Goal: Task Accomplishment & Management: Use online tool/utility

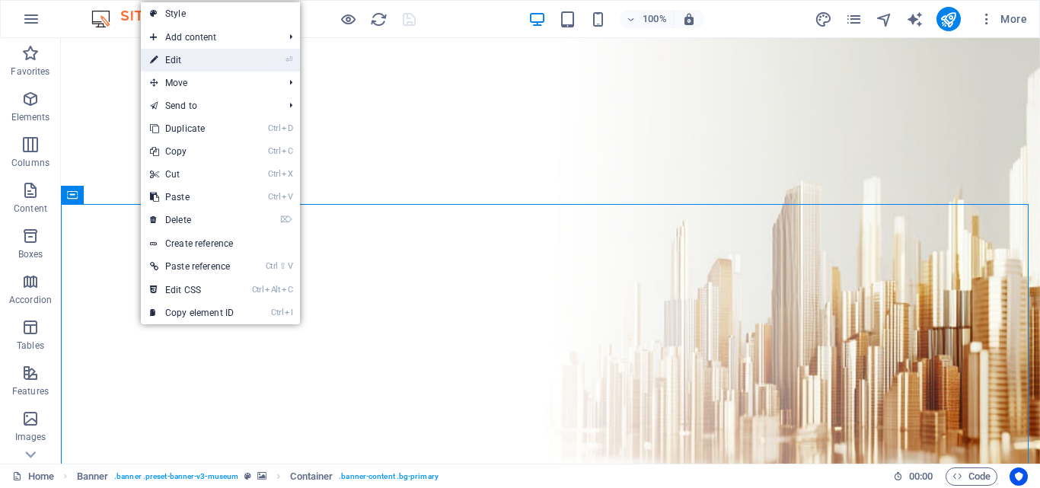
click at [214, 50] on link "⏎ Edit" at bounding box center [192, 60] width 102 height 23
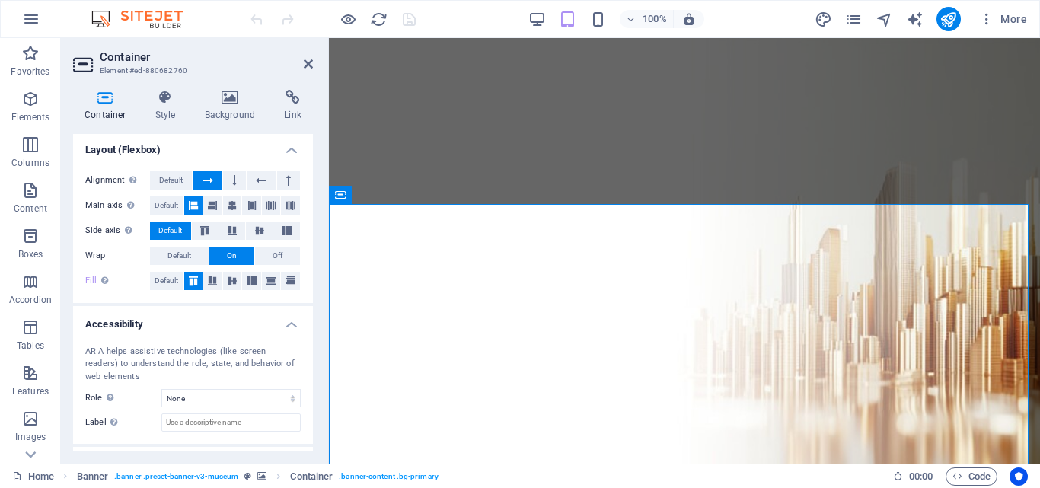
scroll to position [273, 0]
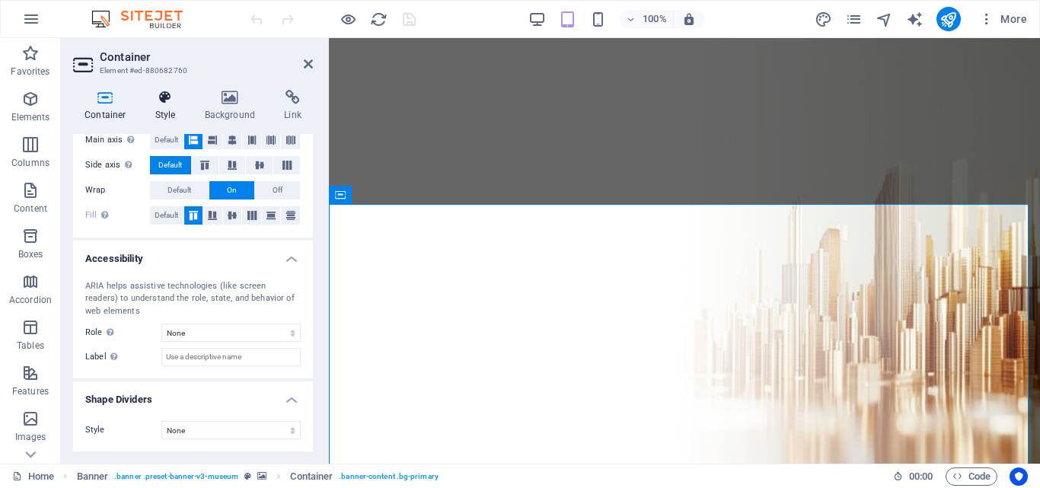
click at [165, 109] on h4 "Style" at bounding box center [169, 106] width 50 height 32
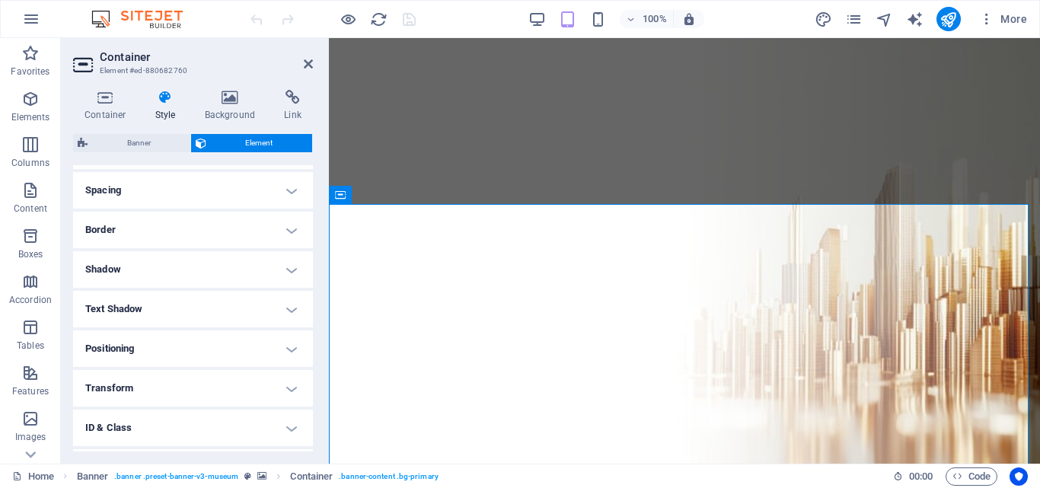
scroll to position [357, 0]
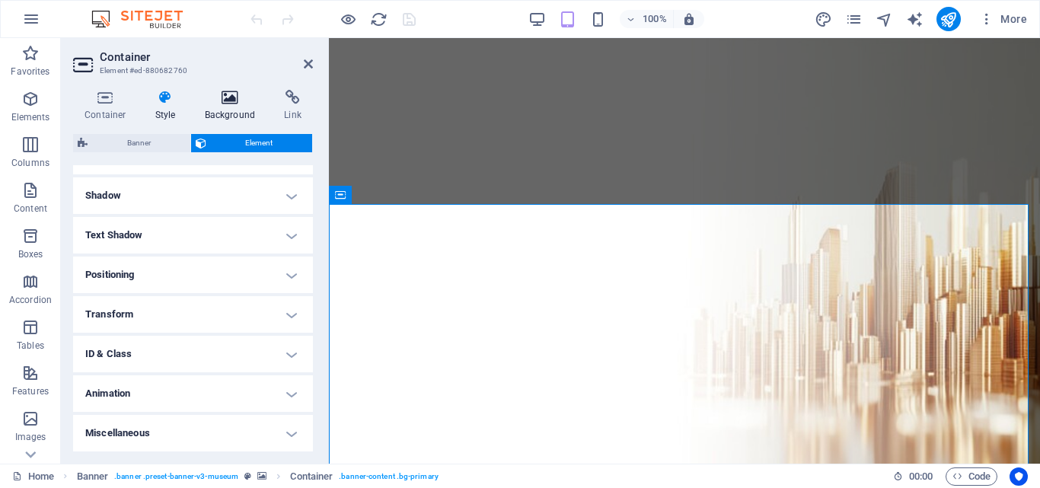
click at [227, 110] on h4 "Background" at bounding box center [233, 106] width 80 height 32
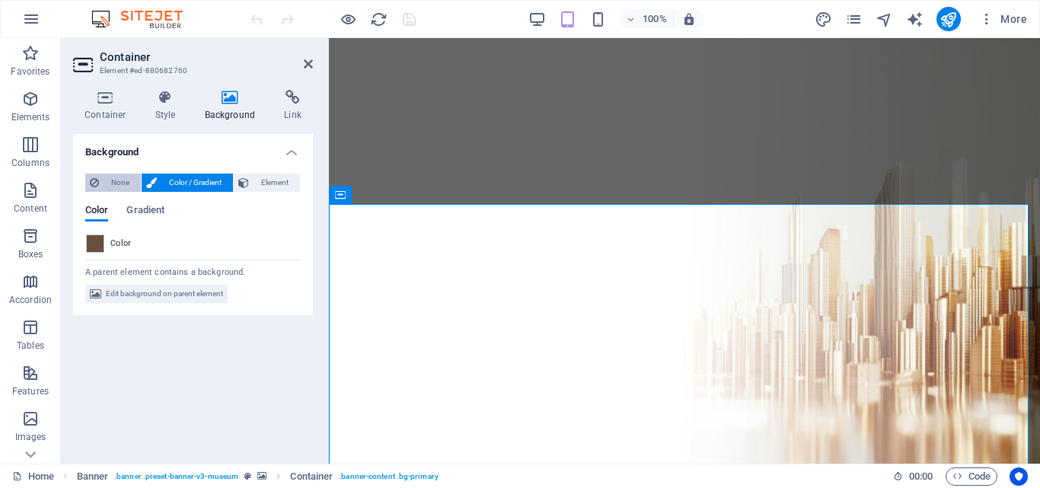
click at [120, 177] on span "None" at bounding box center [120, 183] width 33 height 18
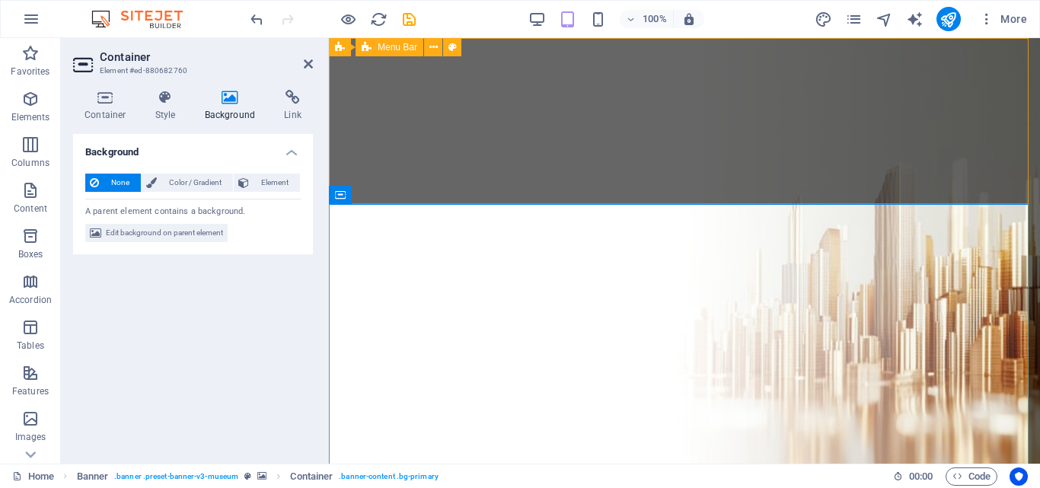
drag, startPoint x: 541, startPoint y: 95, endPoint x: 810, endPoint y: 92, distance: 268.1
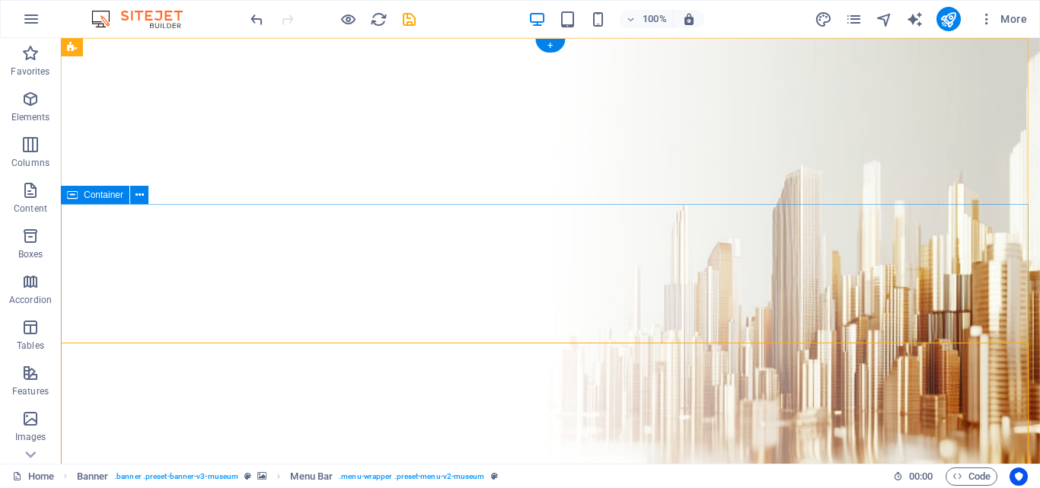
scroll to position [0, 0]
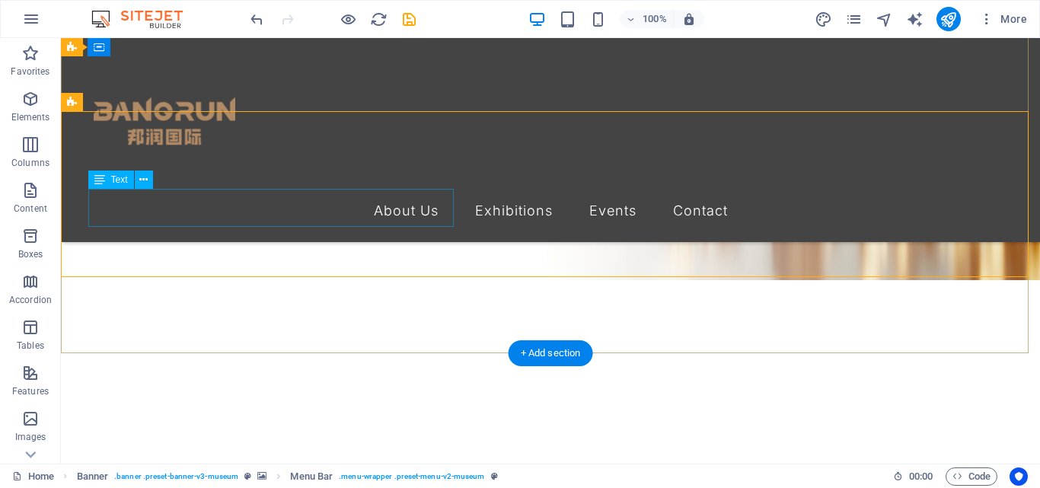
scroll to position [203, 0]
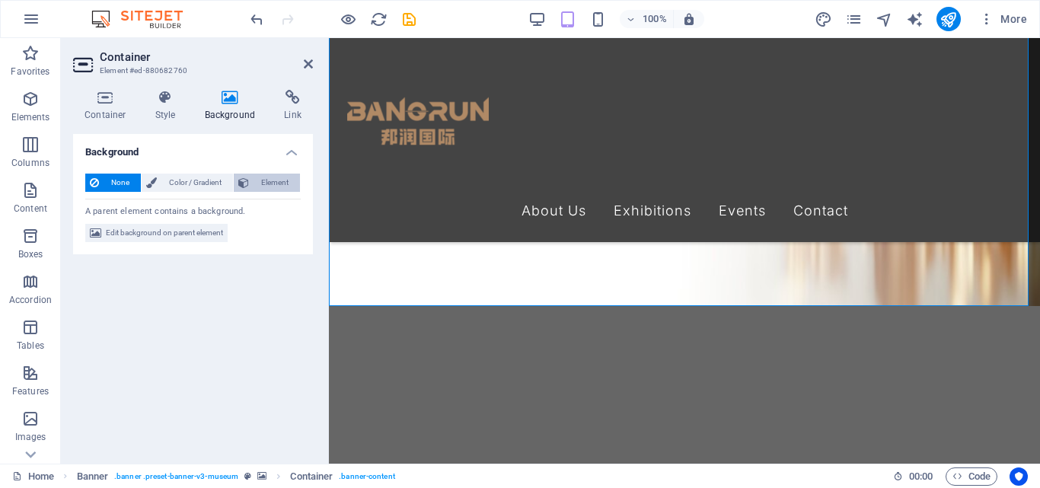
click at [269, 187] on span "Element" at bounding box center [275, 183] width 42 height 18
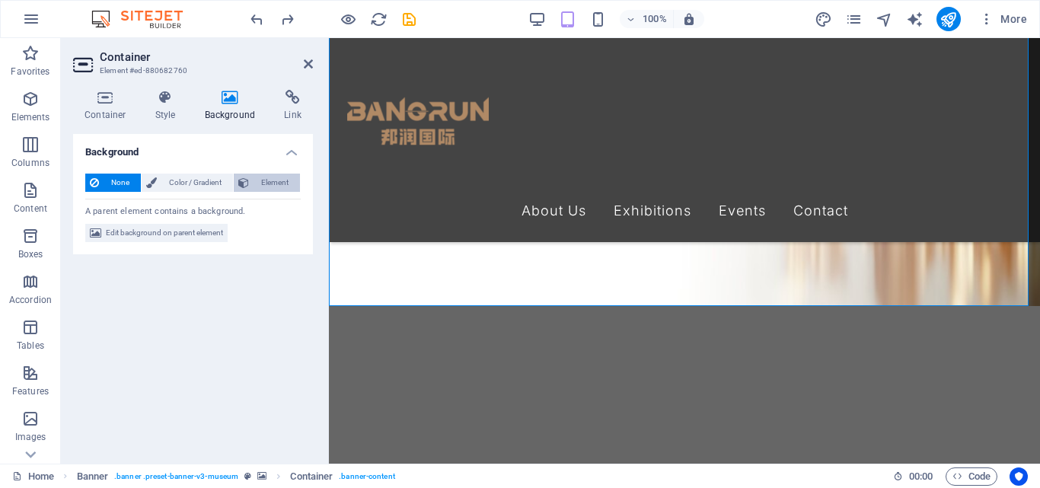
click at [267, 182] on span "Element" at bounding box center [275, 183] width 42 height 18
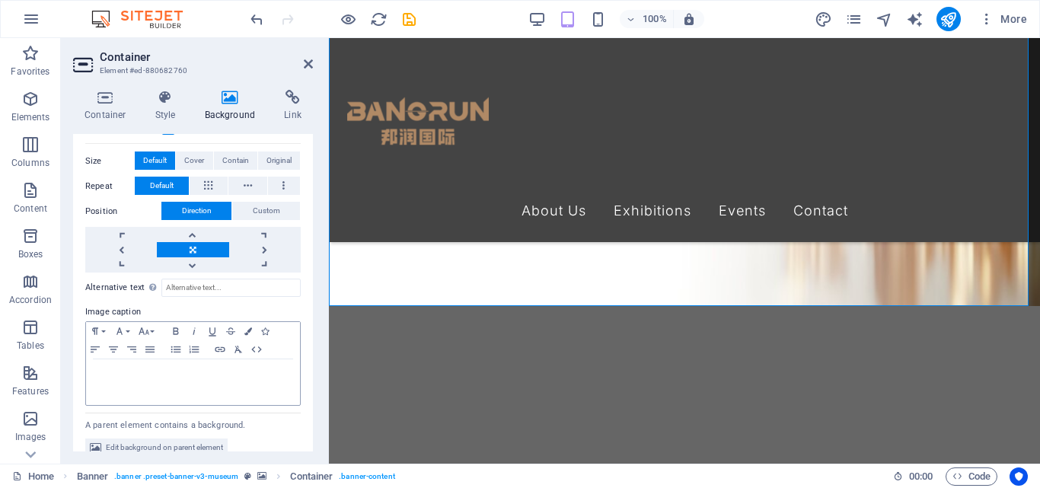
scroll to position [320, 0]
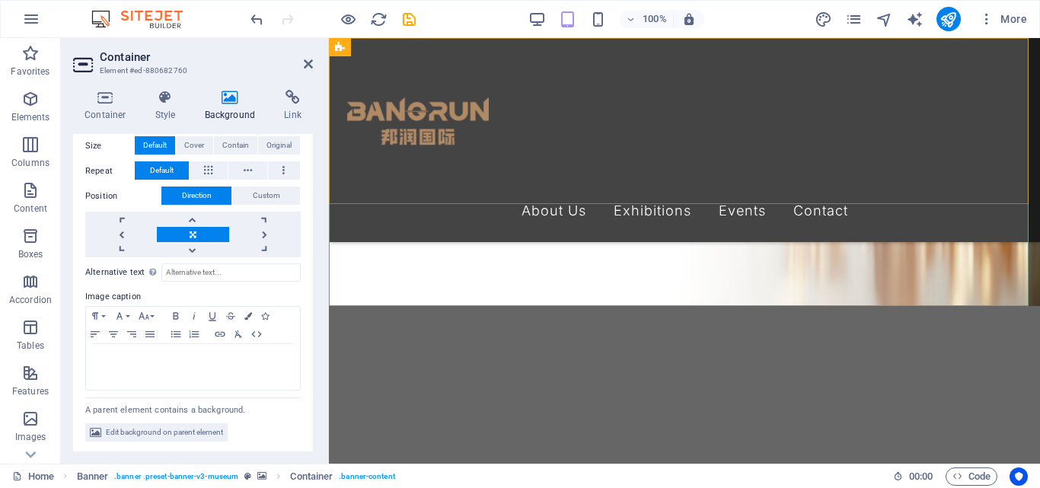
click at [511, 177] on div "About Us Exhibitions Events Contact" at bounding box center [684, 140] width 711 height 204
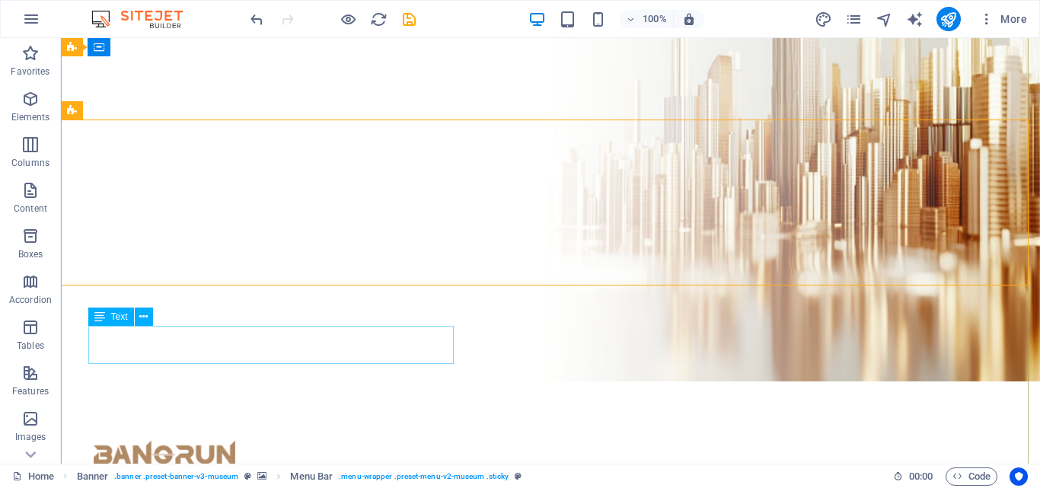
scroll to position [0, 0]
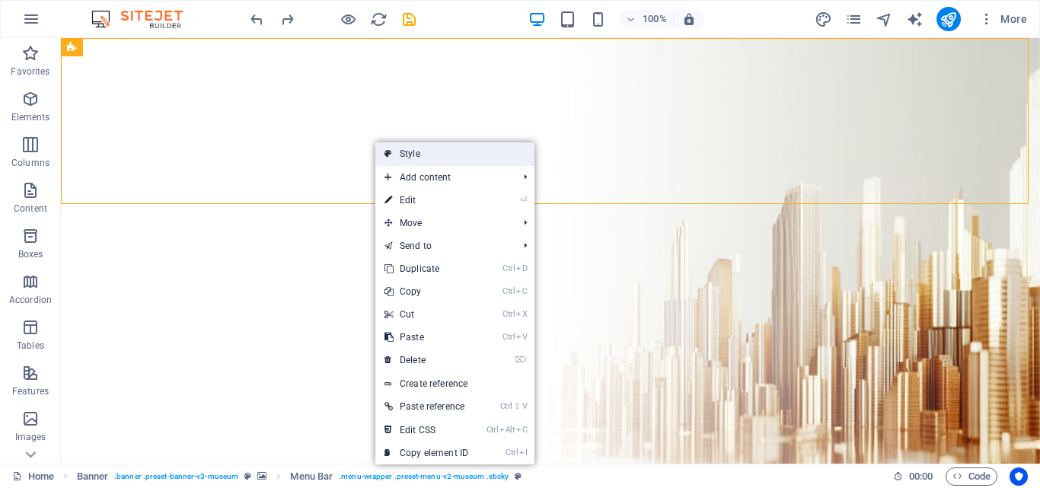
click at [408, 156] on link "Style" at bounding box center [454, 153] width 159 height 23
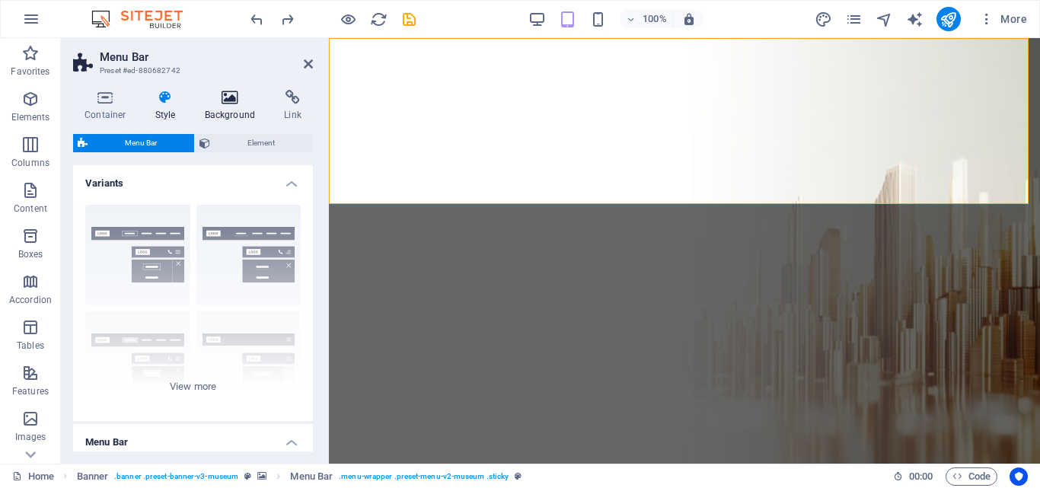
click at [232, 110] on h4 "Background" at bounding box center [233, 106] width 80 height 32
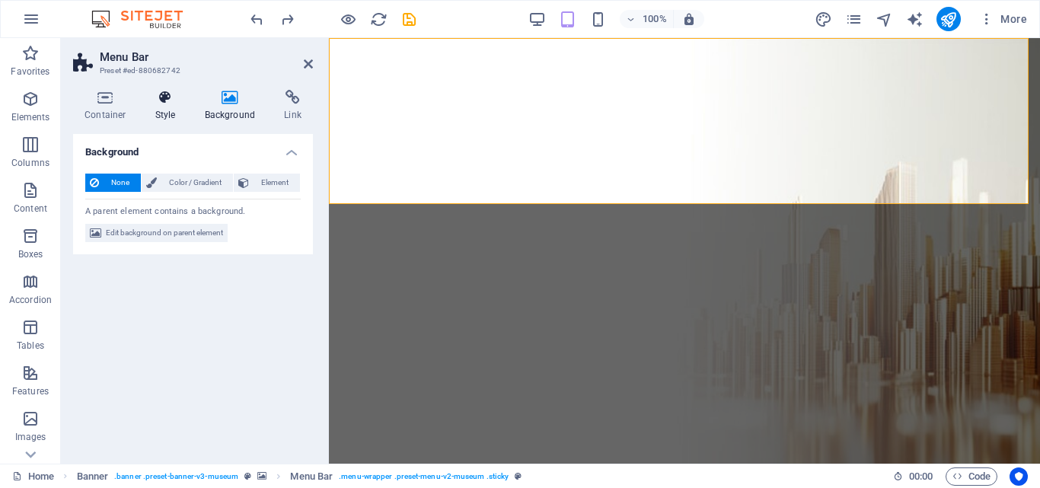
click at [169, 106] on h4 "Style" at bounding box center [169, 106] width 50 height 32
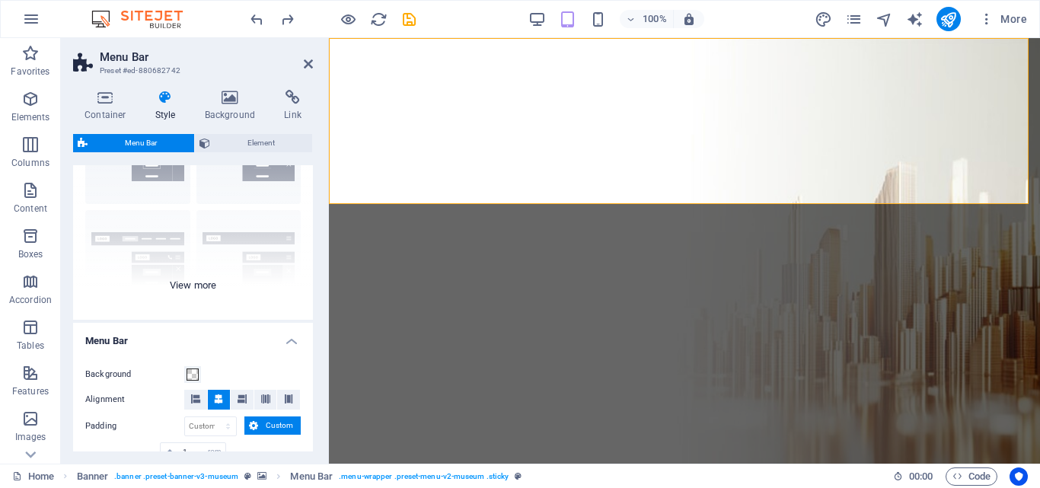
scroll to position [203, 0]
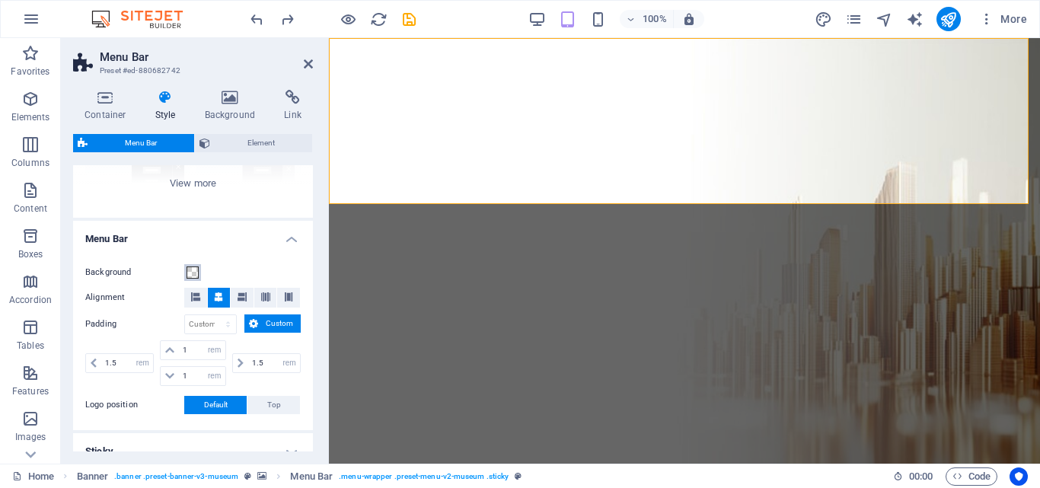
click at [191, 273] on span at bounding box center [193, 273] width 12 height 12
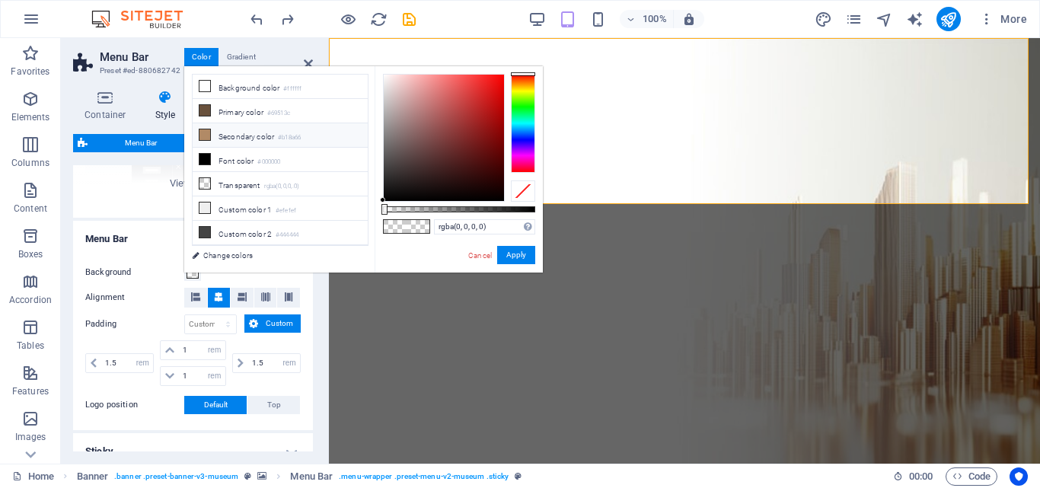
click at [224, 129] on li "Secondary color #b18a66" at bounding box center [280, 135] width 175 height 24
type input "#b18a66"
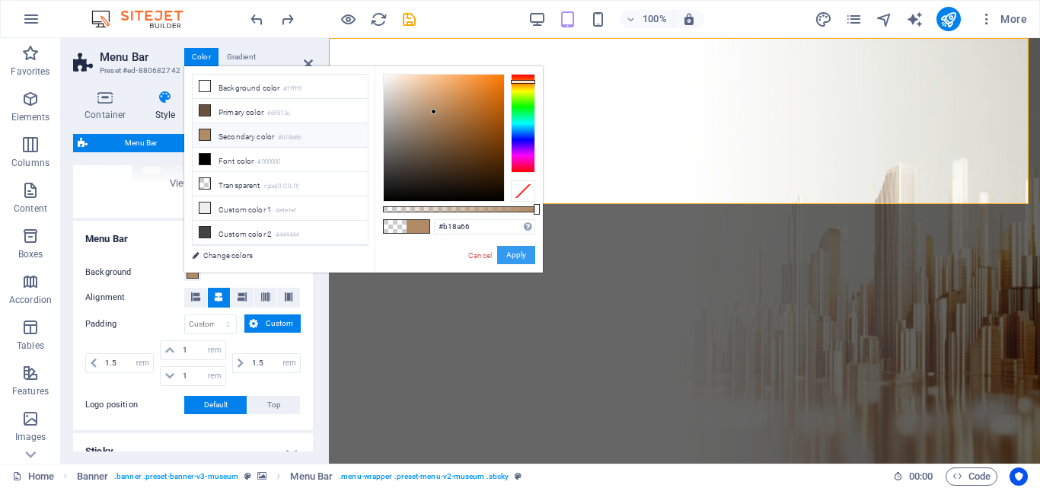
click at [506, 254] on button "Apply" at bounding box center [516, 255] width 38 height 18
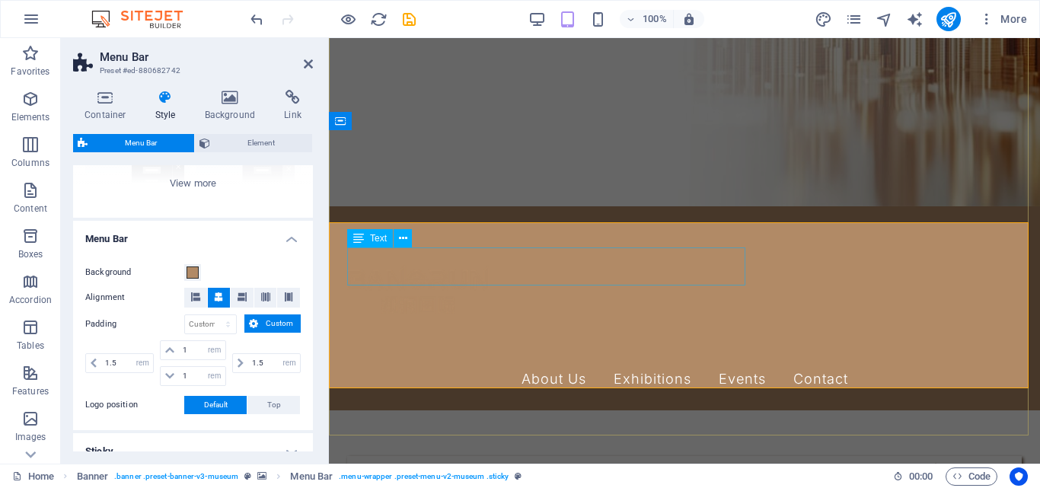
scroll to position [0, 0]
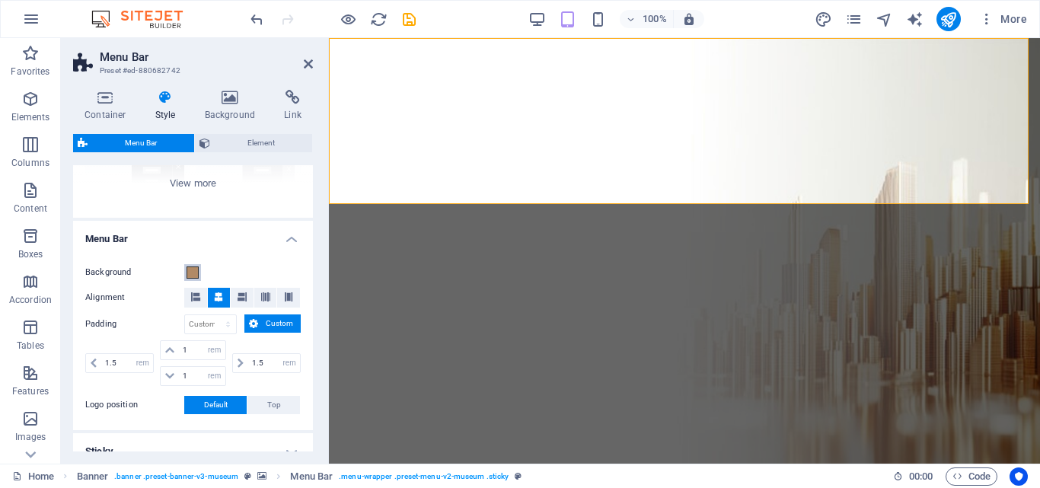
click at [196, 273] on span at bounding box center [193, 273] width 12 height 12
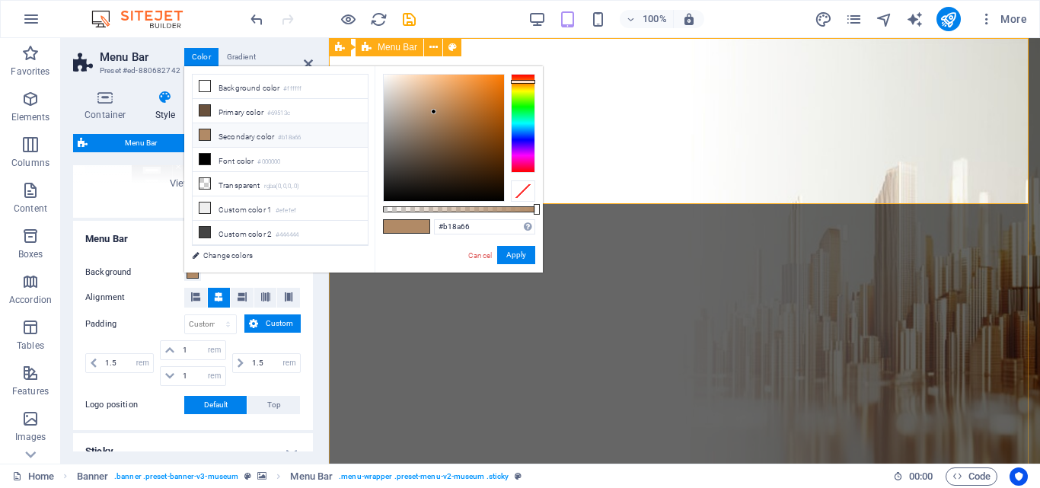
click at [478, 254] on link "Cancel" at bounding box center [480, 255] width 27 height 11
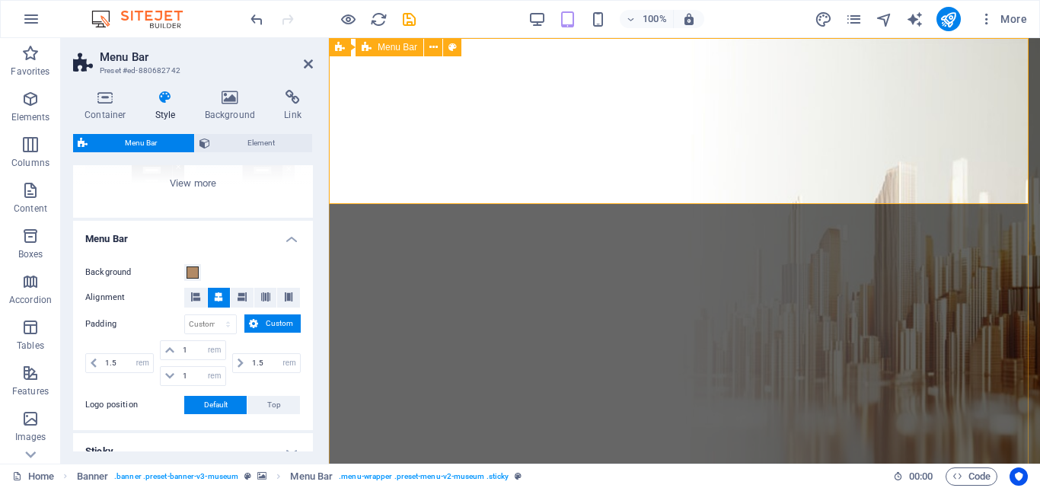
click at [306, 62] on icon at bounding box center [308, 64] width 9 height 12
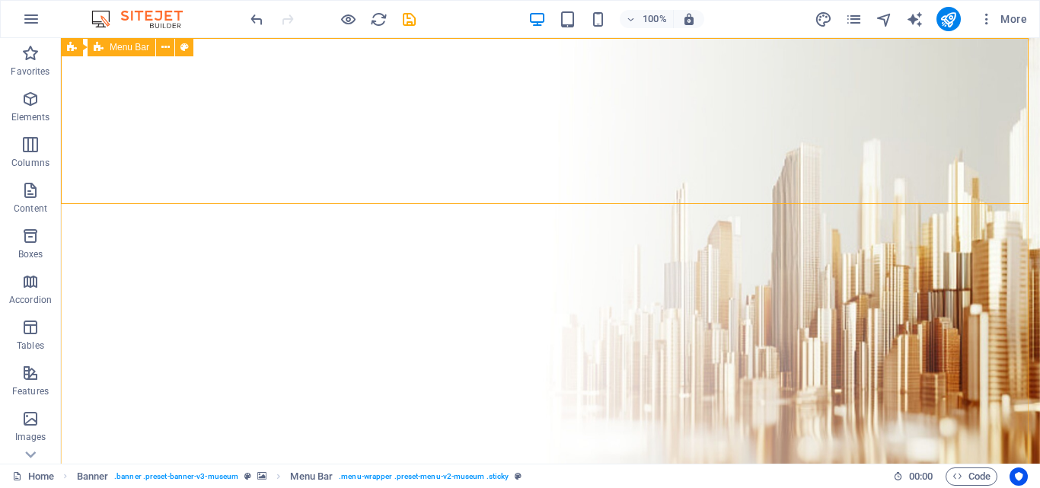
select select "rem"
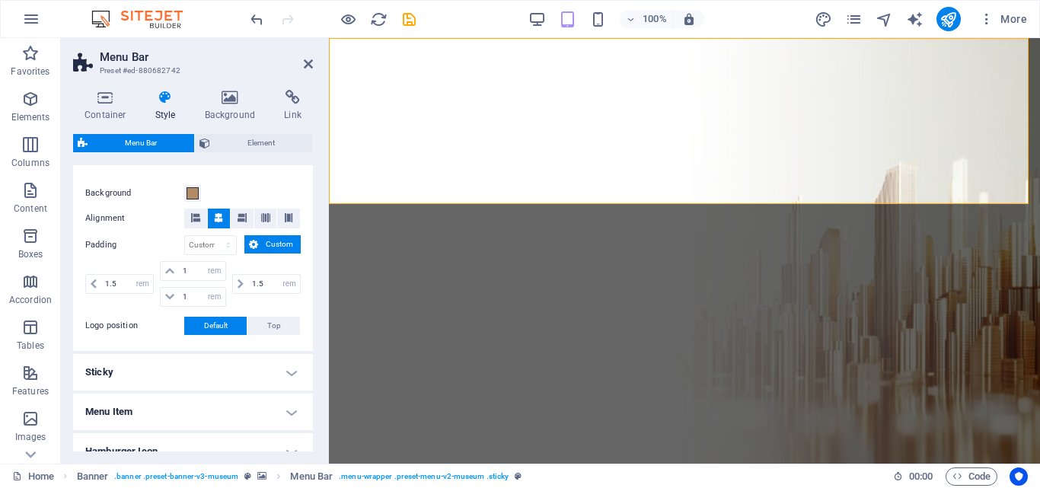
scroll to position [203, 0]
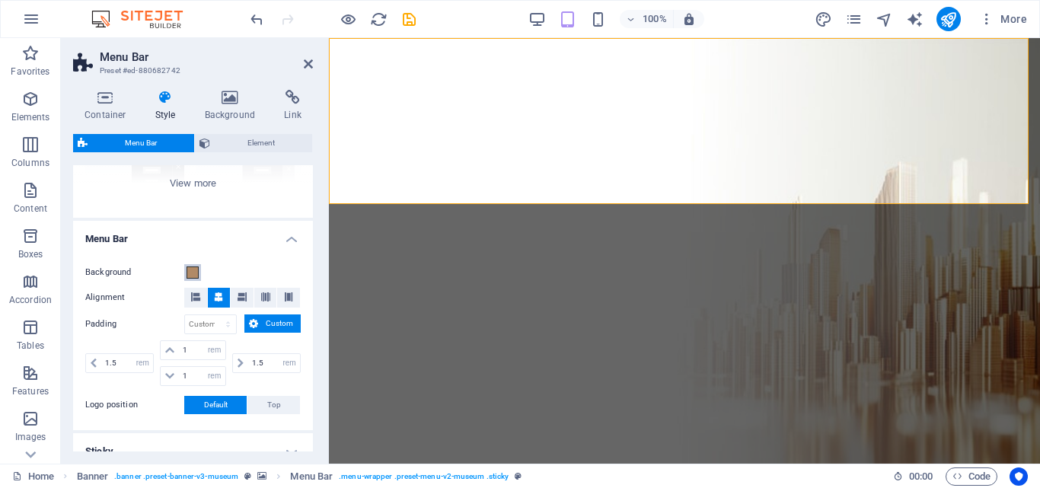
click at [193, 269] on span at bounding box center [193, 273] width 12 height 12
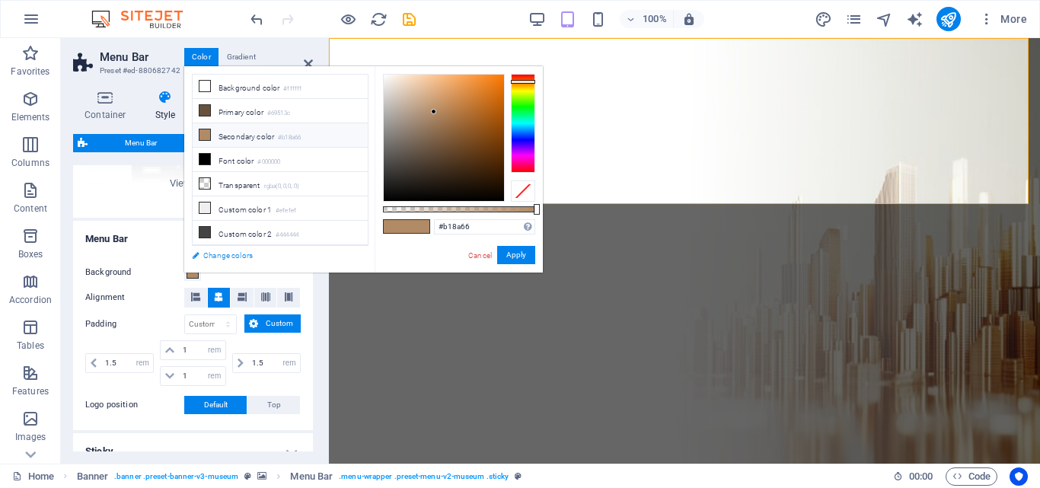
click at [216, 257] on link "Change colors" at bounding box center [272, 255] width 177 height 19
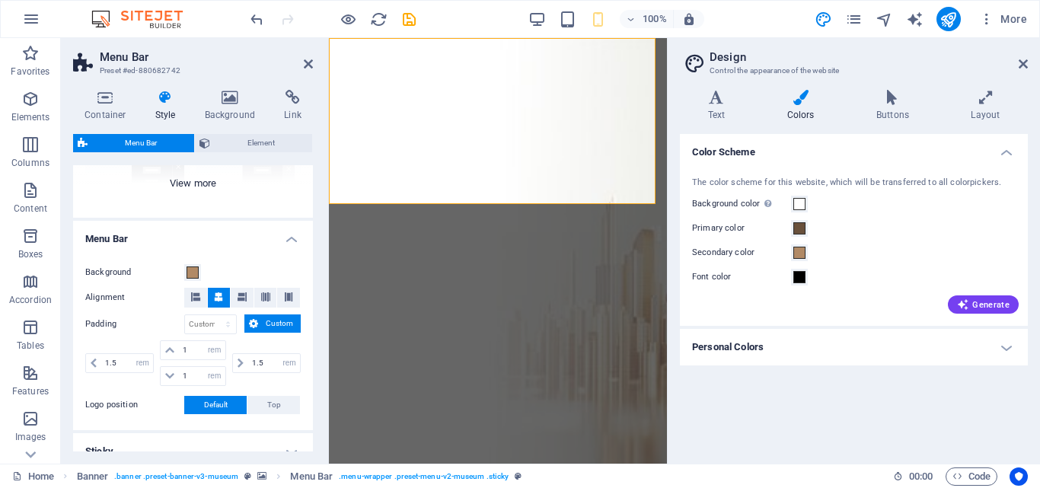
scroll to position [101, 0]
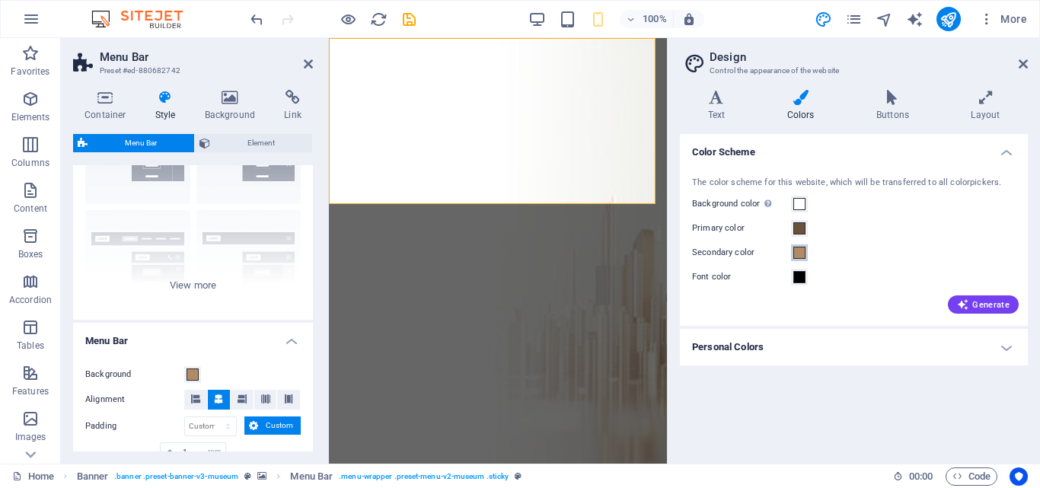
click at [803, 251] on span at bounding box center [800, 253] width 12 height 12
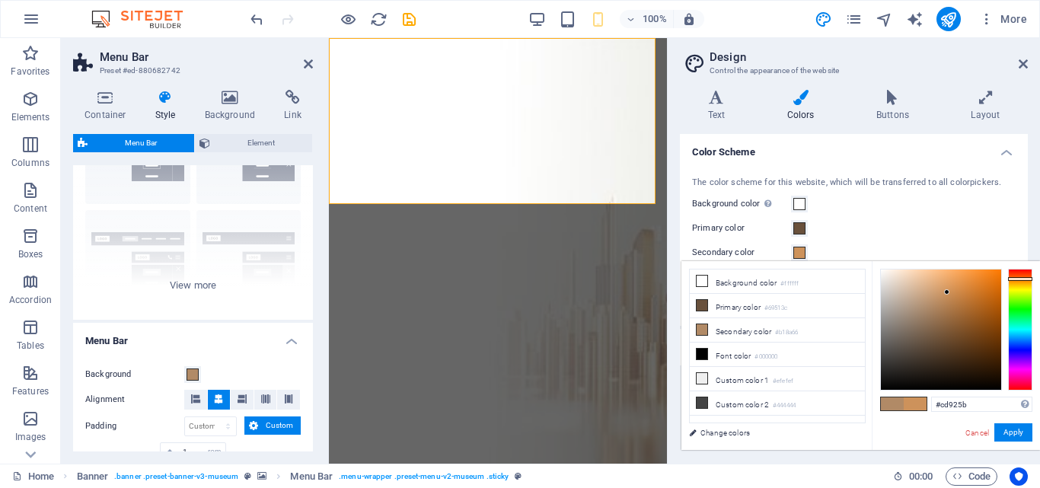
click at [947, 292] on div at bounding box center [941, 330] width 120 height 120
click at [935, 283] on div at bounding box center [941, 330] width 120 height 120
type input "#f5caa2"
click at [922, 273] on div at bounding box center [941, 330] width 120 height 120
drag, startPoint x: 1014, startPoint y: 434, endPoint x: 272, endPoint y: 327, distance: 750.3
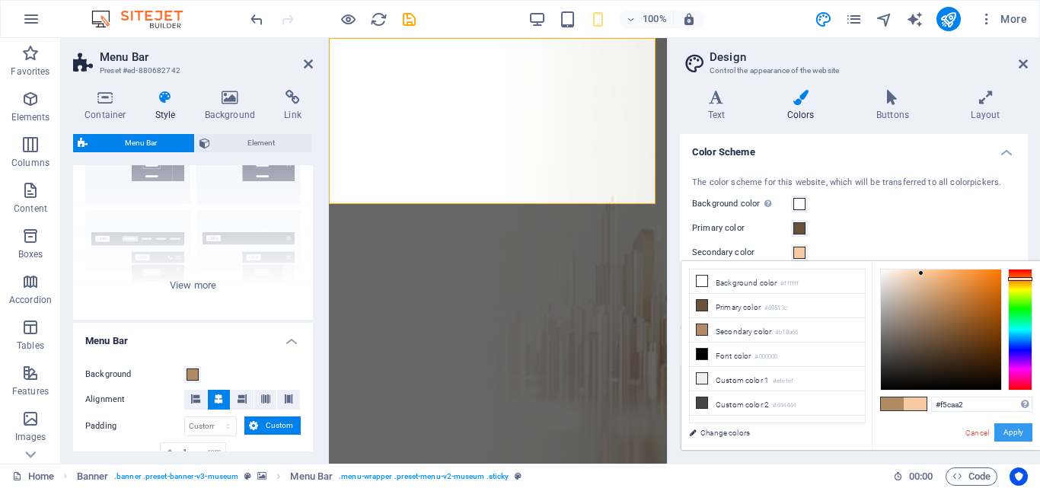
click at [1014, 434] on button "Apply" at bounding box center [1014, 432] width 38 height 18
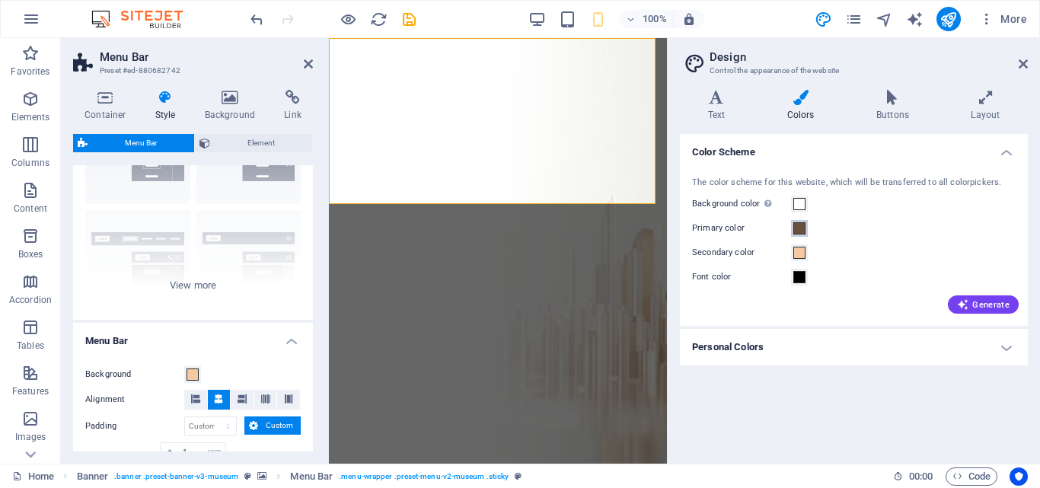
click at [802, 229] on span at bounding box center [800, 228] width 12 height 12
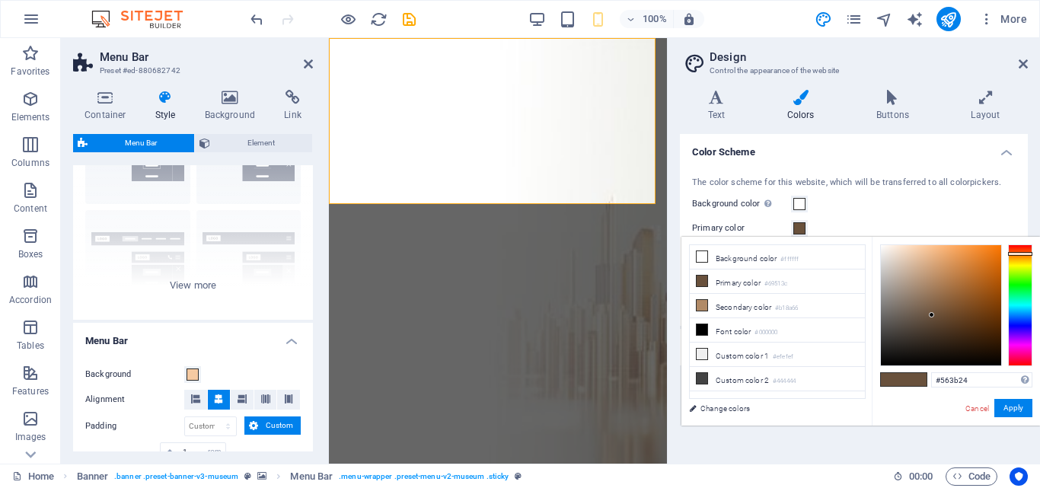
click at [950, 324] on div at bounding box center [941, 305] width 120 height 120
type input "#7b583a"
click at [944, 307] on div at bounding box center [941, 305] width 120 height 120
click at [1007, 404] on button "Apply" at bounding box center [1014, 408] width 38 height 18
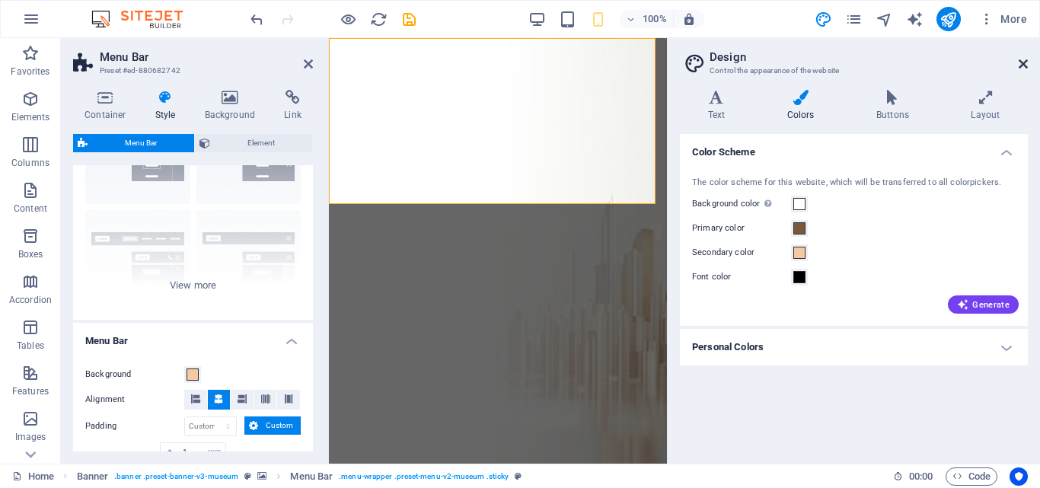
drag, startPoint x: 1025, startPoint y: 64, endPoint x: 692, endPoint y: 34, distance: 334.1
click at [1025, 64] on icon at bounding box center [1023, 64] width 9 height 12
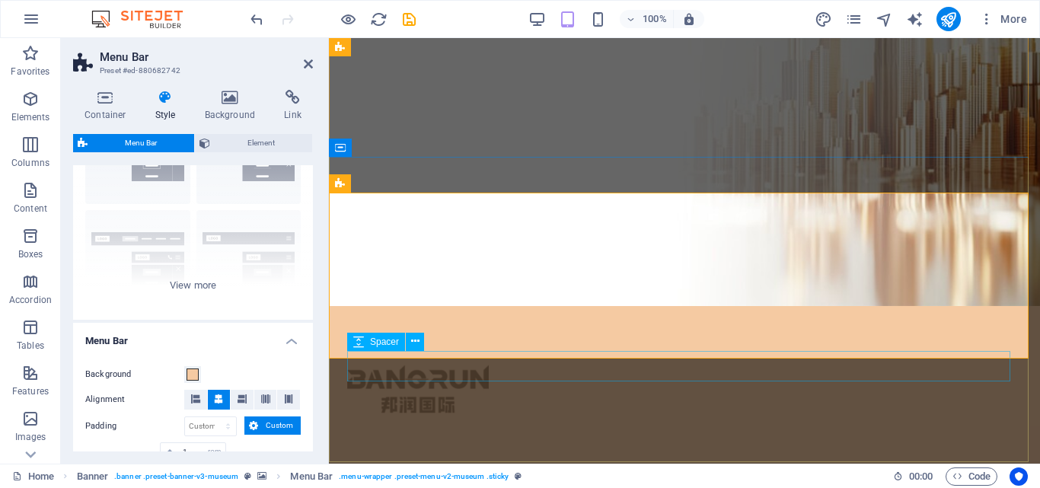
scroll to position [0, 0]
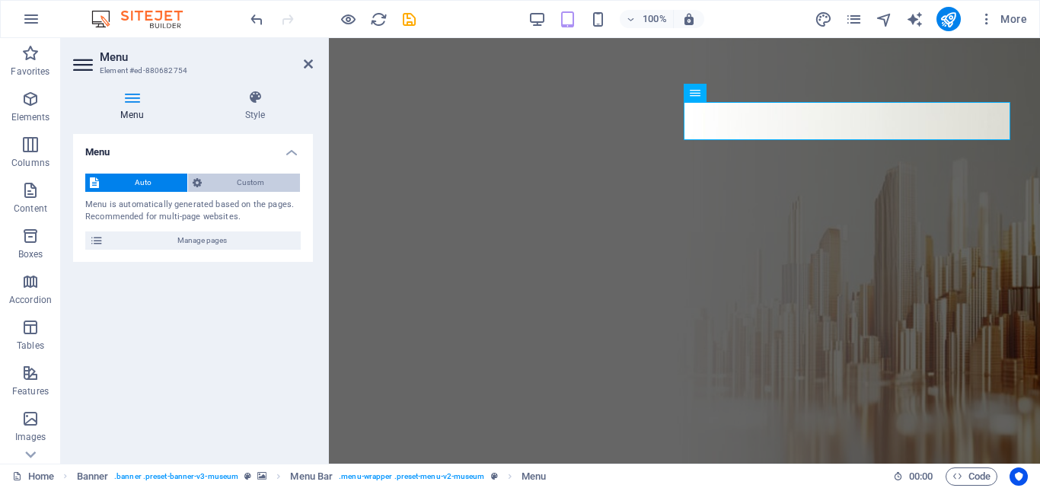
click at [225, 177] on span "Custom" at bounding box center [251, 183] width 90 height 18
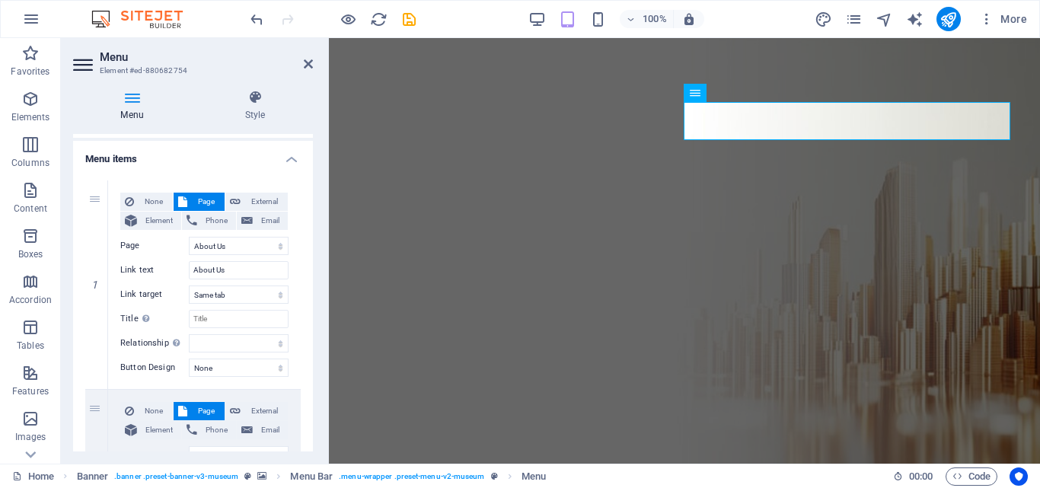
scroll to position [97, 0]
click at [263, 104] on icon at bounding box center [255, 97] width 116 height 15
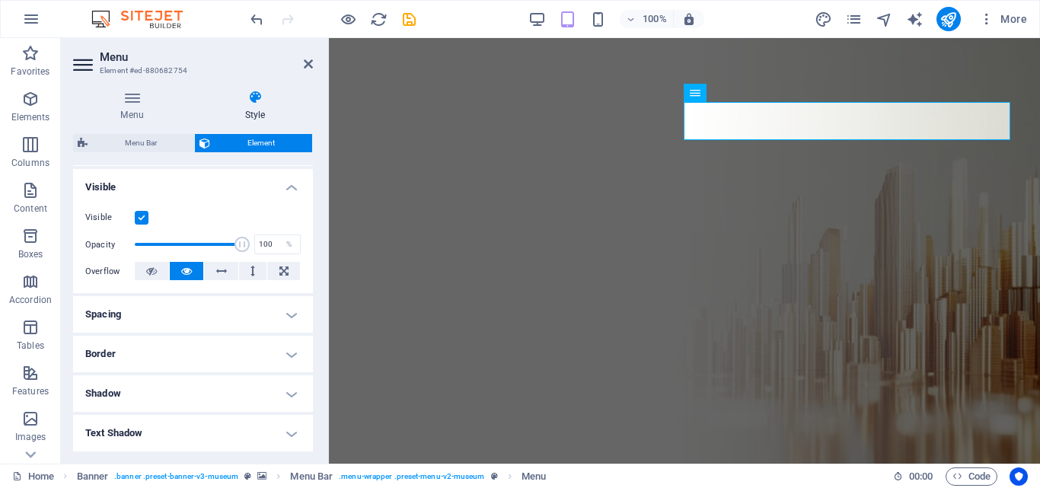
scroll to position [0, 0]
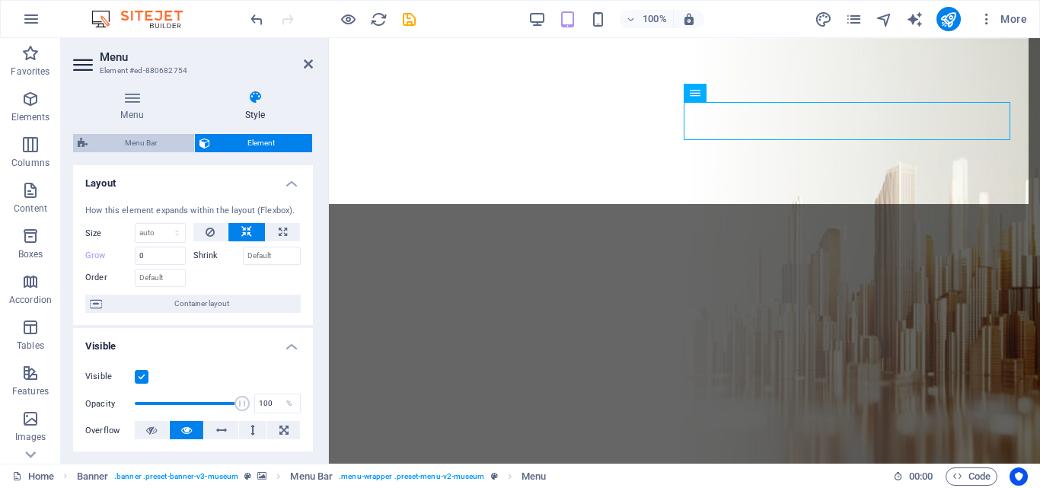
click at [167, 138] on span "Menu Bar" at bounding box center [140, 143] width 97 height 18
select select "rem"
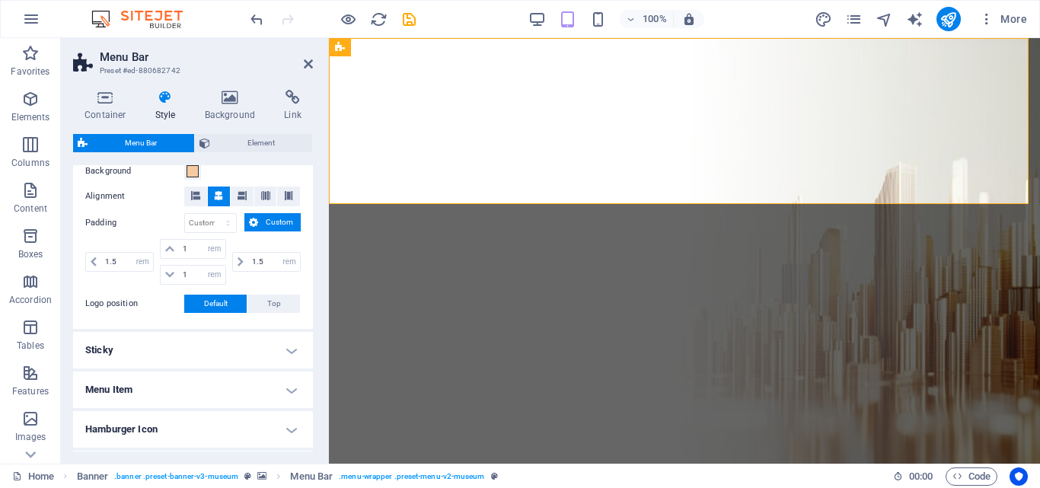
scroll to position [406, 0]
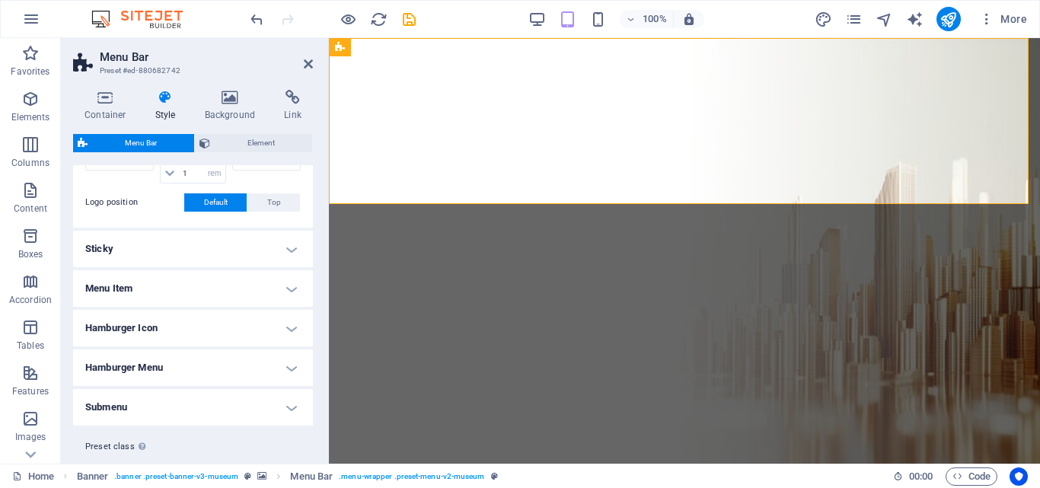
click at [286, 289] on h4 "Menu Item" at bounding box center [193, 288] width 240 height 37
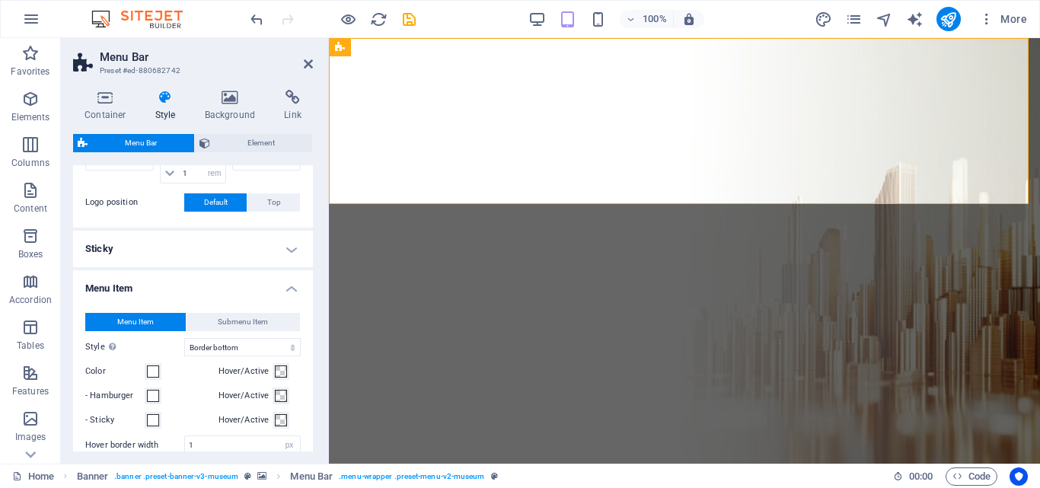
scroll to position [508, 0]
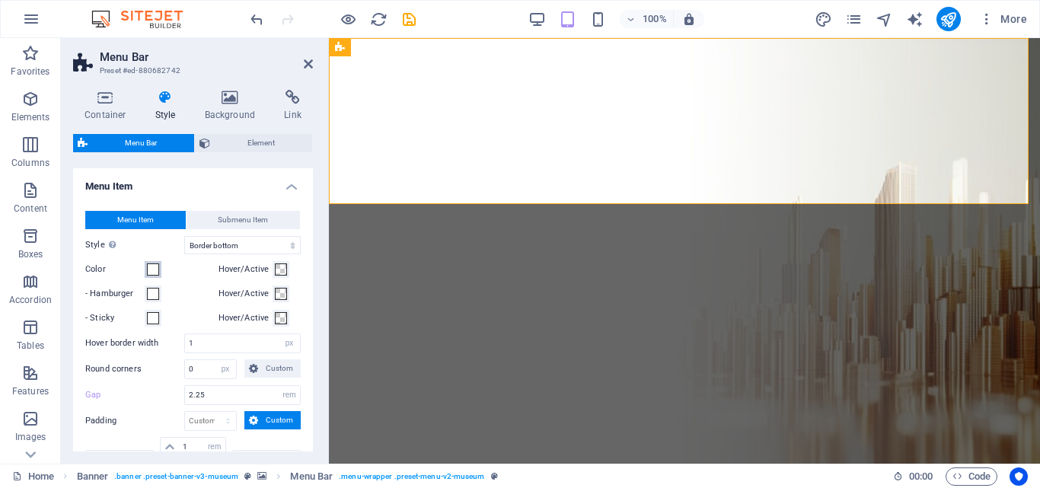
click at [154, 270] on span at bounding box center [153, 270] width 12 height 12
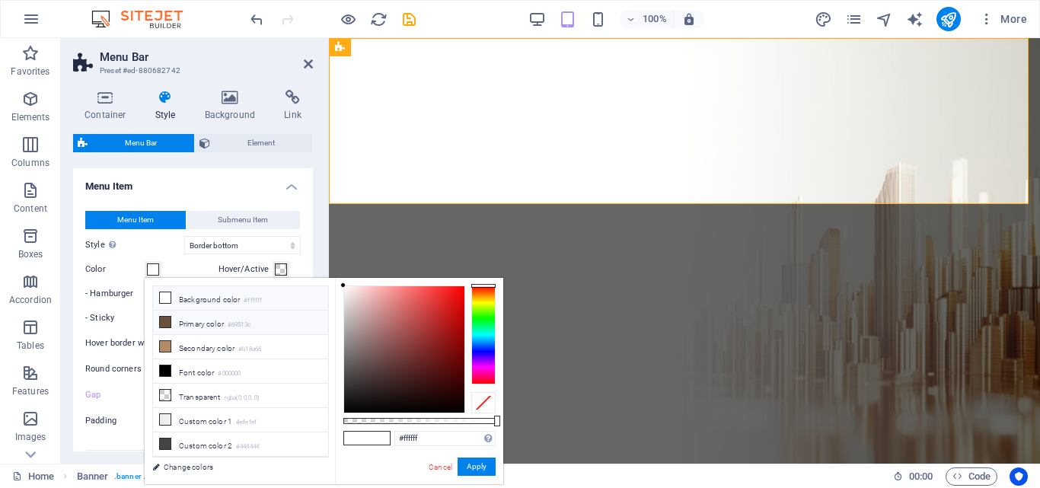
click at [167, 326] on icon at bounding box center [165, 322] width 11 height 11
type input "#69513c"
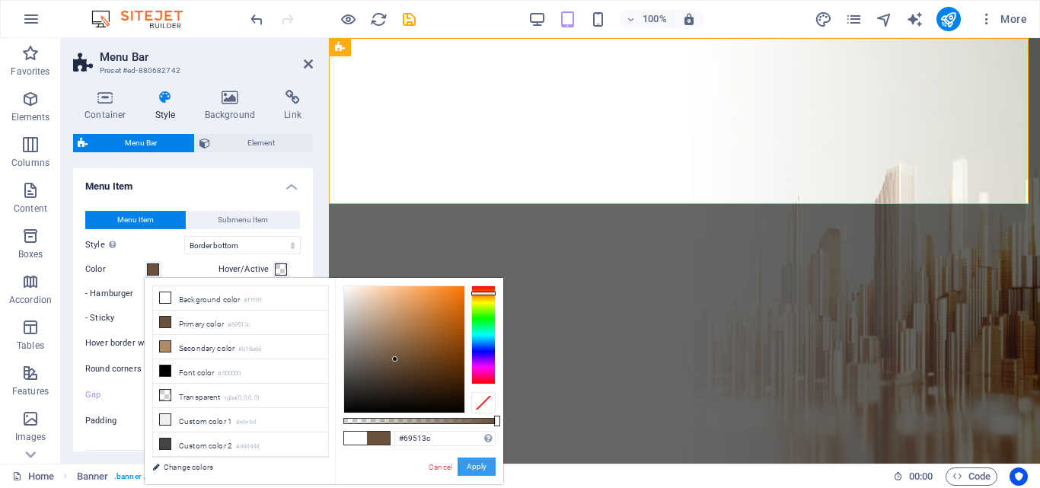
drag, startPoint x: 483, startPoint y: 458, endPoint x: 154, endPoint y: 420, distance: 331.3
click at [483, 458] on button "Apply" at bounding box center [477, 467] width 38 height 18
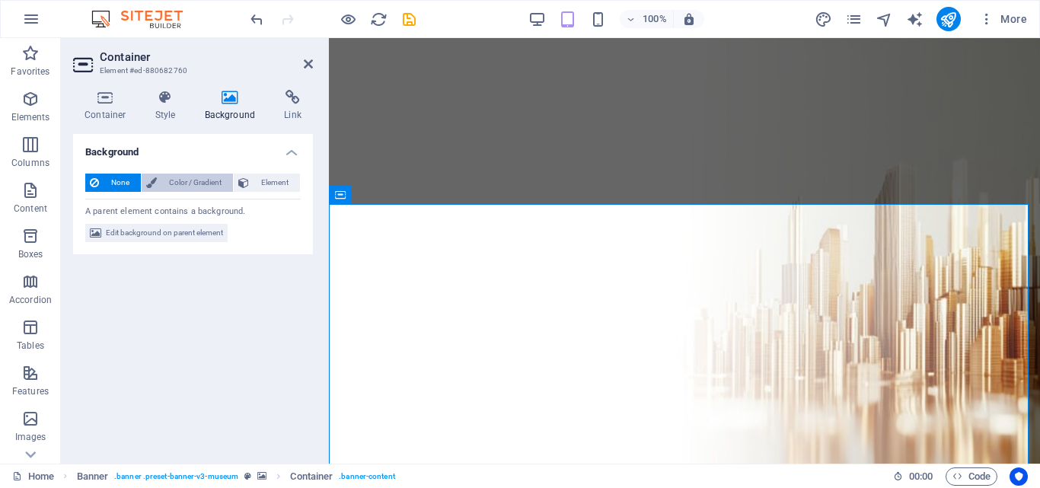
click at [199, 184] on span "Color / Gradient" at bounding box center [194, 183] width 67 height 18
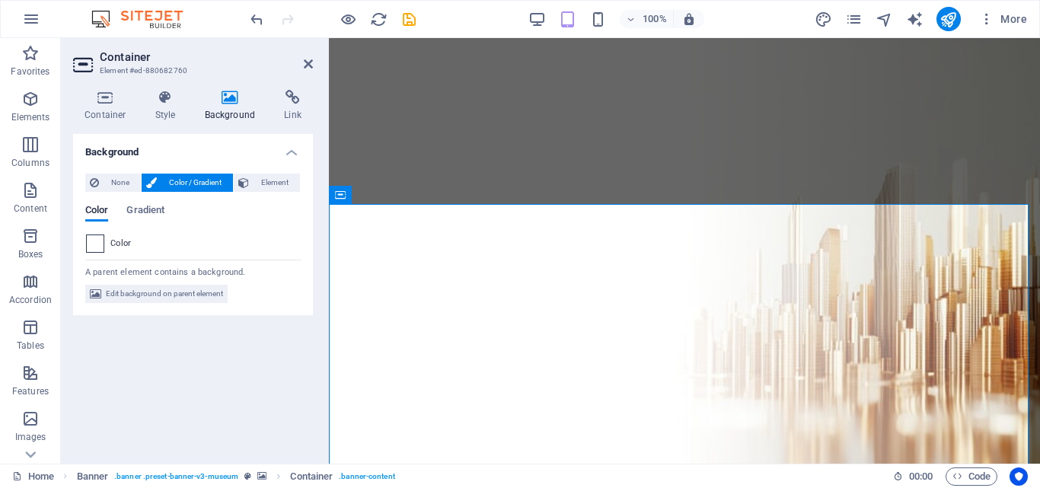
click at [99, 241] on span at bounding box center [95, 243] width 17 height 17
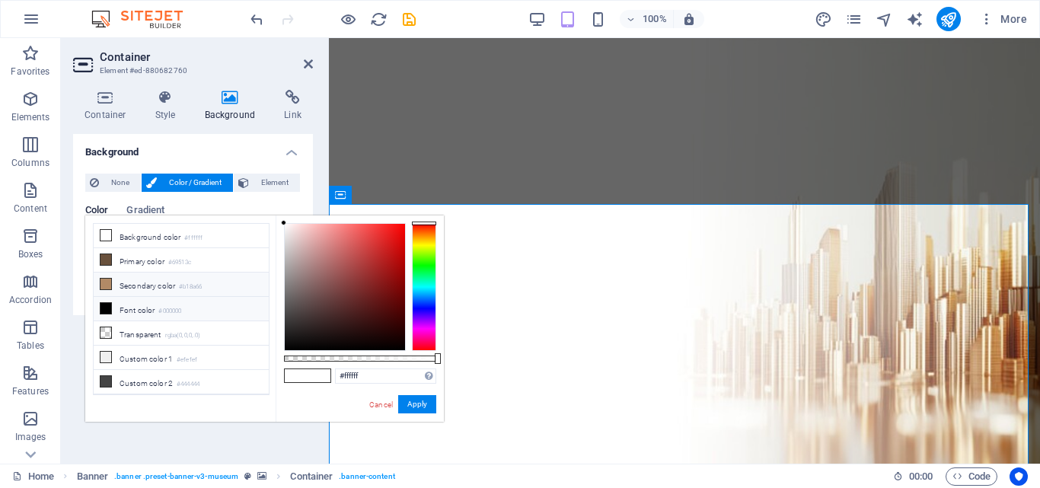
click at [145, 285] on li "Secondary color #b18a66" at bounding box center [181, 285] width 175 height 24
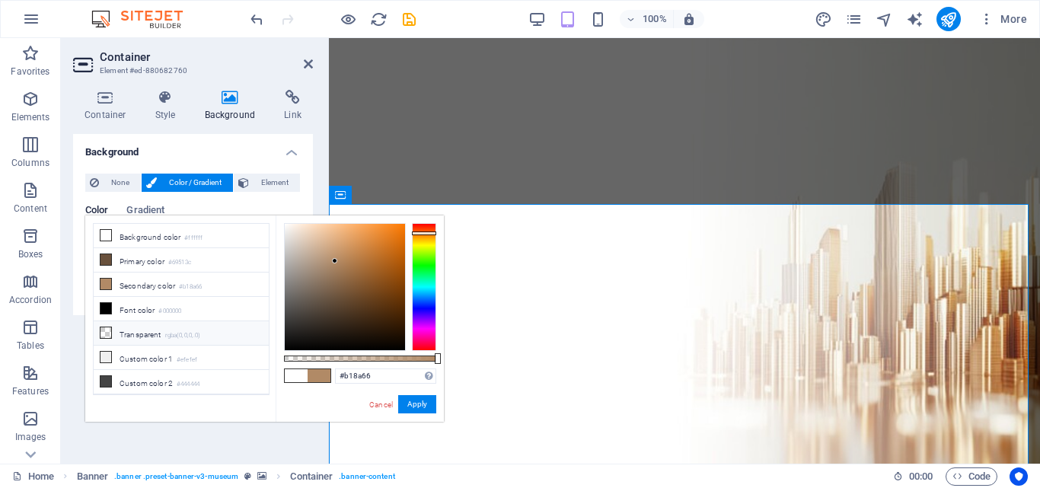
click at [160, 329] on li "Transparent rgba(0,0,0,.0)" at bounding box center [181, 333] width 175 height 24
type input "rgba(0, 0, 0, 0)"
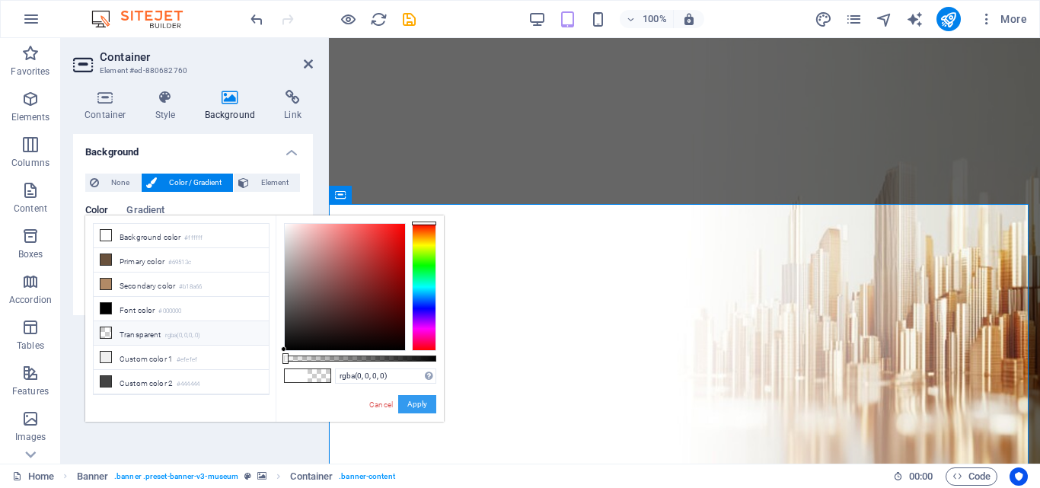
drag, startPoint x: 424, startPoint y: 403, endPoint x: 94, endPoint y: 365, distance: 332.0
click at [424, 403] on button "Apply" at bounding box center [417, 404] width 38 height 18
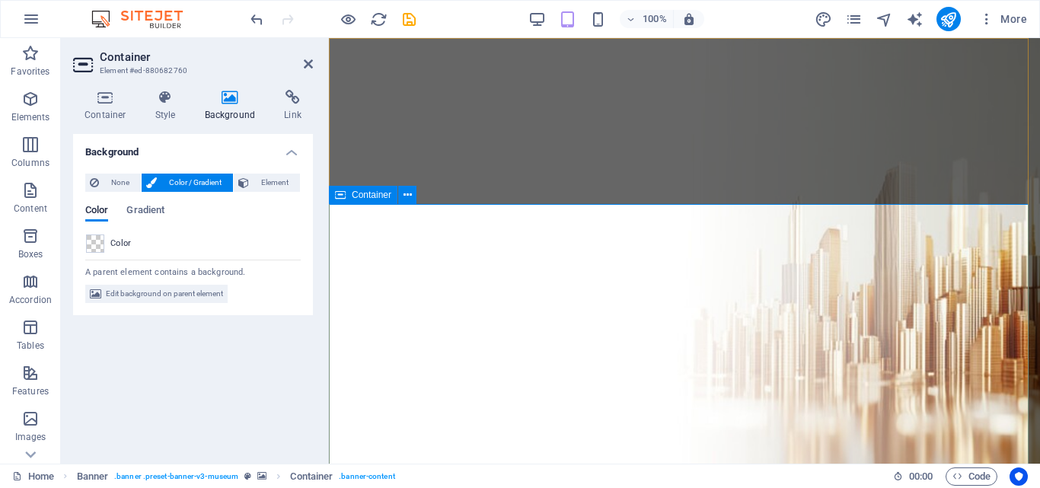
click at [308, 61] on icon at bounding box center [308, 64] width 9 height 12
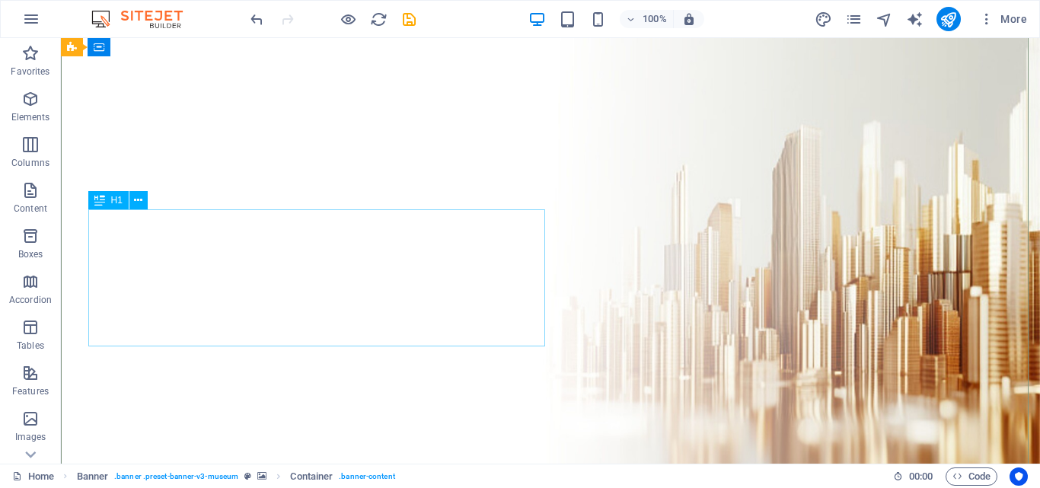
scroll to position [0, 0]
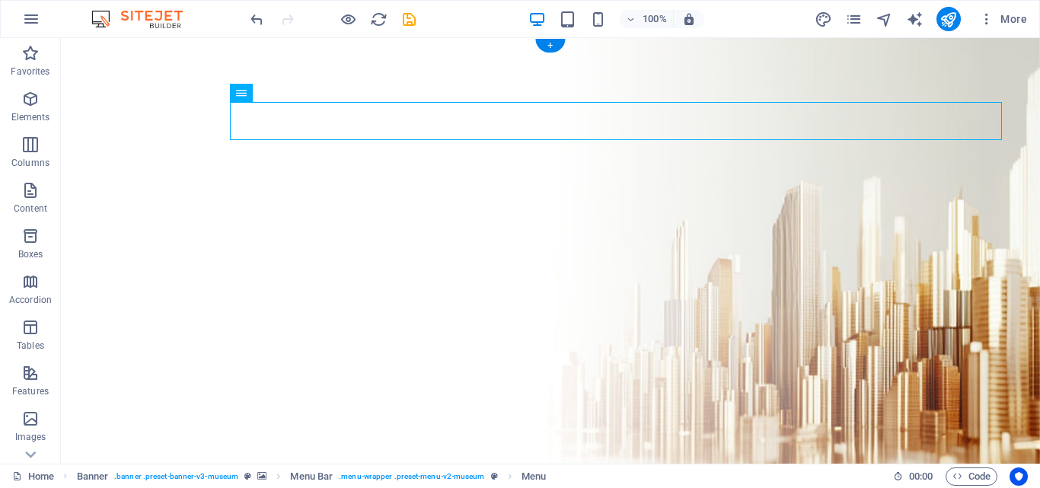
drag, startPoint x: 320, startPoint y: 129, endPoint x: 440, endPoint y: 103, distance: 123.2
drag, startPoint x: 238, startPoint y: 90, endPoint x: 289, endPoint y: 85, distance: 50.5
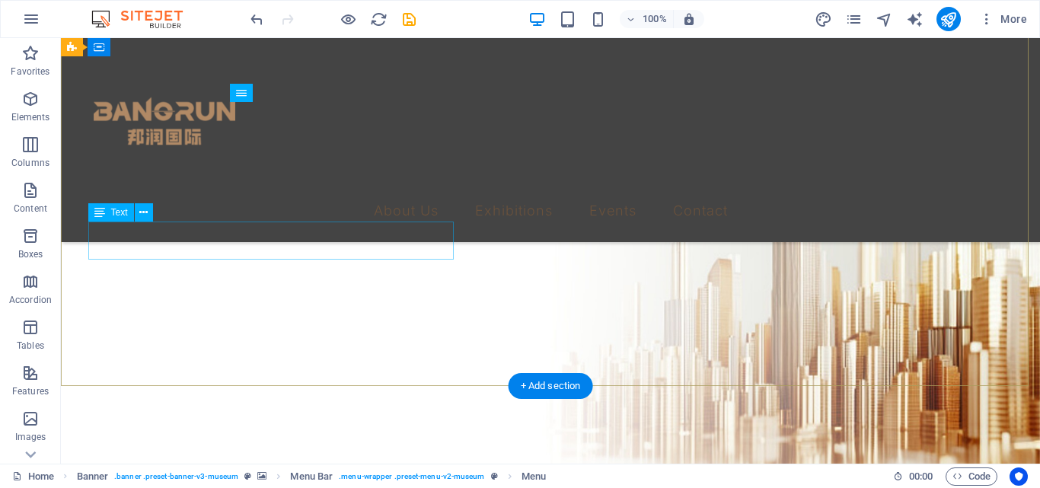
scroll to position [508, 0]
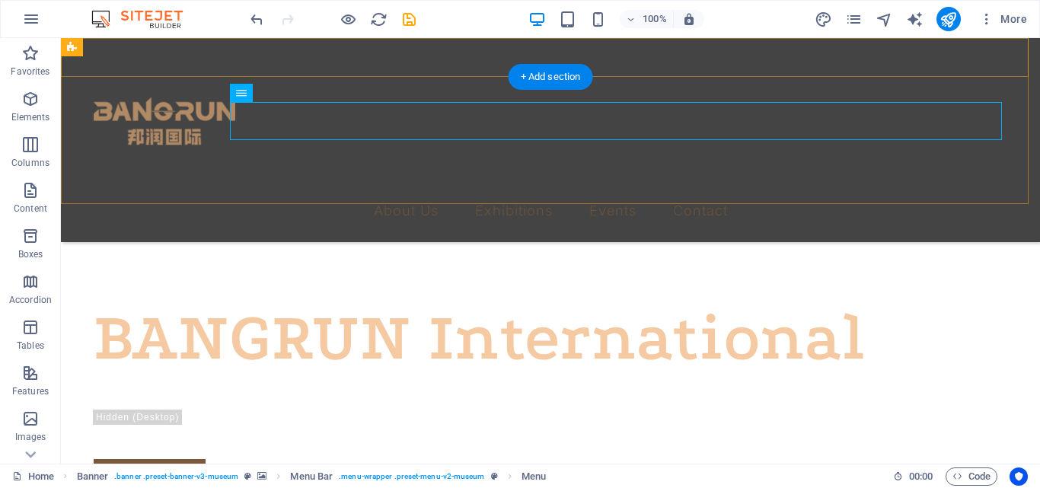
click at [326, 165] on div "About Us Exhibitions Events Contact" at bounding box center [550, 140] width 979 height 204
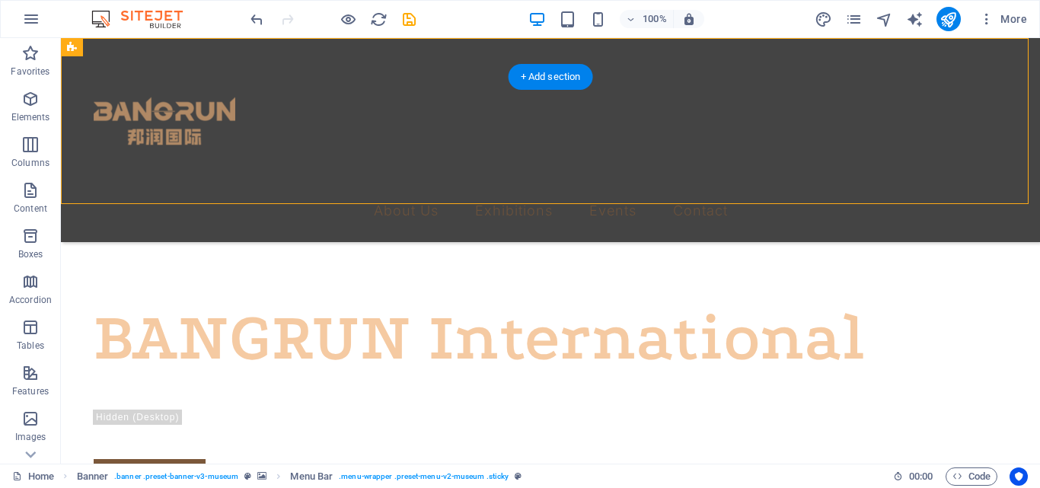
click at [326, 165] on div "About Us Exhibitions Events Contact" at bounding box center [550, 140] width 979 height 204
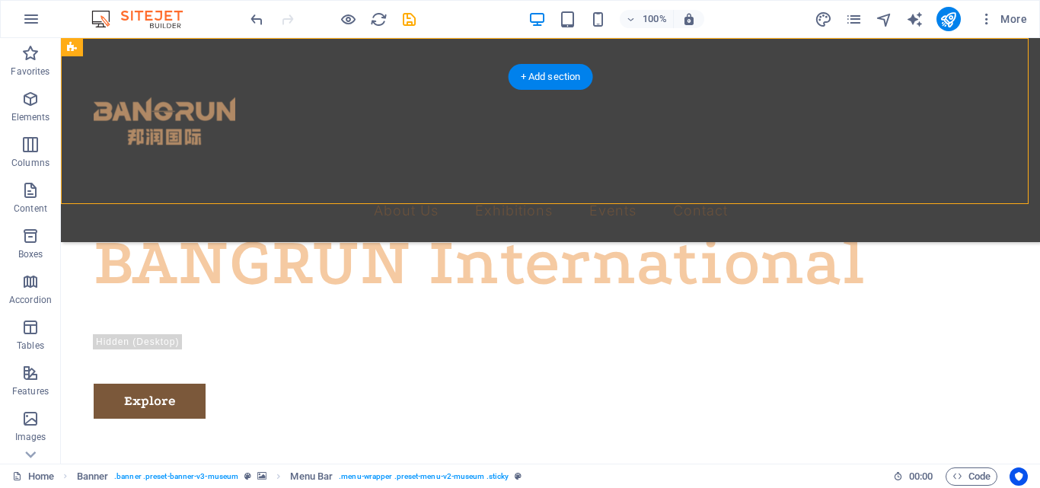
select select "rem"
select select "hover_border_bottom"
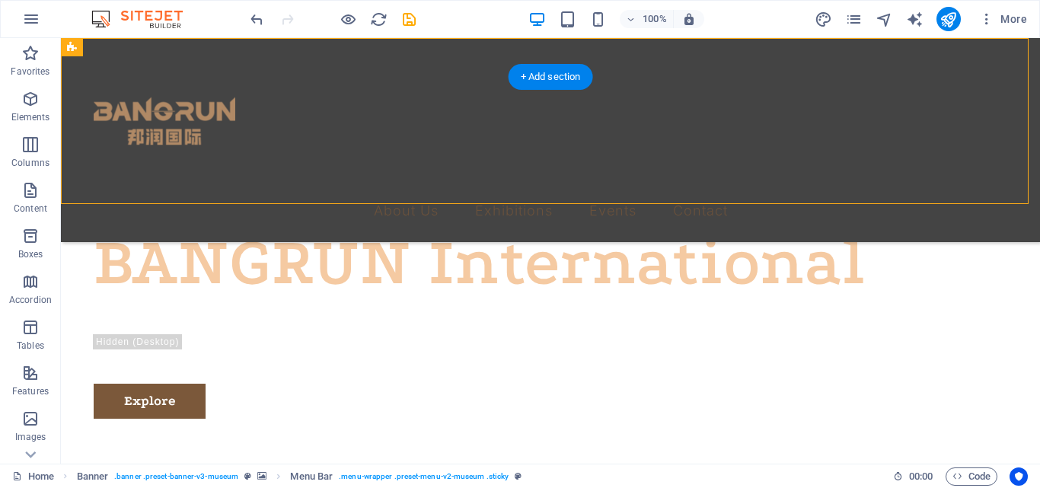
select select "px"
select select "rem"
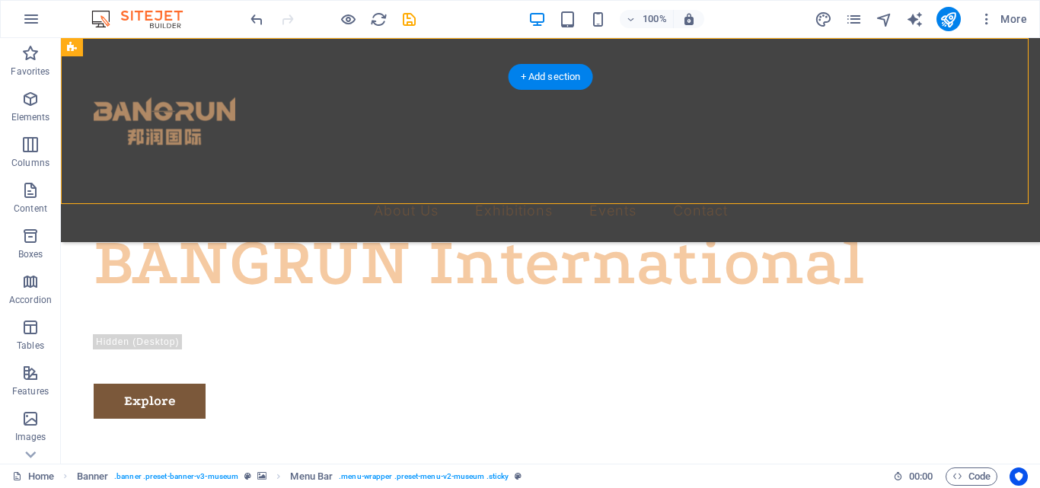
select select "rem"
select select "300"
select select "px"
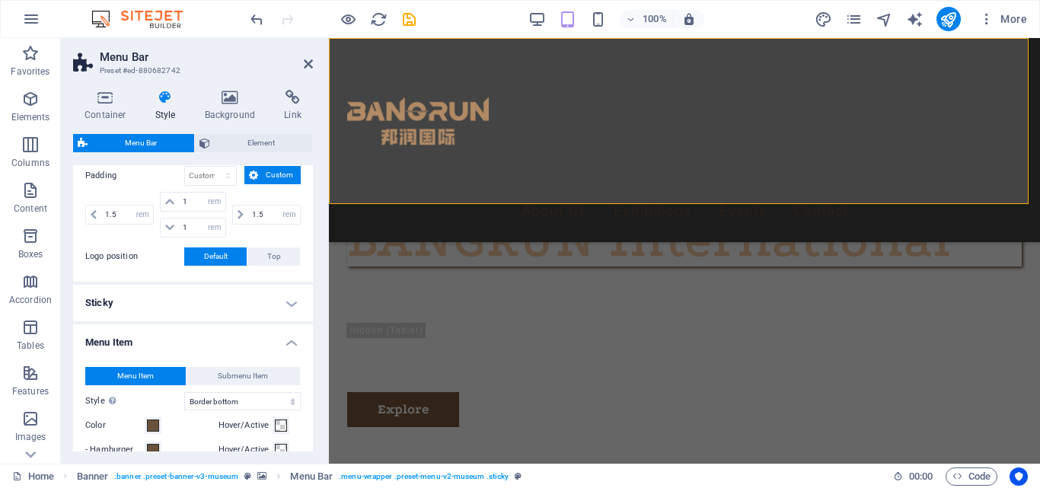
scroll to position [0, 0]
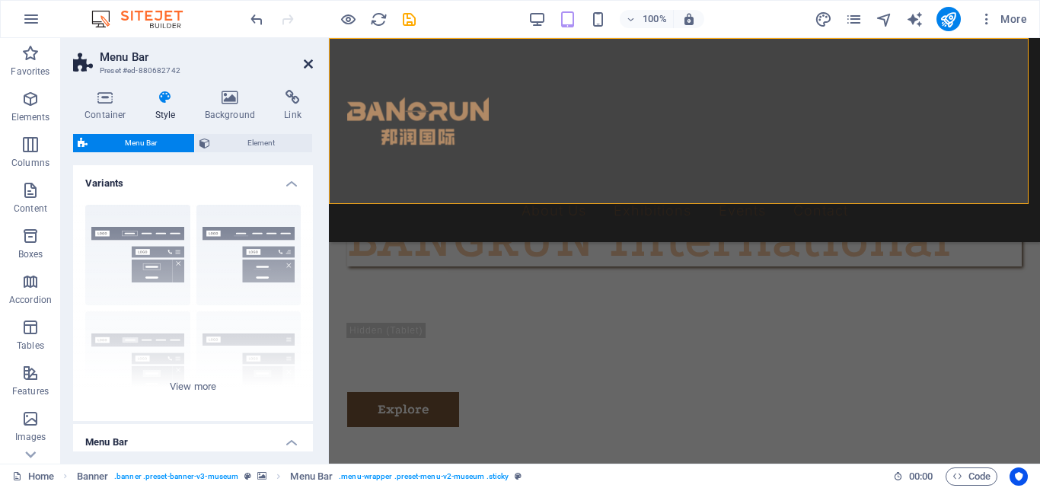
click at [308, 64] on icon at bounding box center [308, 64] width 9 height 12
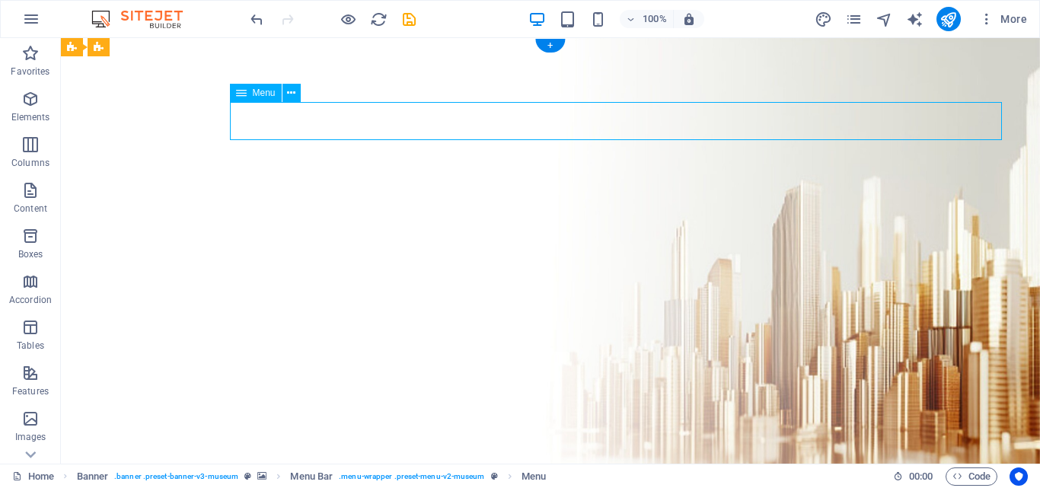
drag, startPoint x: 469, startPoint y: 117, endPoint x: 510, endPoint y: 123, distance: 40.7
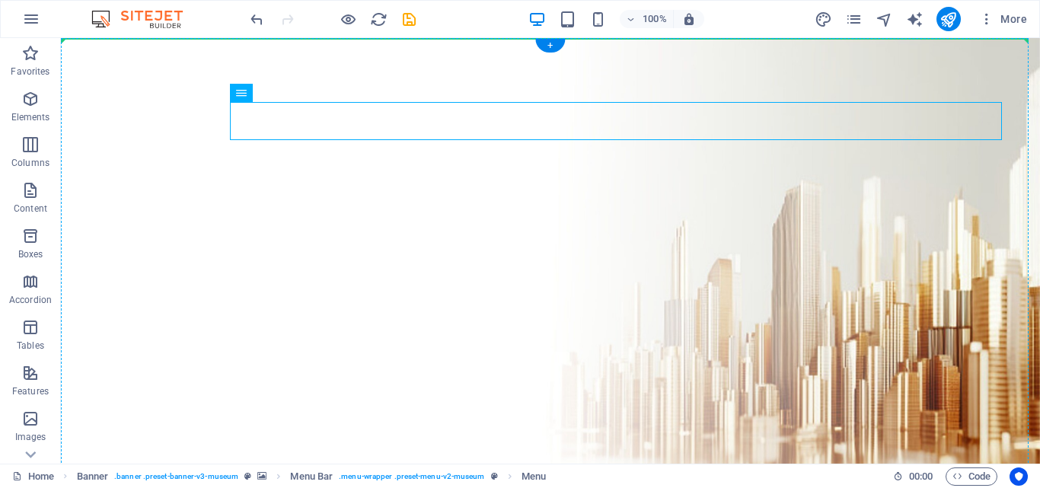
drag, startPoint x: 305, startPoint y: 133, endPoint x: 382, endPoint y: 148, distance: 78.3
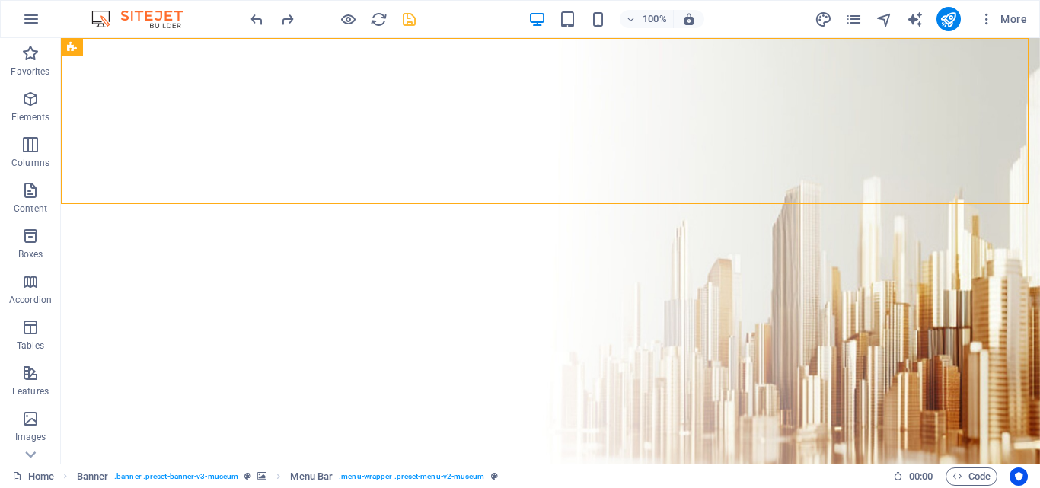
drag, startPoint x: 402, startPoint y: 17, endPoint x: 386, endPoint y: 100, distance: 84.5
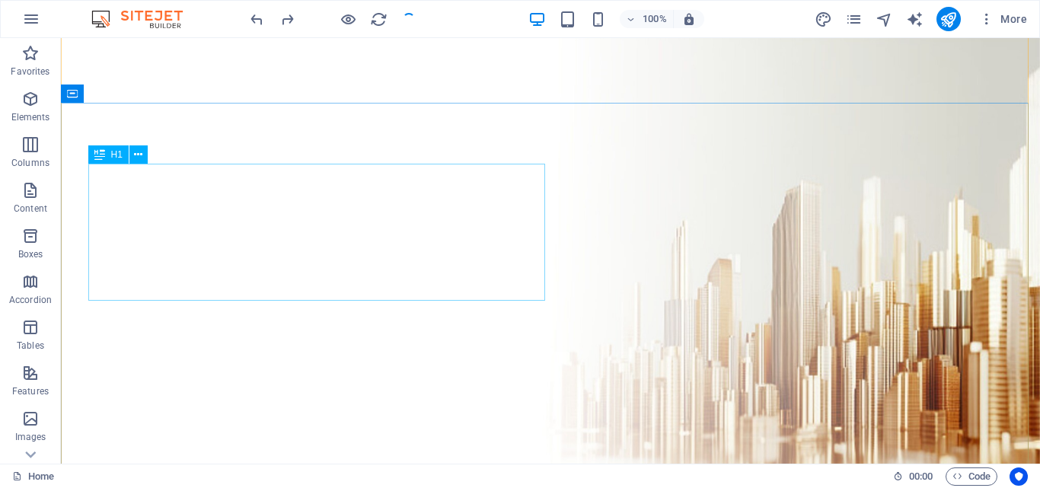
scroll to position [101, 0]
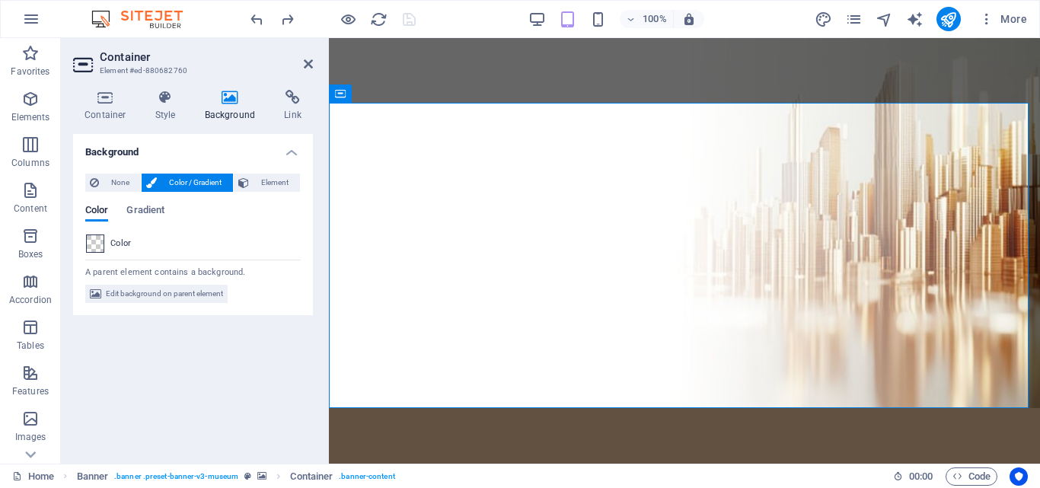
click at [97, 246] on span at bounding box center [95, 243] width 17 height 17
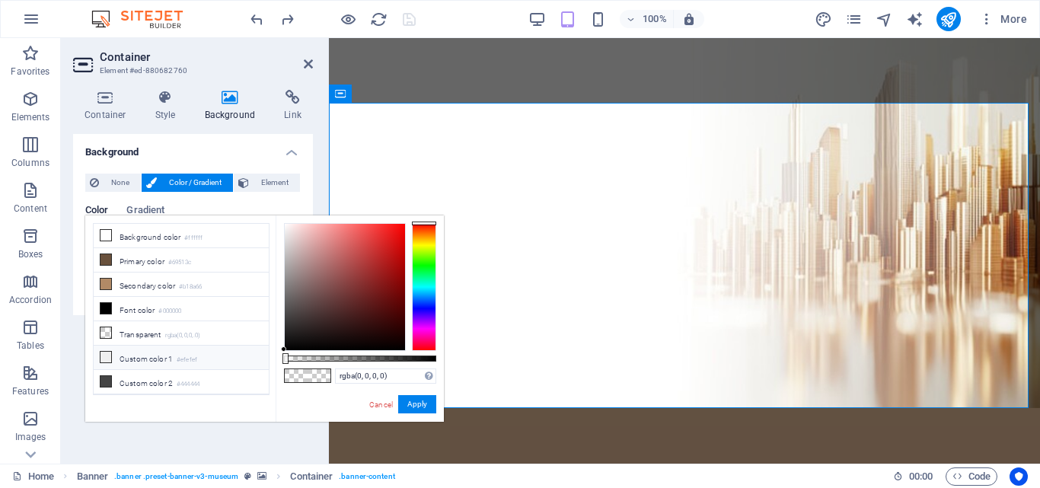
click at [109, 356] on icon at bounding box center [106, 357] width 11 height 11
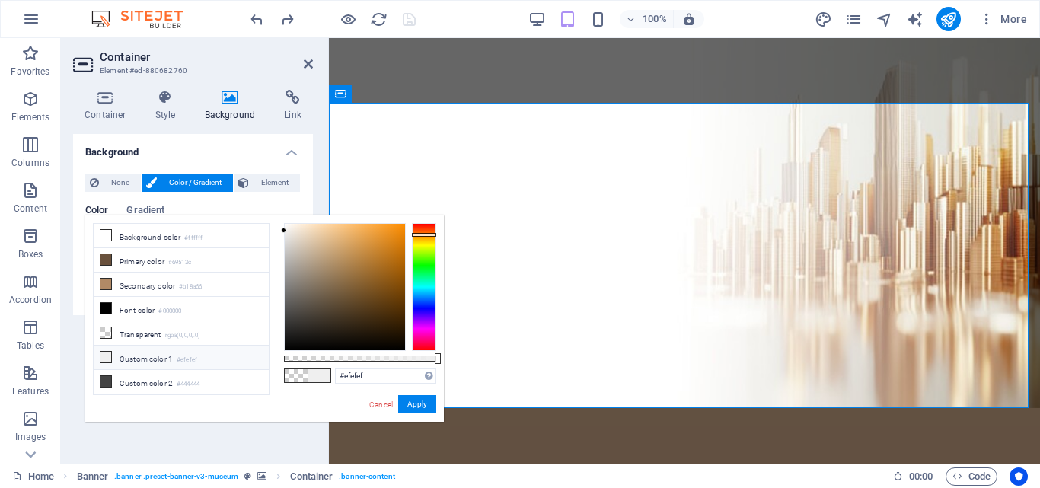
click at [425, 235] on div at bounding box center [424, 287] width 24 height 128
click at [366, 250] on div at bounding box center [345, 287] width 120 height 126
type input "#f7dec0"
drag, startPoint x: 366, startPoint y: 250, endPoint x: 311, endPoint y: 227, distance: 60.1
click at [311, 227] on div at bounding box center [310, 226] width 5 height 5
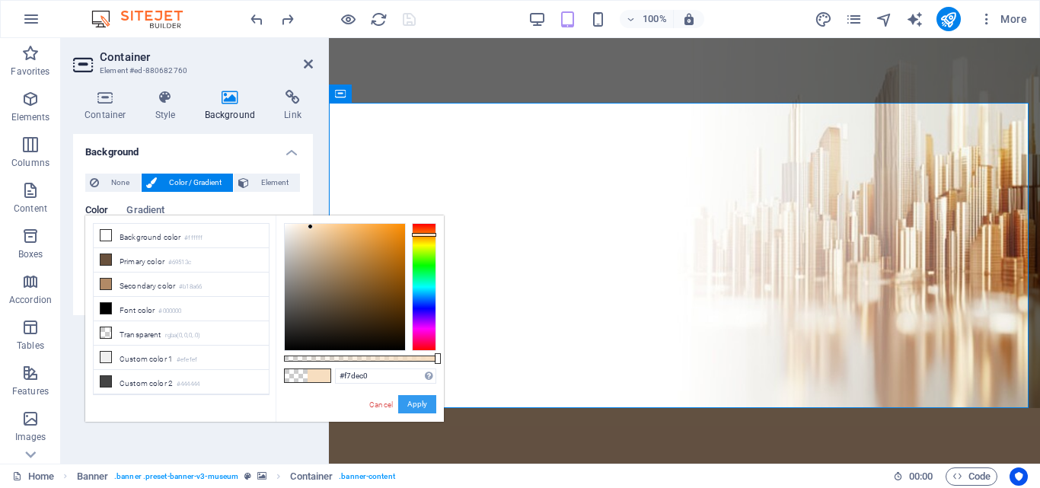
click at [408, 404] on button "Apply" at bounding box center [417, 404] width 38 height 18
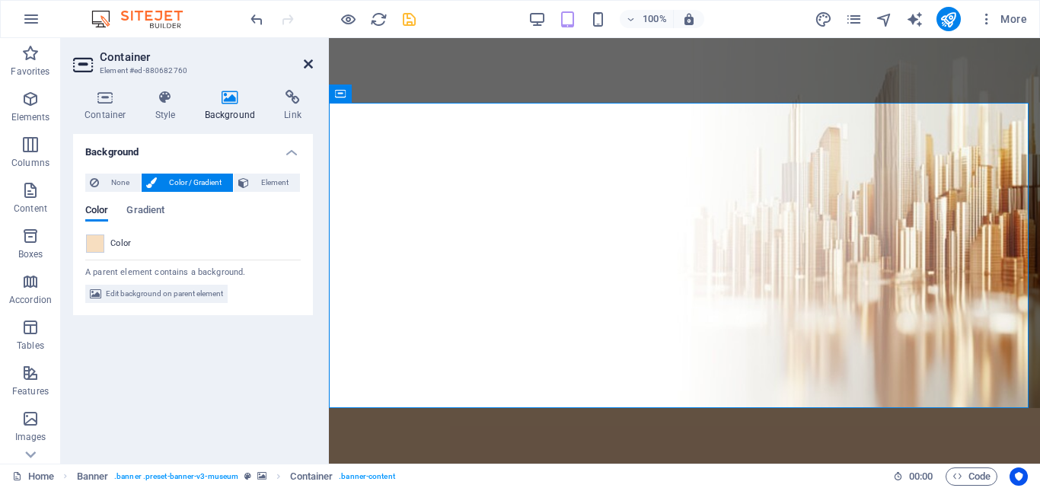
drag, startPoint x: 308, startPoint y: 65, endPoint x: 285, endPoint y: 106, distance: 46.8
click at [308, 65] on icon at bounding box center [308, 64] width 9 height 12
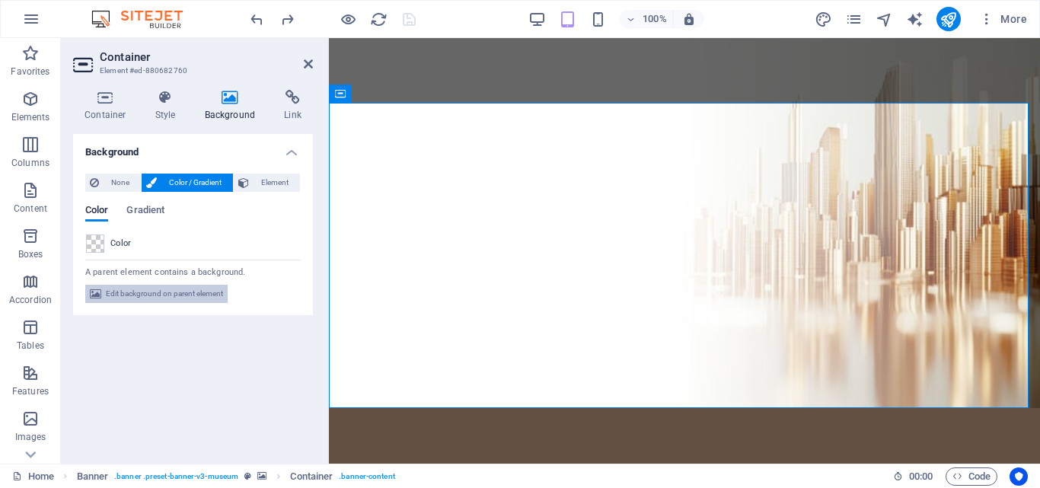
click at [167, 297] on span "Edit background on parent element" at bounding box center [164, 294] width 117 height 18
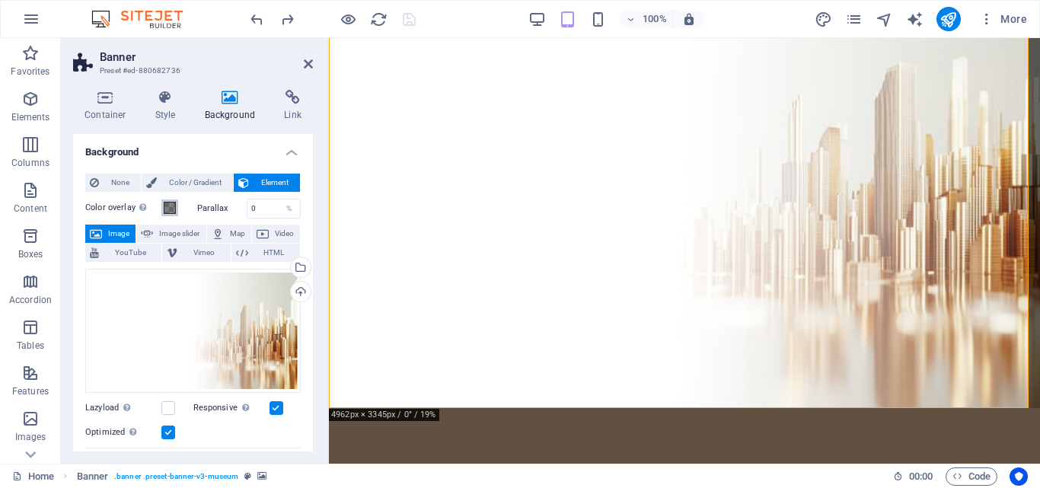
click at [165, 208] on span at bounding box center [170, 208] width 12 height 12
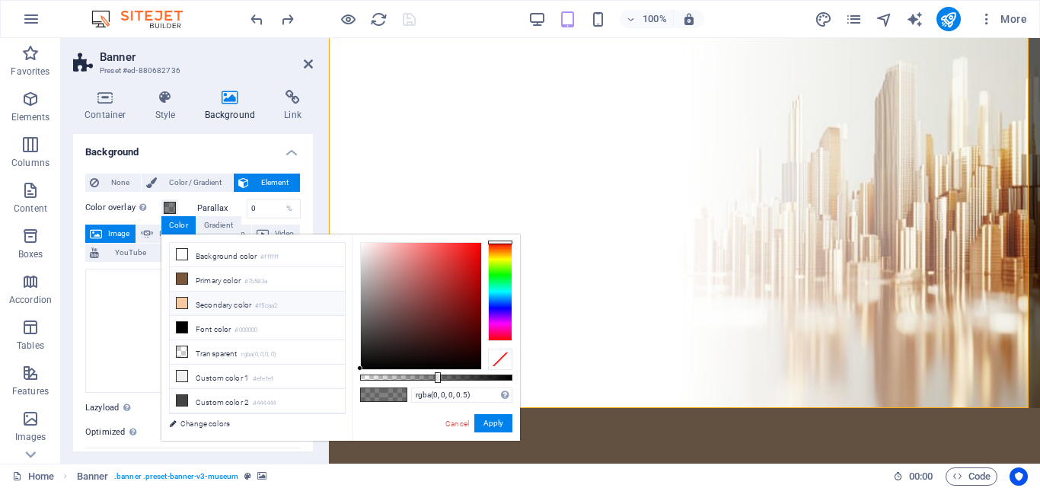
click at [185, 298] on icon at bounding box center [182, 303] width 11 height 11
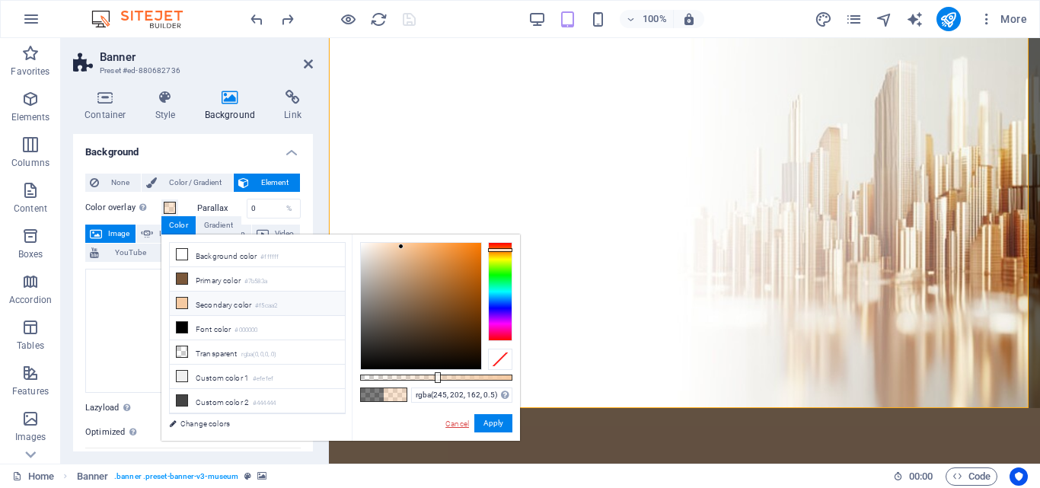
drag, startPoint x: 451, startPoint y: 420, endPoint x: 121, endPoint y: 385, distance: 331.7
click at [451, 420] on link "Cancel" at bounding box center [457, 423] width 27 height 11
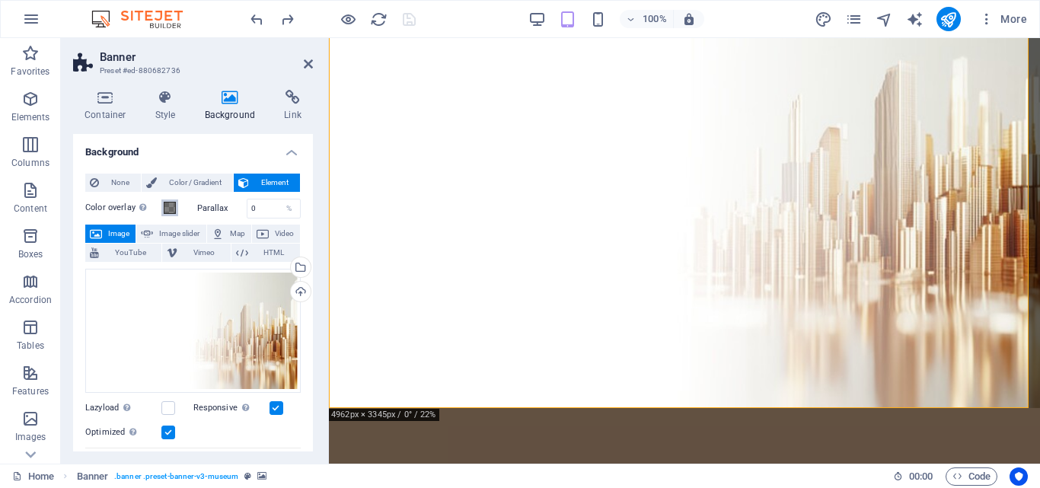
click at [174, 207] on span at bounding box center [170, 208] width 12 height 12
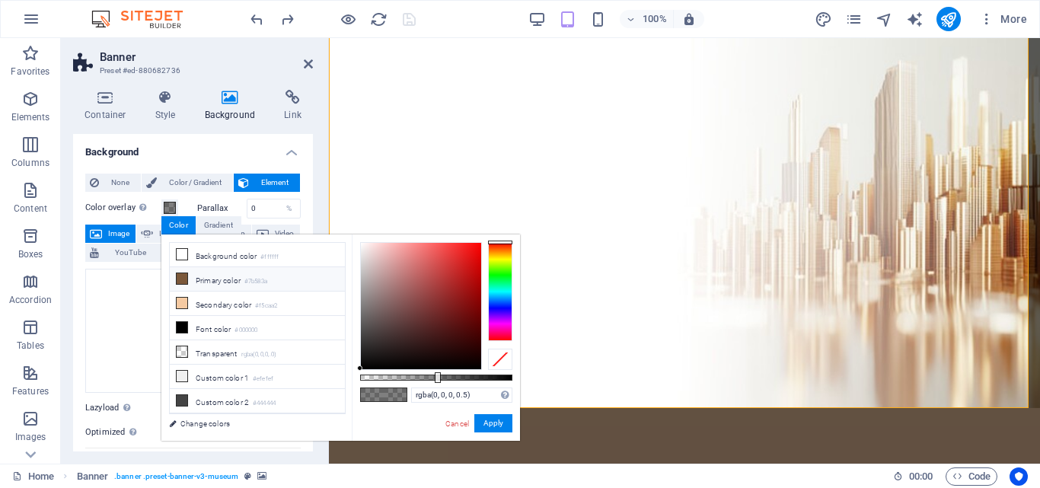
click at [215, 280] on li "Primary color #7b583a" at bounding box center [257, 279] width 175 height 24
type input "rgba(123, 88, 58, 0.5)"
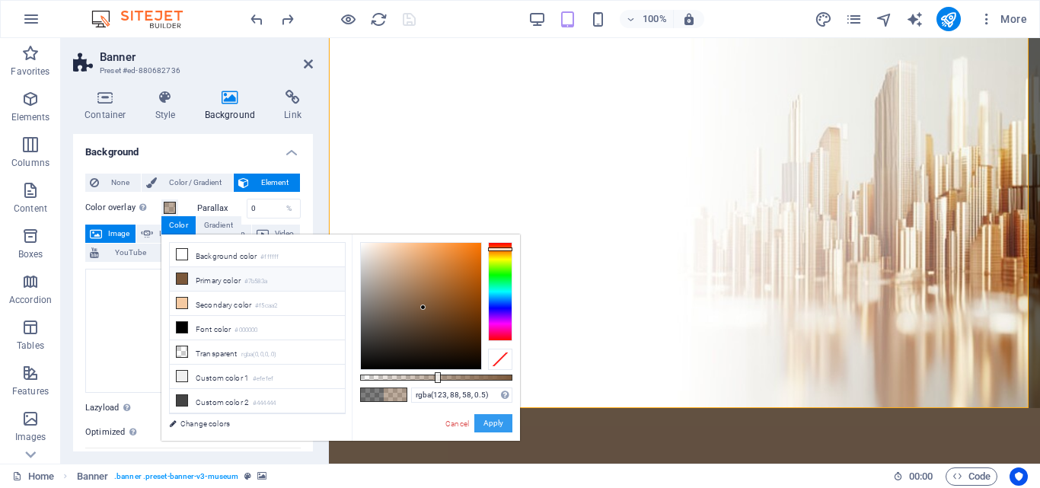
click at [500, 424] on button "Apply" at bounding box center [493, 423] width 38 height 18
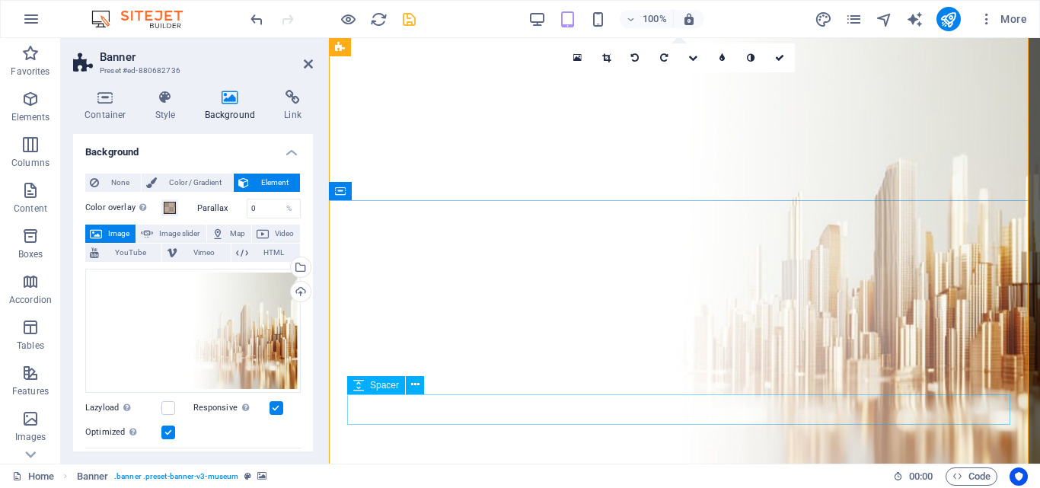
scroll to position [0, 0]
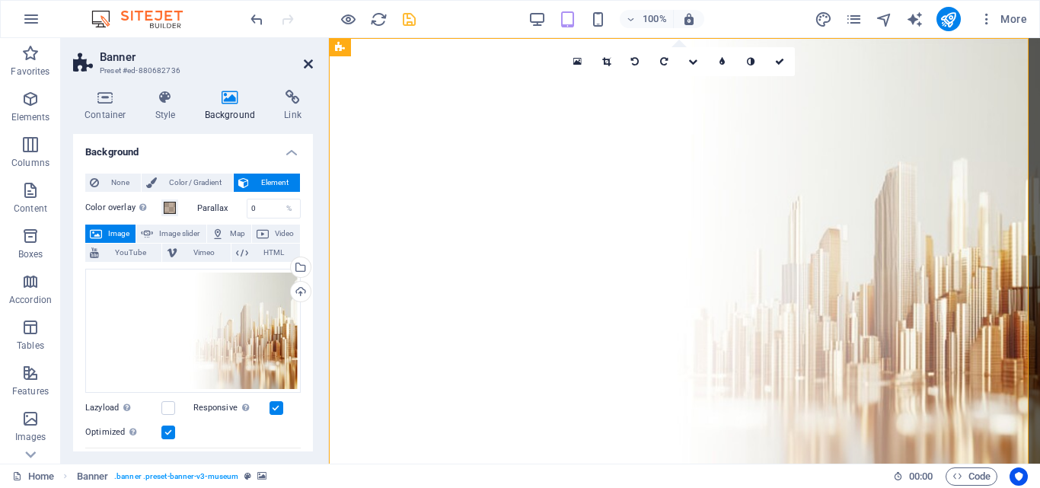
drag, startPoint x: 303, startPoint y: 62, endPoint x: 242, endPoint y: 24, distance: 71.8
click at [304, 62] on icon at bounding box center [308, 64] width 9 height 12
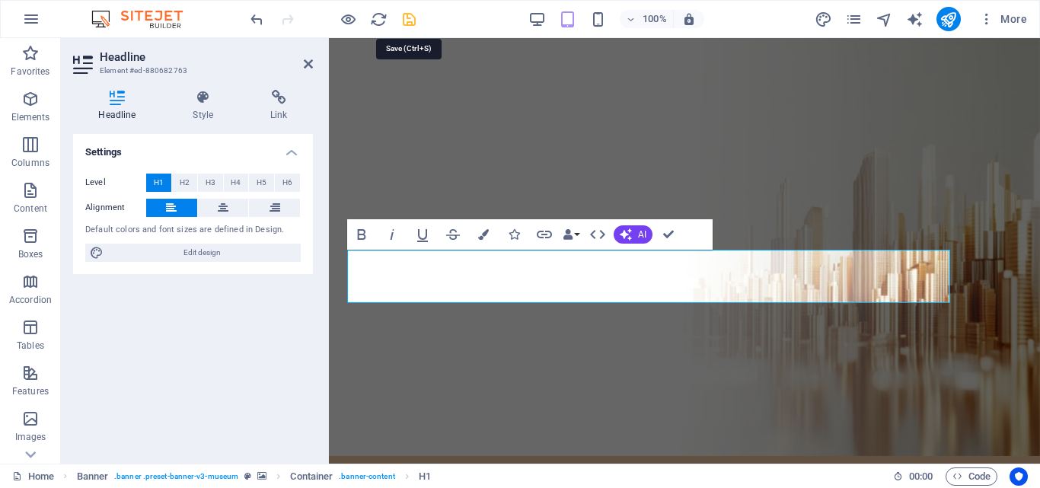
click at [408, 23] on icon "save" at bounding box center [410, 20] width 18 height 18
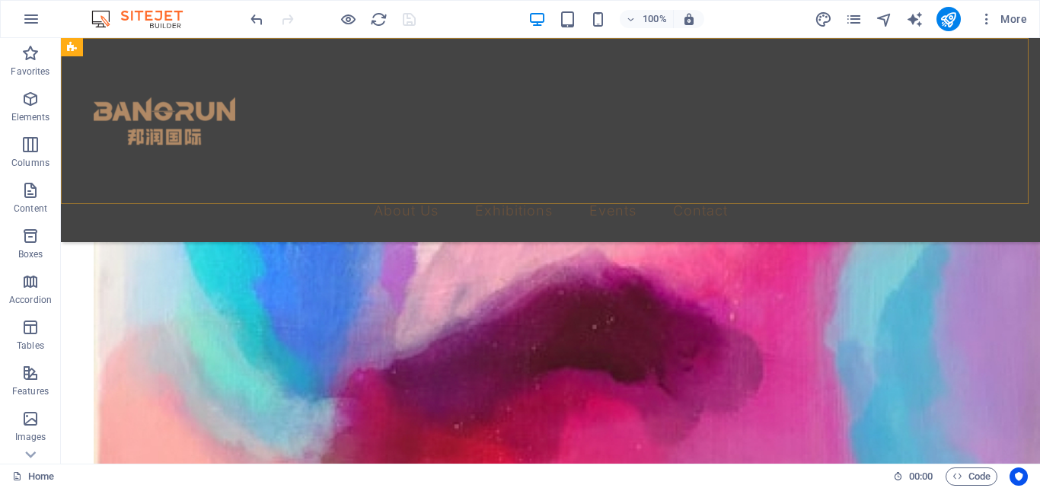
scroll to position [2132, 0]
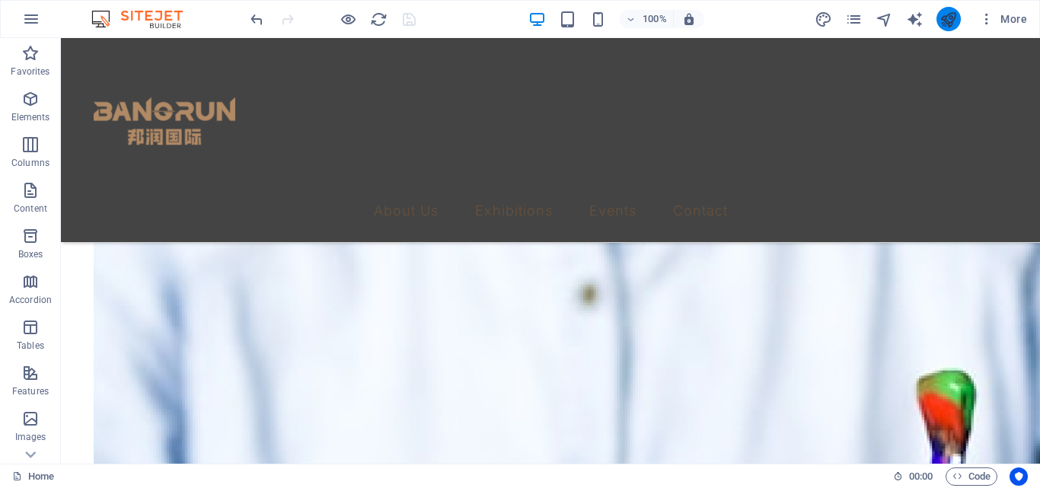
click at [958, 24] on button "publish" at bounding box center [949, 19] width 24 height 24
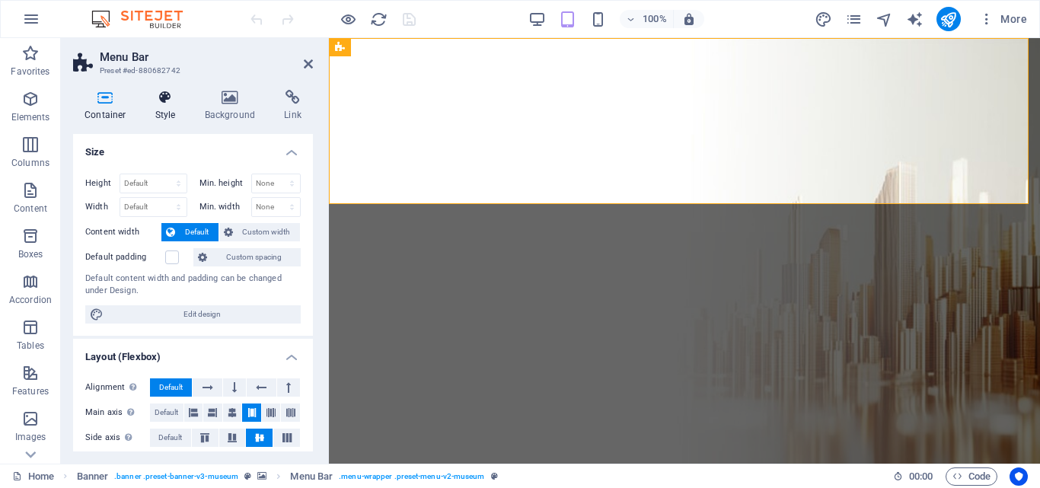
click at [168, 111] on h4 "Style" at bounding box center [169, 106] width 50 height 32
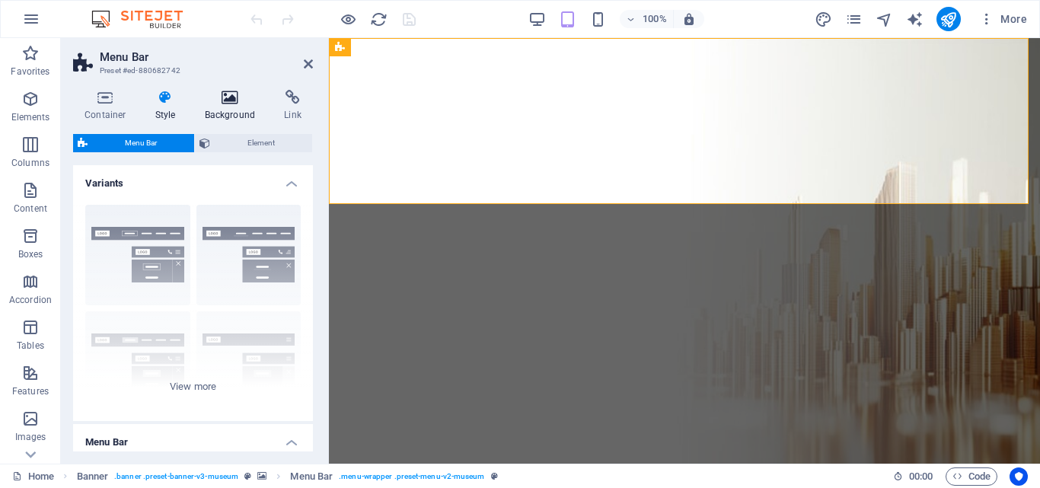
click at [216, 104] on icon at bounding box center [230, 97] width 74 height 15
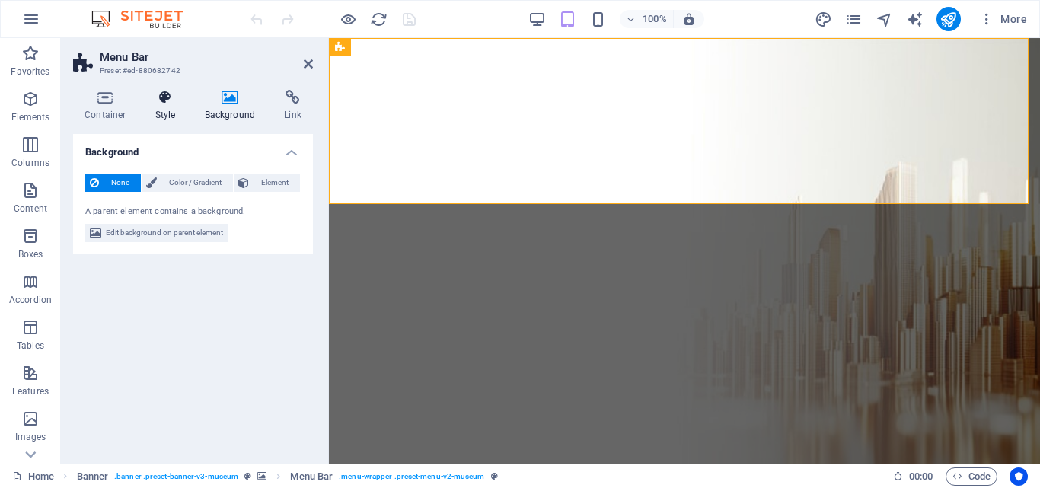
click at [165, 104] on icon at bounding box center [165, 97] width 43 height 15
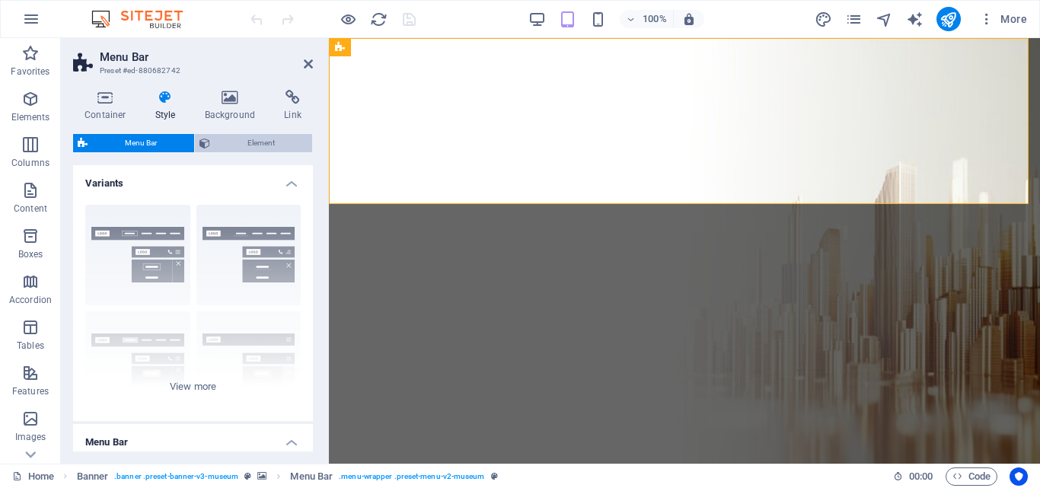
click at [226, 143] on span "Element" at bounding box center [261, 143] width 93 height 18
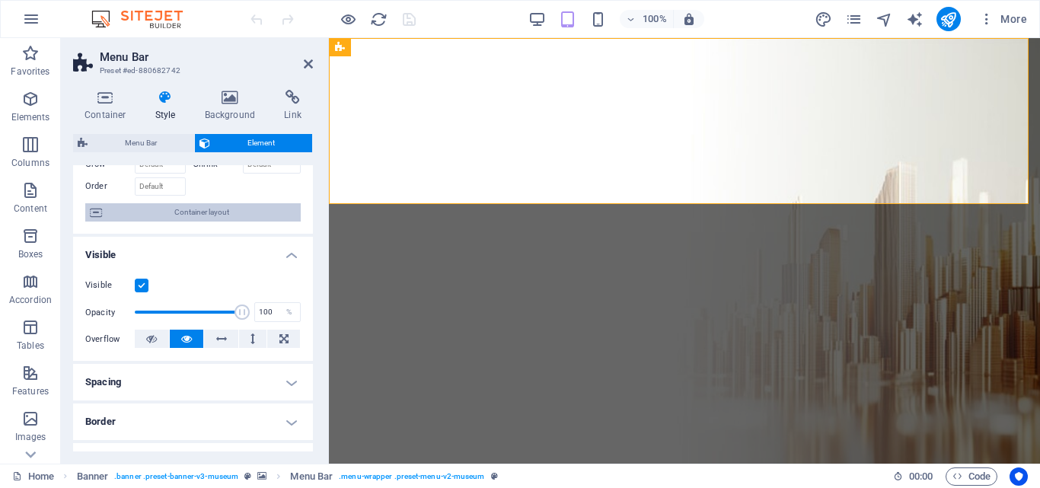
scroll to position [357, 0]
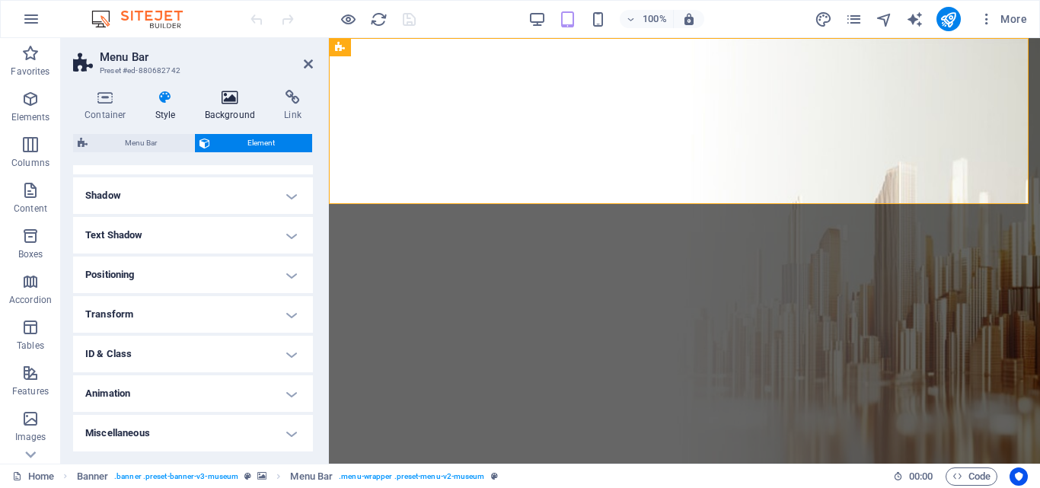
click at [232, 115] on h4 "Background" at bounding box center [233, 106] width 80 height 32
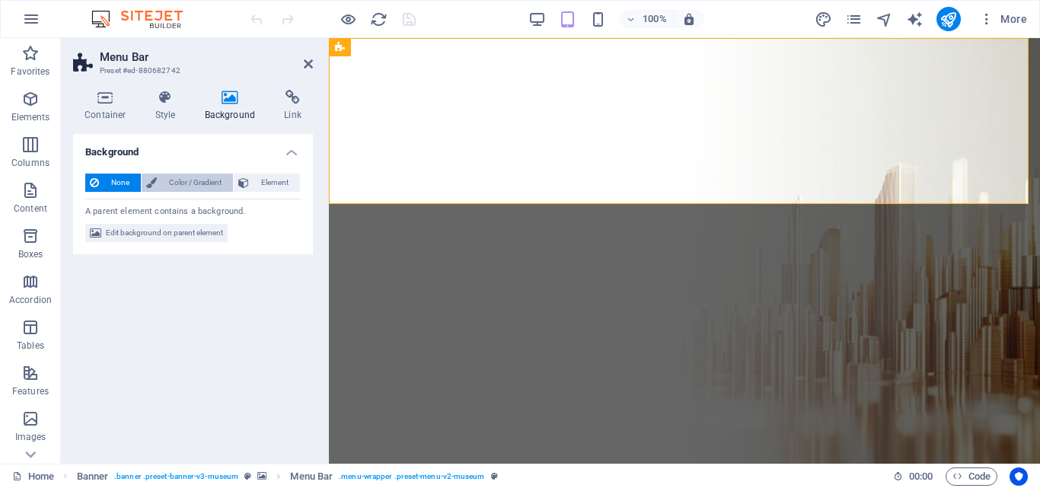
click at [201, 184] on span "Color / Gradient" at bounding box center [194, 183] width 67 height 18
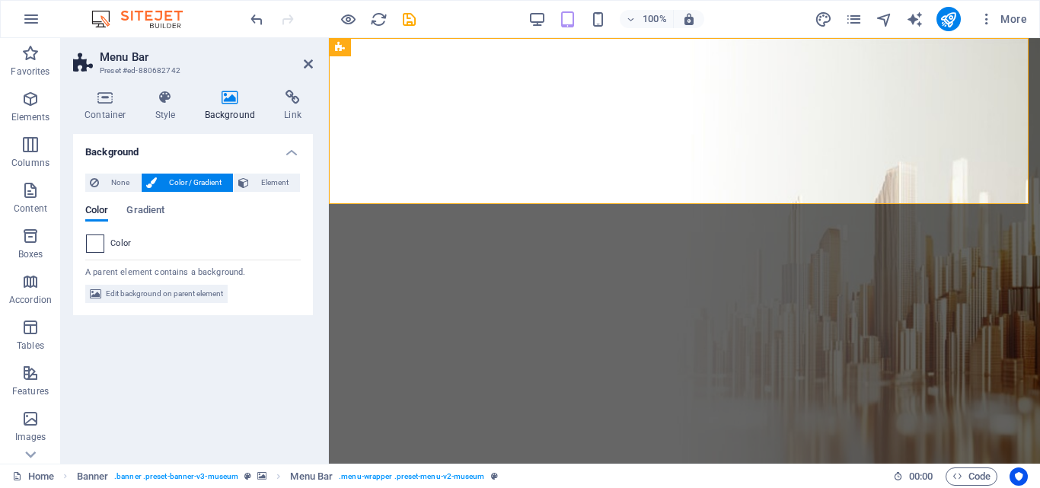
click at [97, 244] on span at bounding box center [95, 243] width 17 height 17
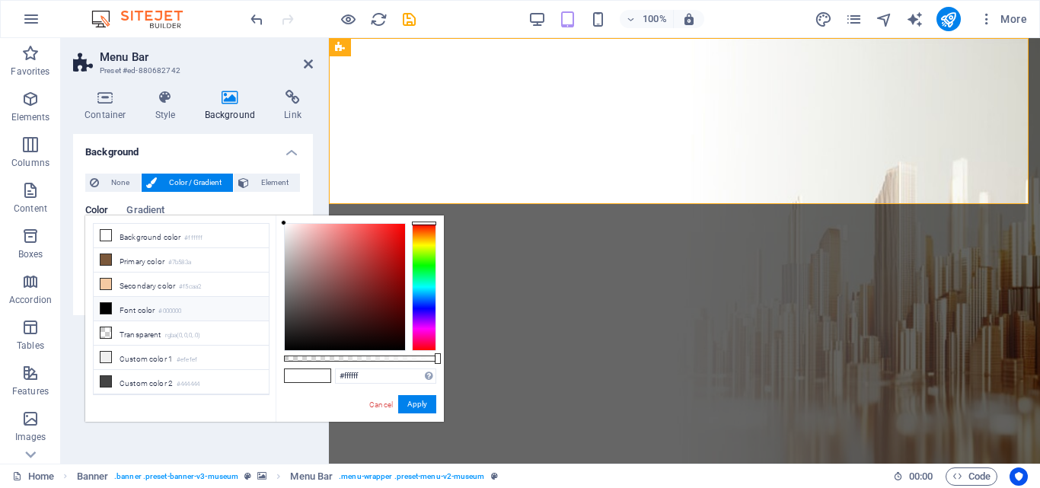
click at [148, 311] on li "Font color #000000" at bounding box center [181, 309] width 175 height 24
type input "#000000"
click at [435, 404] on button "Apply" at bounding box center [417, 404] width 38 height 18
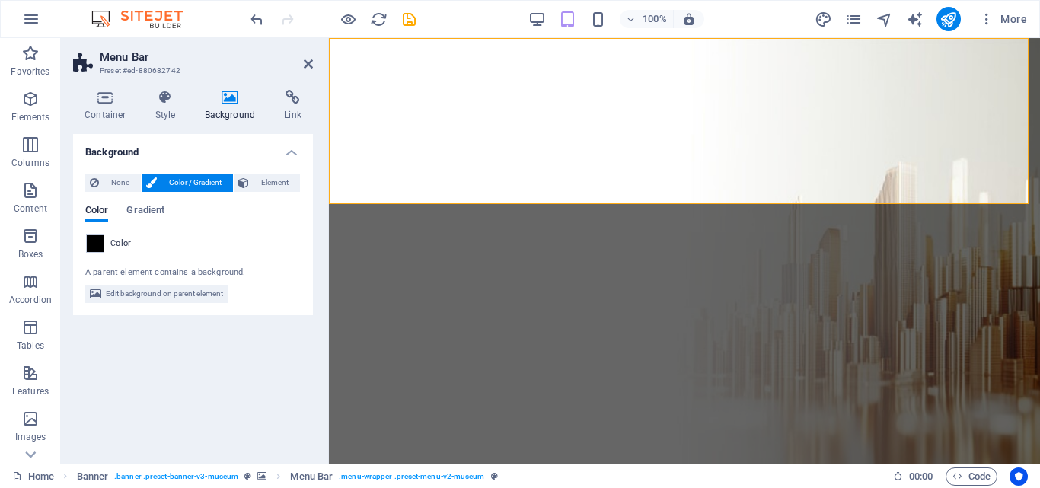
click at [313, 62] on aside "Menu Bar Preset #ed-880682742 Container Style Background Link Size Height Defau…" at bounding box center [195, 251] width 268 height 426
click at [305, 62] on icon at bounding box center [308, 64] width 9 height 12
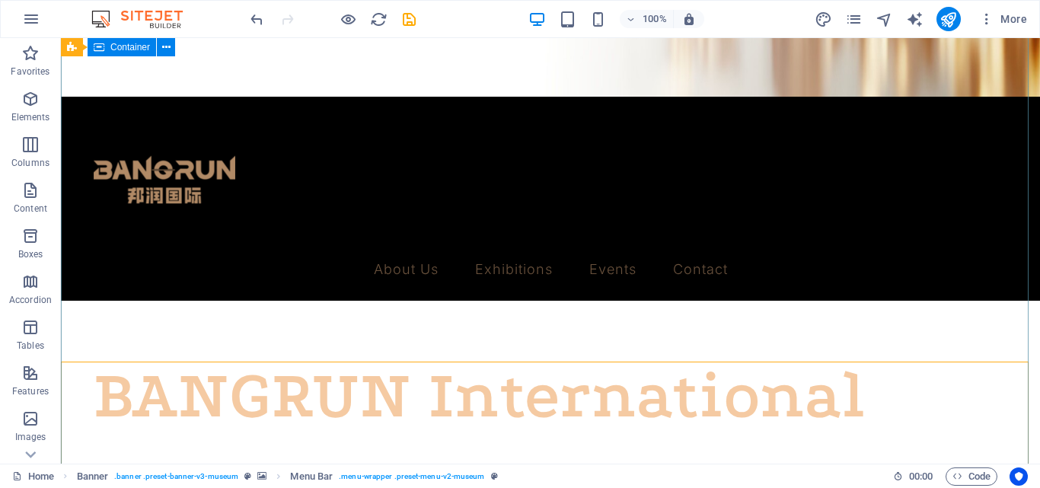
scroll to position [0, 0]
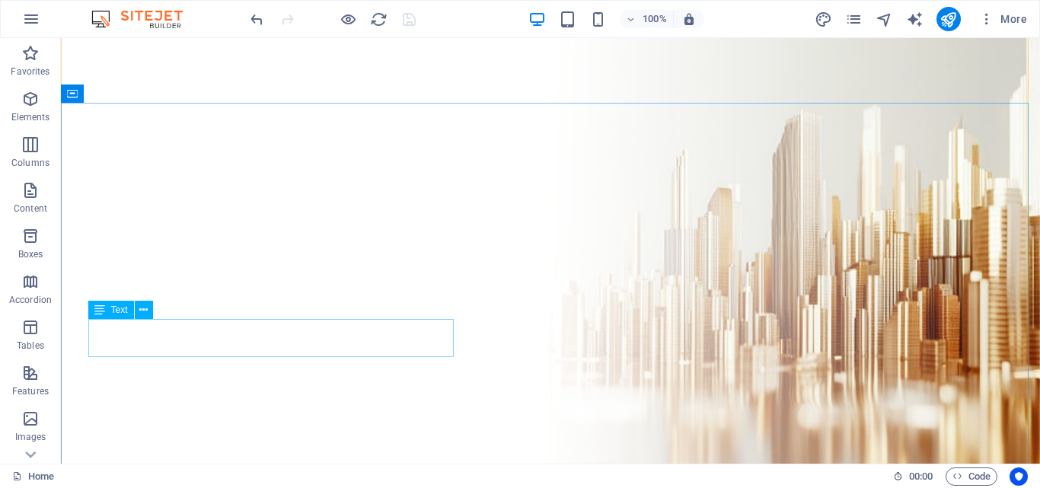
scroll to position [101, 0]
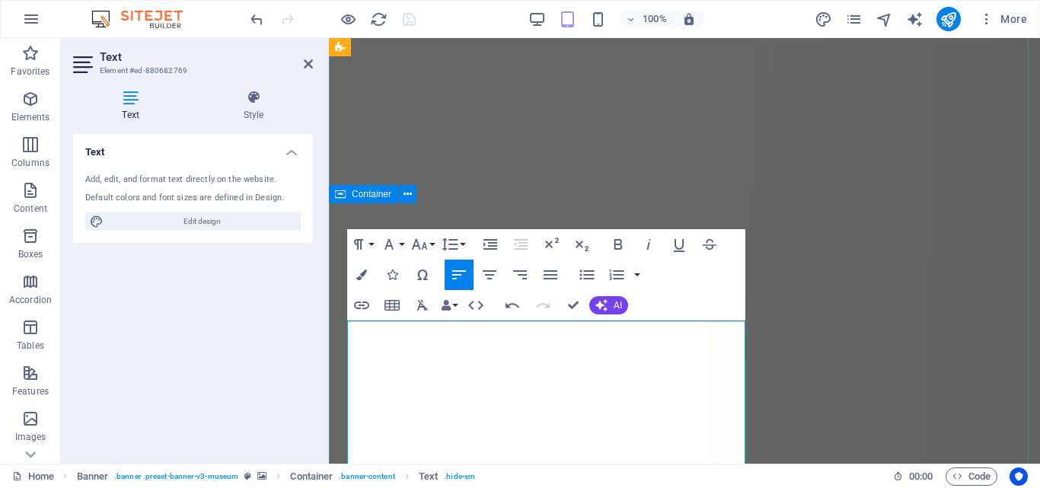
scroll to position [0, 0]
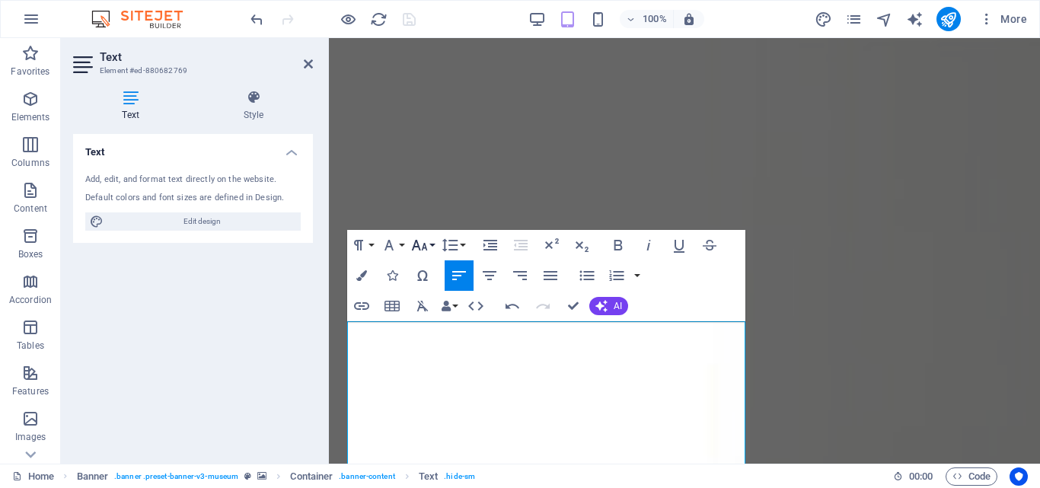
click at [430, 244] on button "Font Size" at bounding box center [422, 245] width 29 height 30
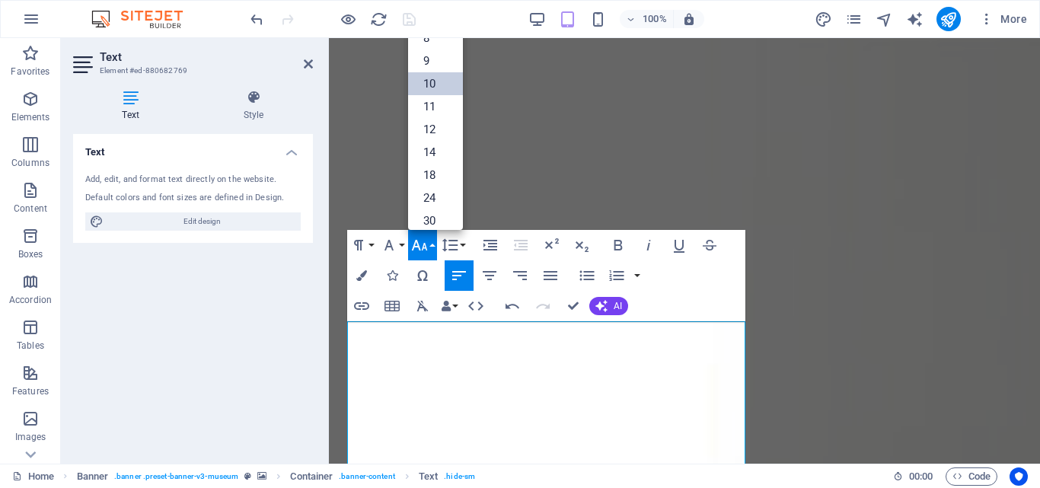
click at [438, 85] on link "10" at bounding box center [435, 83] width 55 height 23
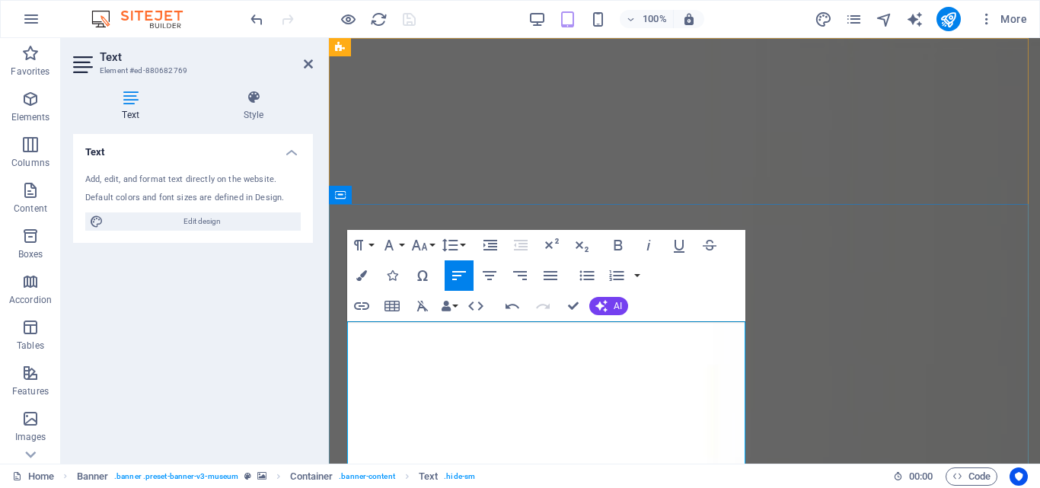
click at [427, 242] on icon "button" at bounding box center [420, 245] width 18 height 18
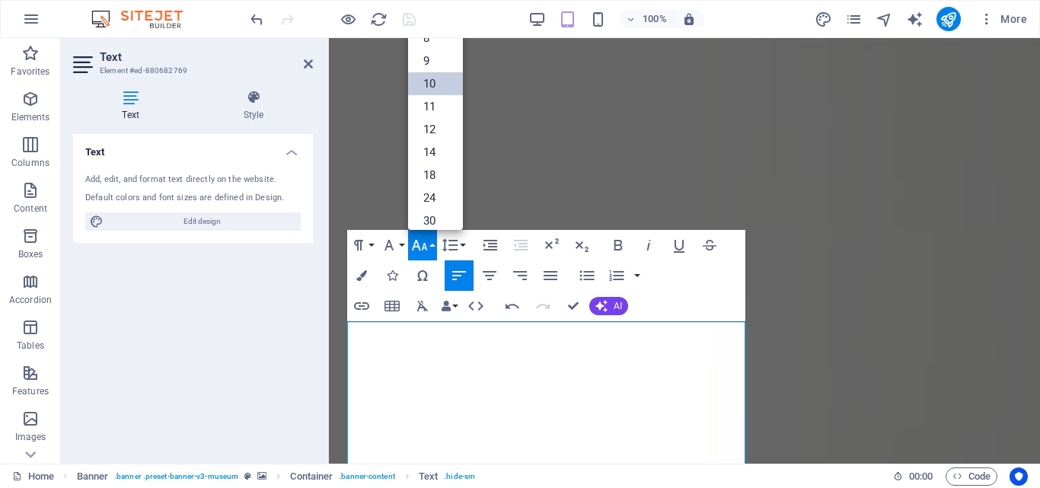
click at [444, 79] on link "10" at bounding box center [435, 83] width 55 height 23
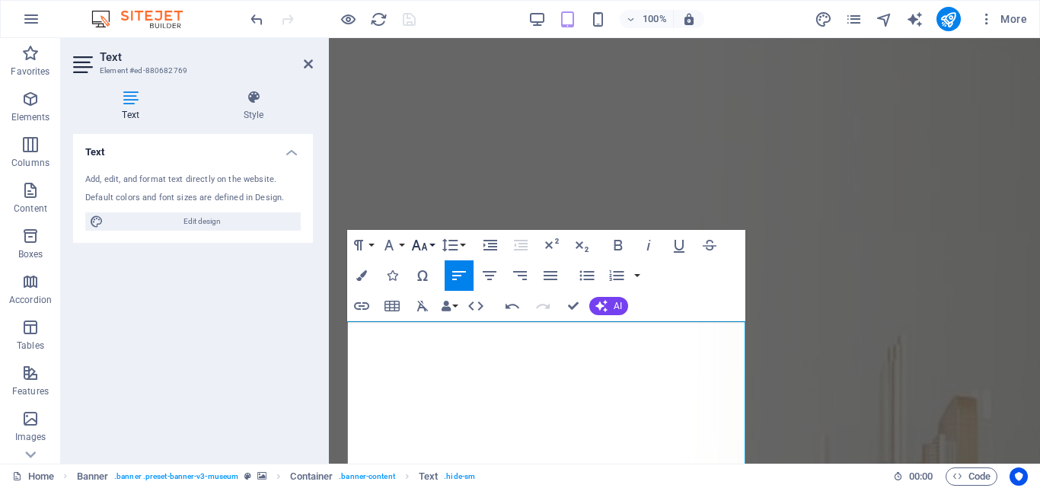
click at [433, 246] on button "Font Size" at bounding box center [422, 245] width 29 height 30
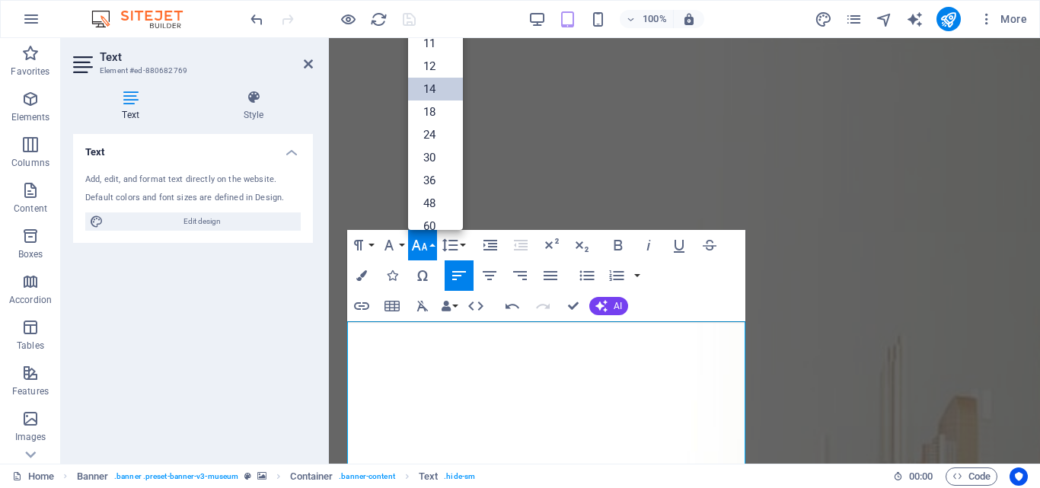
click at [439, 85] on link "14" at bounding box center [435, 89] width 55 height 23
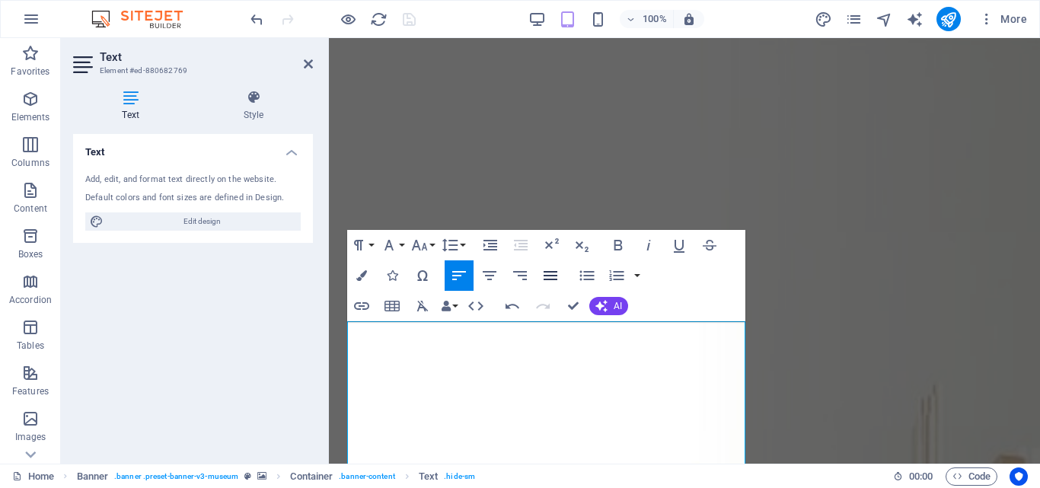
click at [552, 276] on icon "button" at bounding box center [551, 275] width 14 height 9
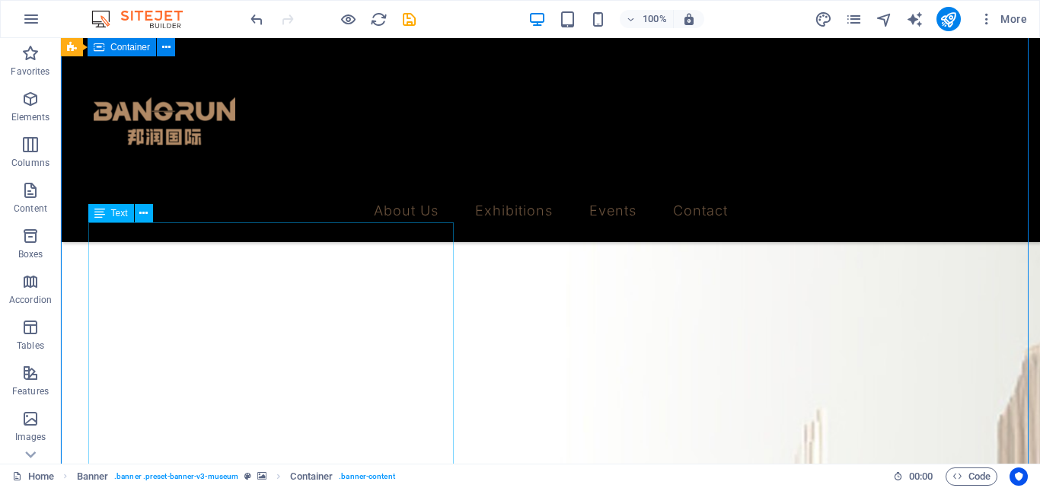
scroll to position [305, 0]
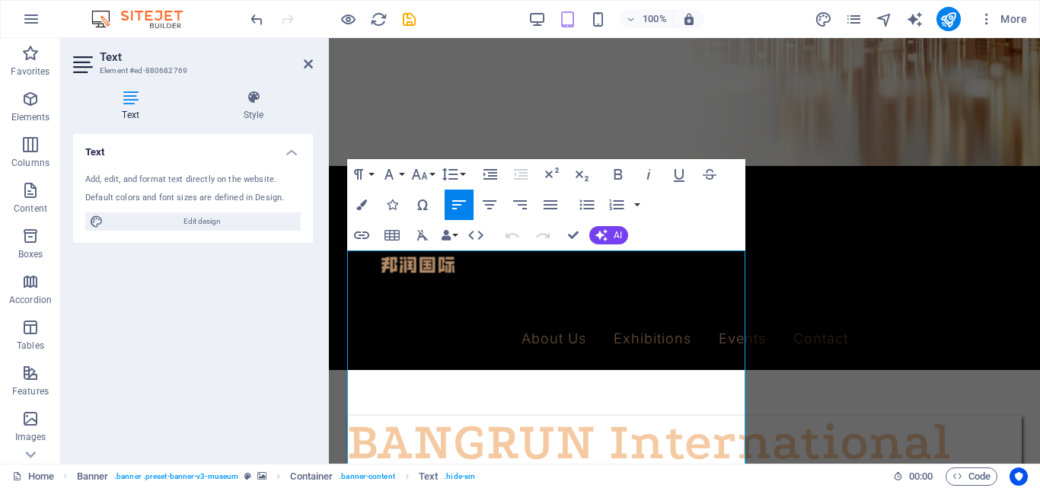
scroll to position [71, 0]
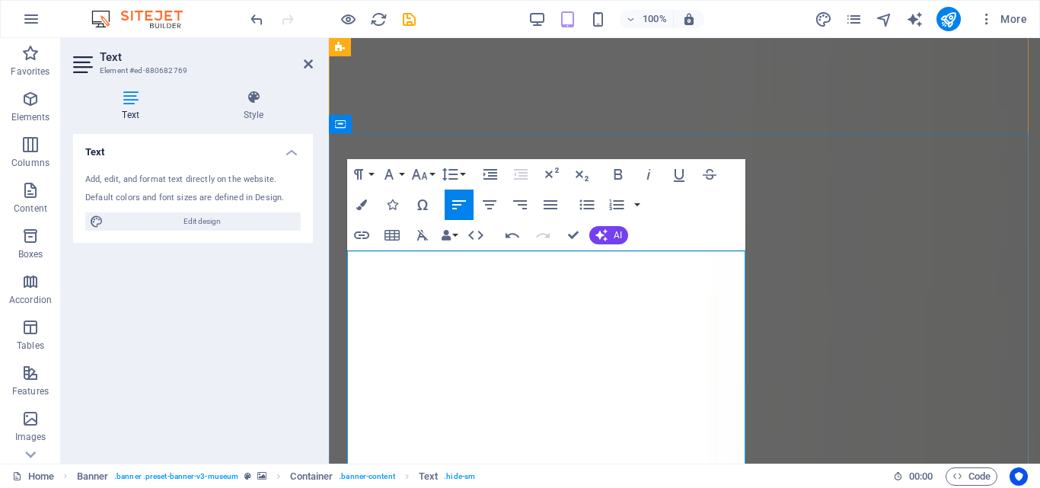
scroll to position [9439, 4]
click at [550, 206] on icon "button" at bounding box center [550, 205] width 18 height 18
click at [615, 233] on span "AI" at bounding box center [618, 235] width 8 height 9
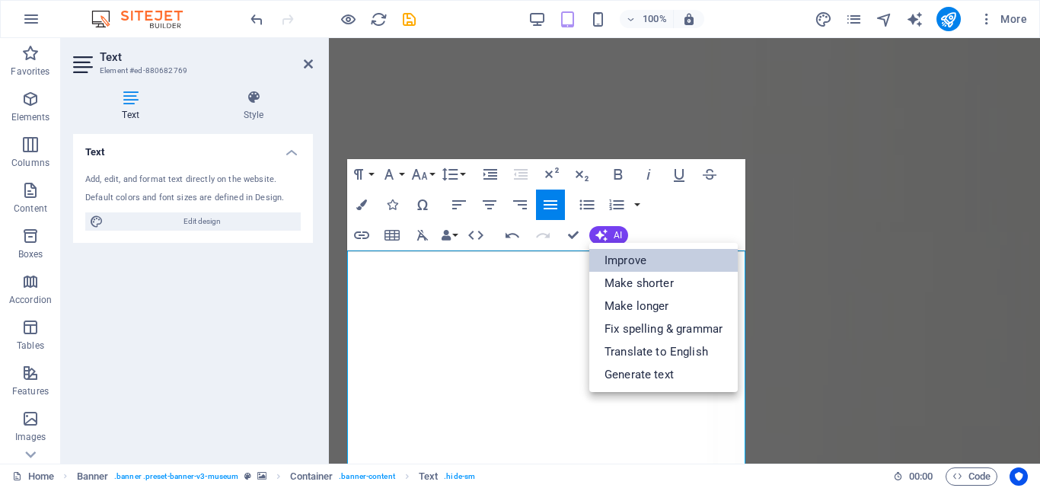
click at [615, 258] on link "Improve" at bounding box center [663, 260] width 149 height 23
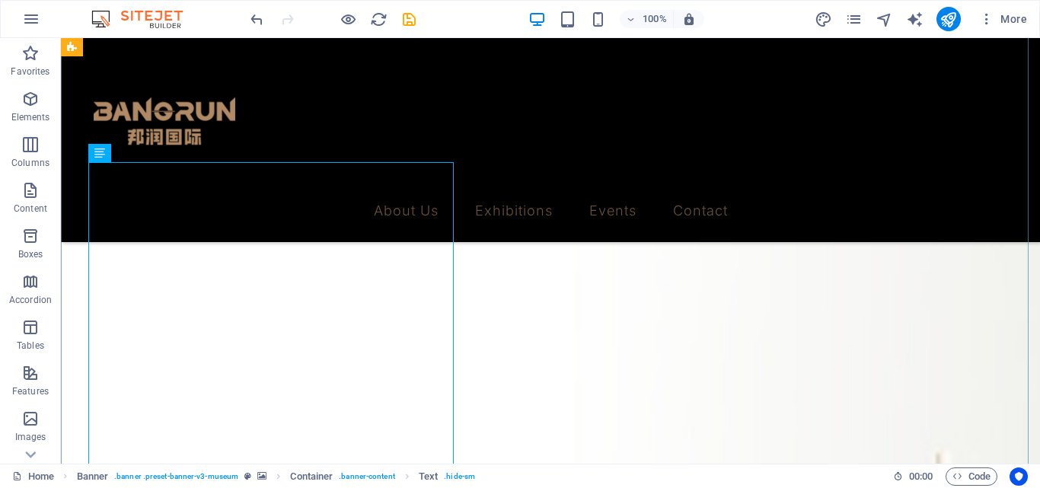
scroll to position [274, 0]
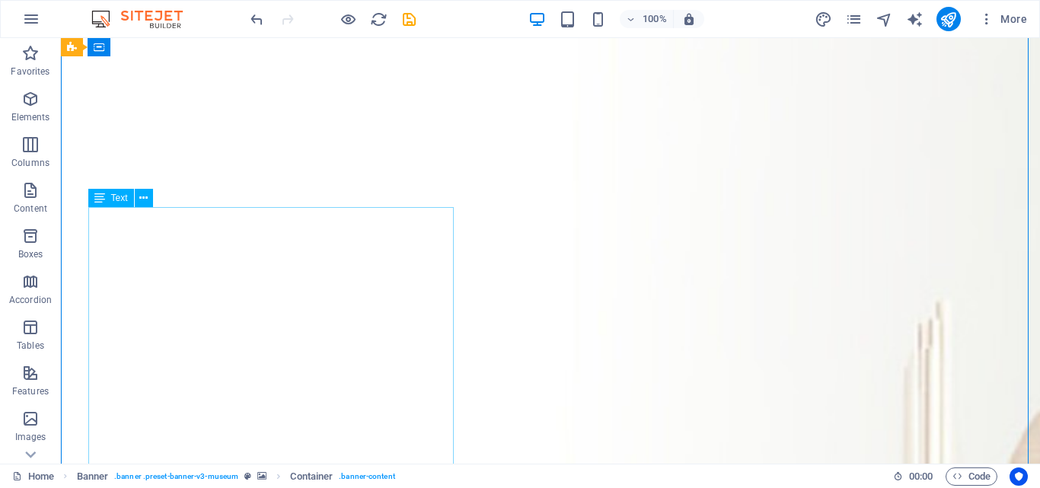
scroll to position [71, 0]
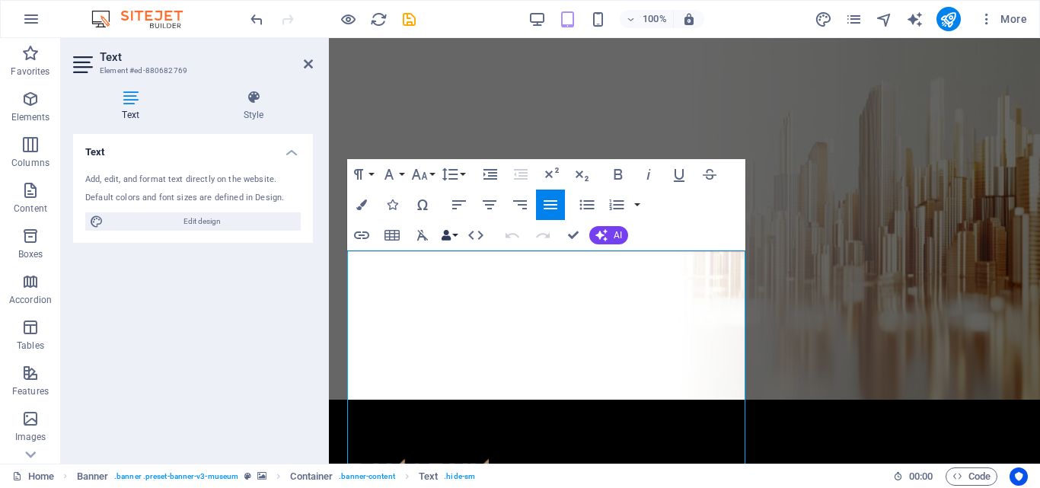
click at [458, 235] on button "Data Bindings" at bounding box center [449, 235] width 21 height 30
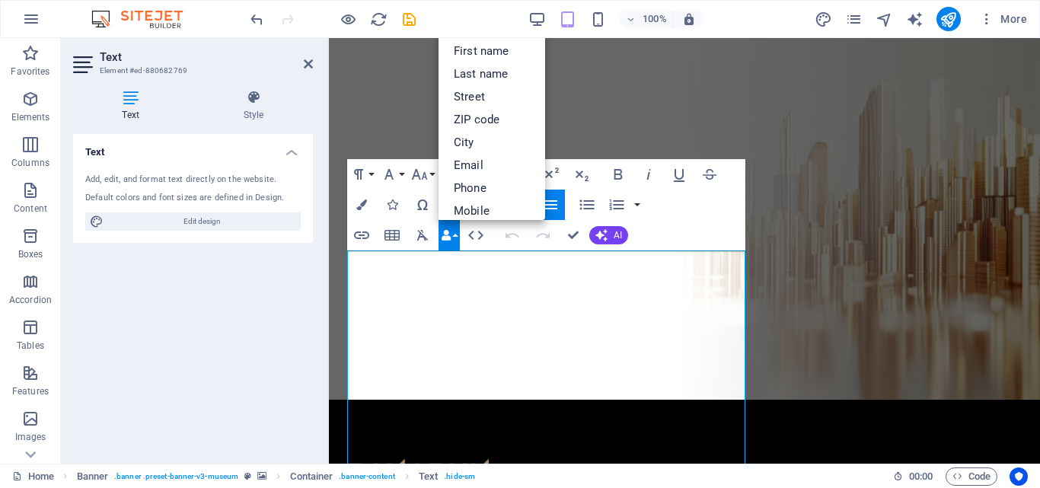
click at [458, 235] on button "Data Bindings" at bounding box center [449, 235] width 21 height 30
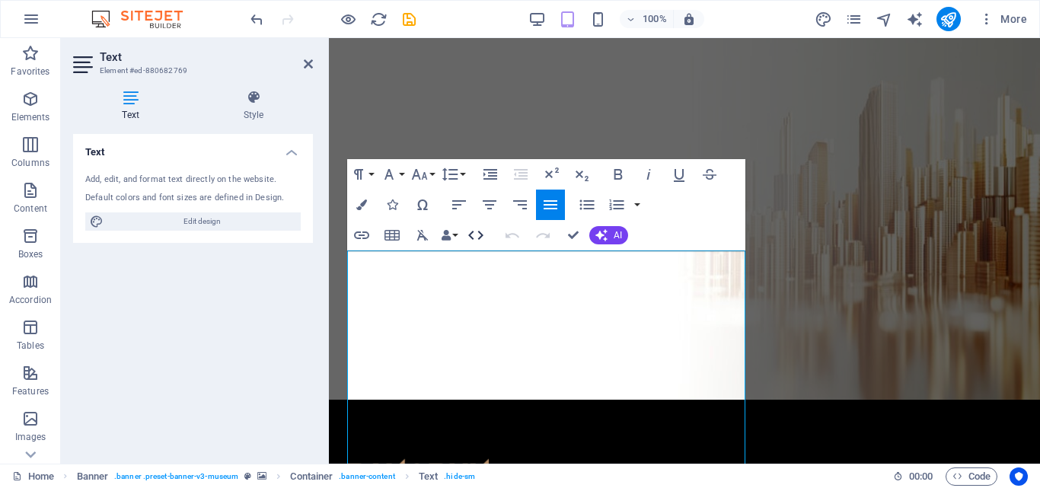
click at [478, 235] on icon "button" at bounding box center [476, 235] width 18 height 18
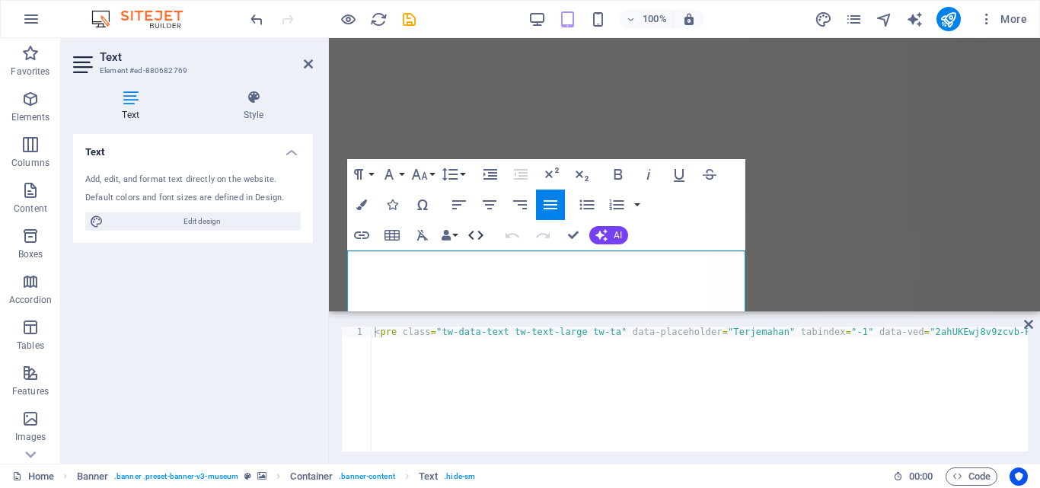
click at [478, 235] on icon "button" at bounding box center [476, 235] width 18 height 18
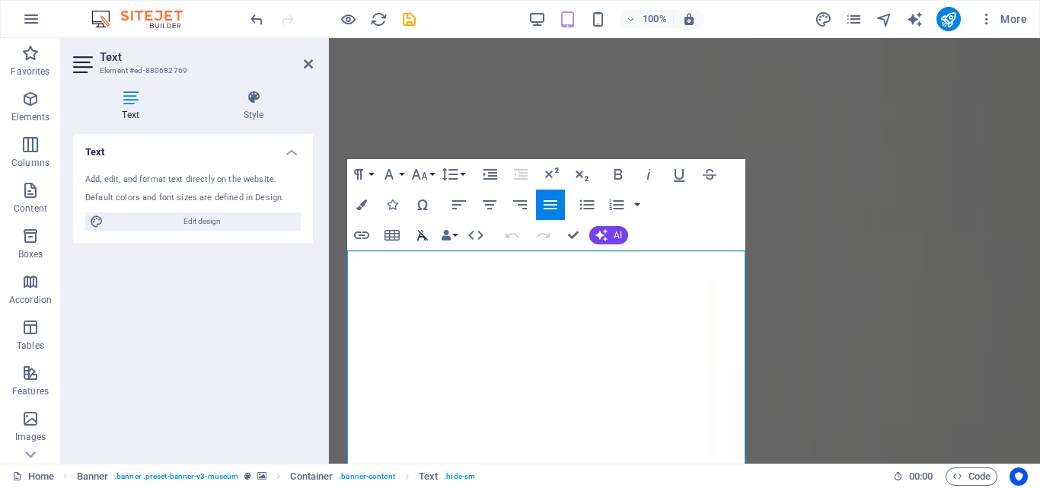
click at [426, 235] on icon "button" at bounding box center [423, 235] width 18 height 18
click at [422, 242] on icon "button" at bounding box center [423, 235] width 18 height 18
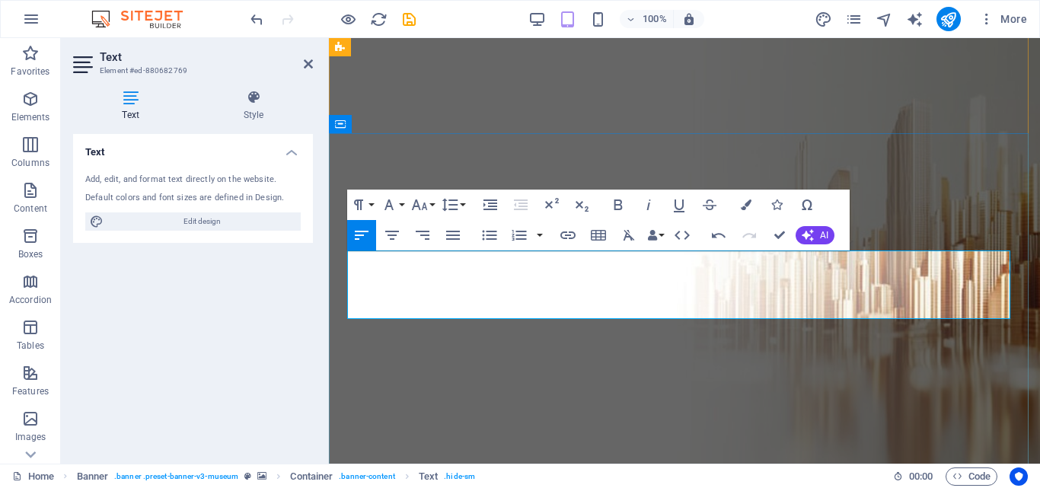
scroll to position [0, 1296]
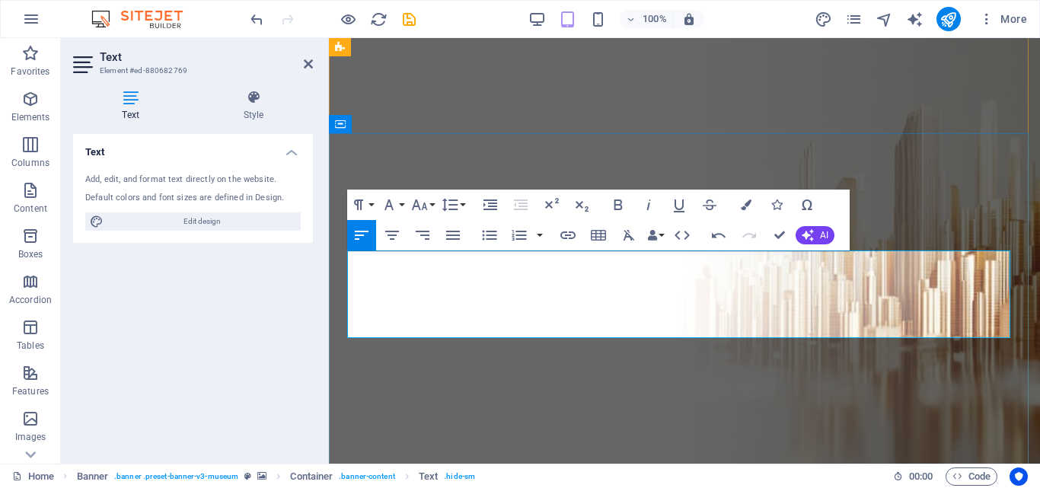
scroll to position [0, 587]
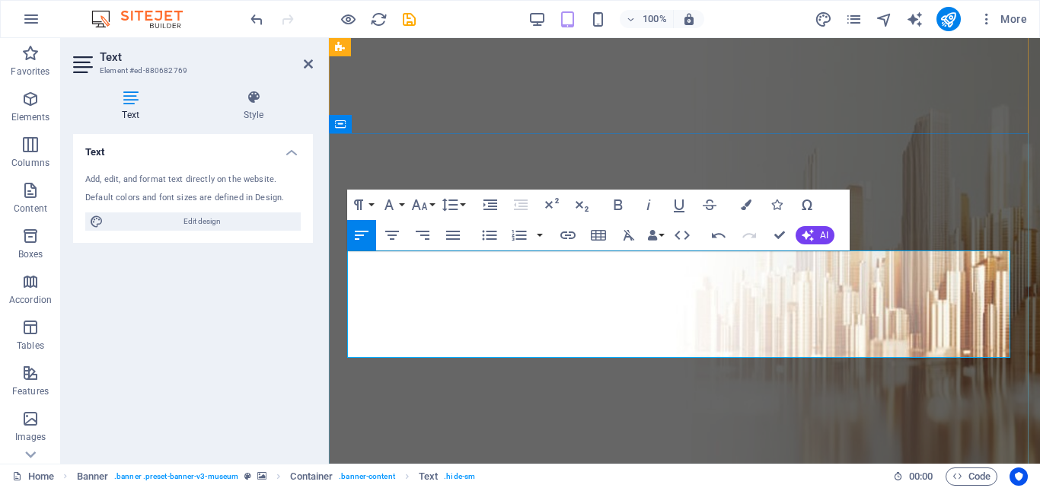
scroll to position [0, 713]
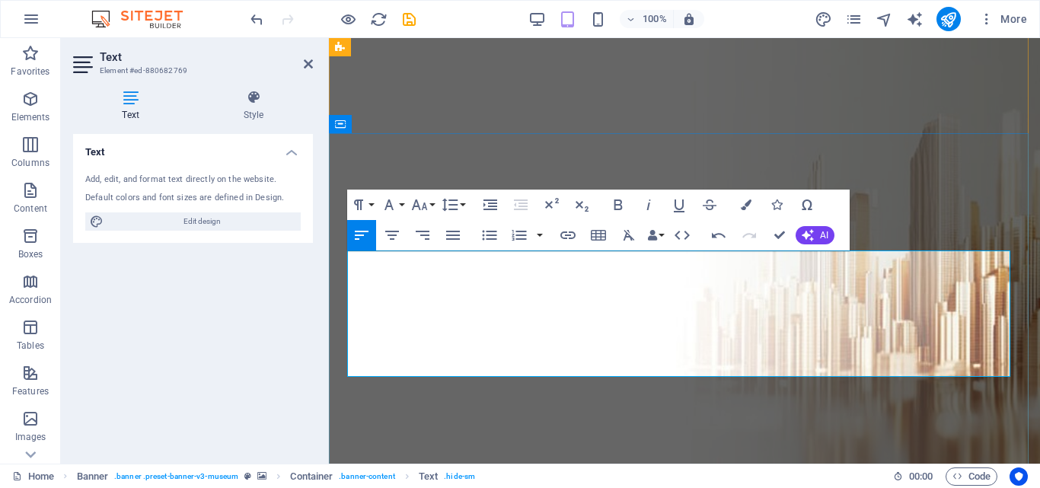
scroll to position [0, 1184]
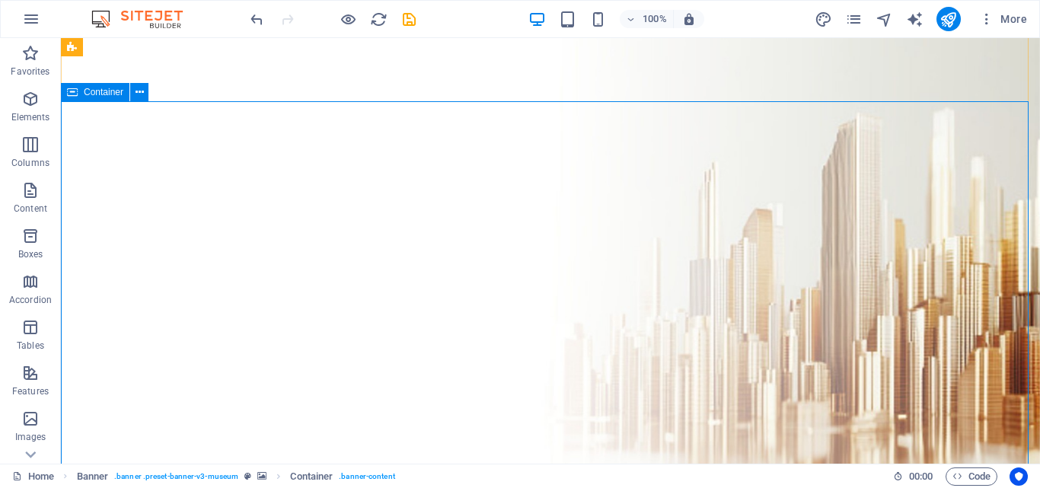
scroll to position [203, 0]
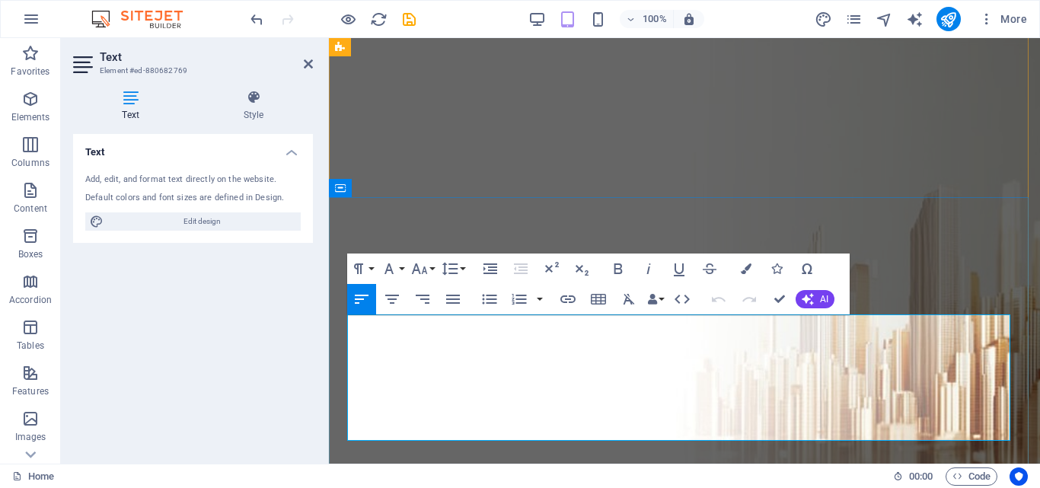
scroll to position [101, 0]
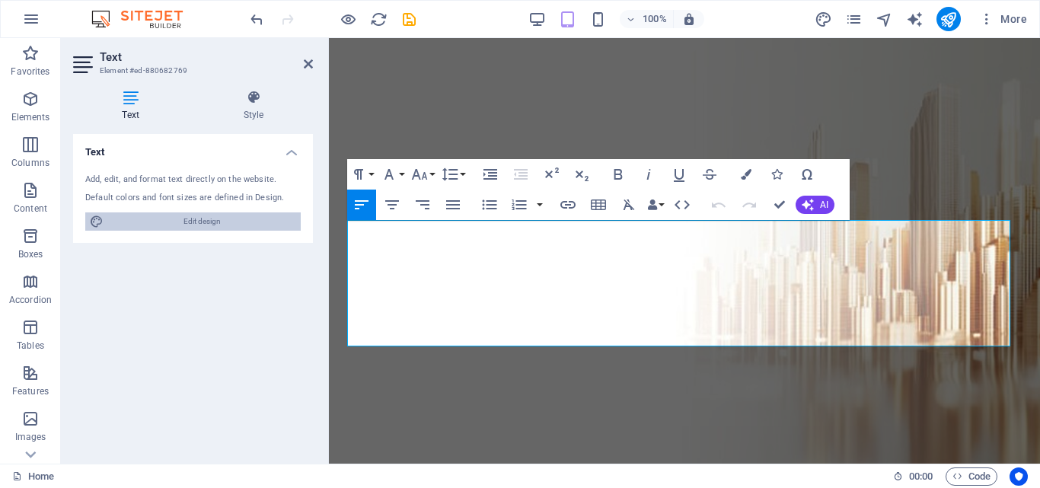
click at [251, 222] on span "Edit design" at bounding box center [202, 221] width 188 height 18
select select "px"
select select "300"
select select "px"
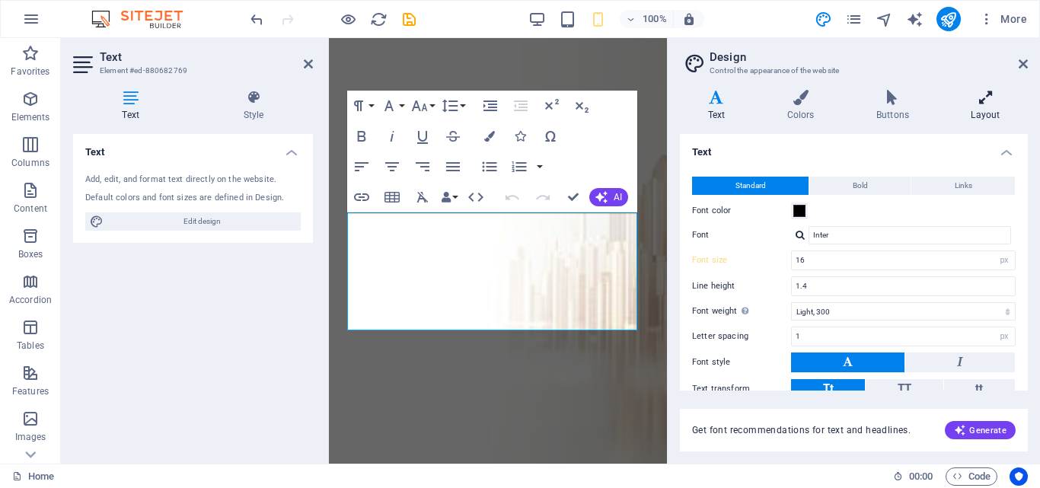
click at [1001, 101] on icon at bounding box center [986, 97] width 85 height 15
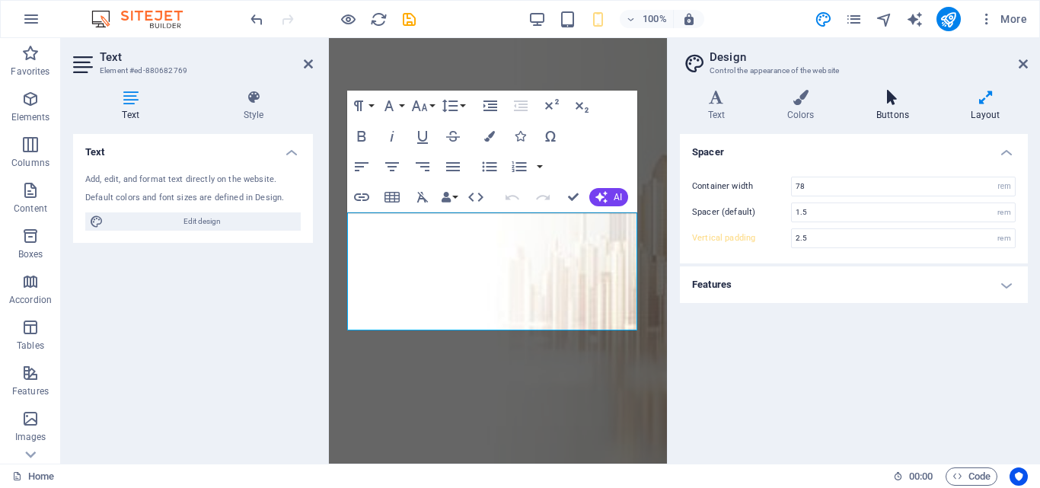
click at [896, 105] on h4 "Buttons" at bounding box center [895, 106] width 94 height 32
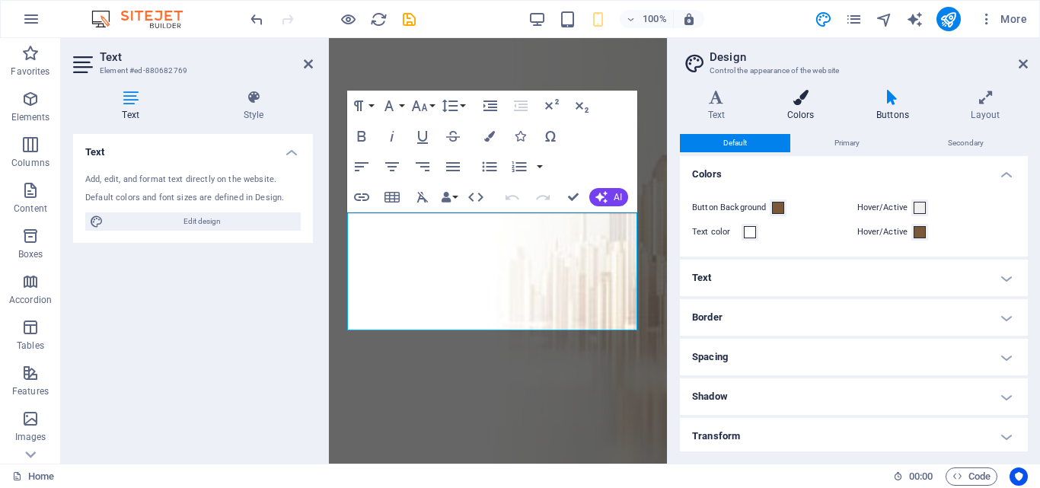
click at [801, 99] on icon at bounding box center [800, 97] width 83 height 15
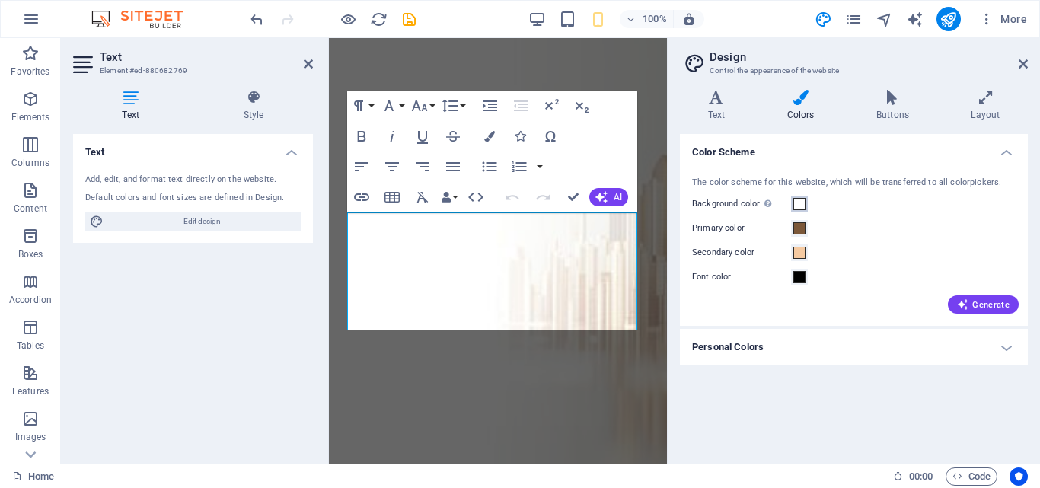
click at [799, 206] on span at bounding box center [800, 204] width 12 height 12
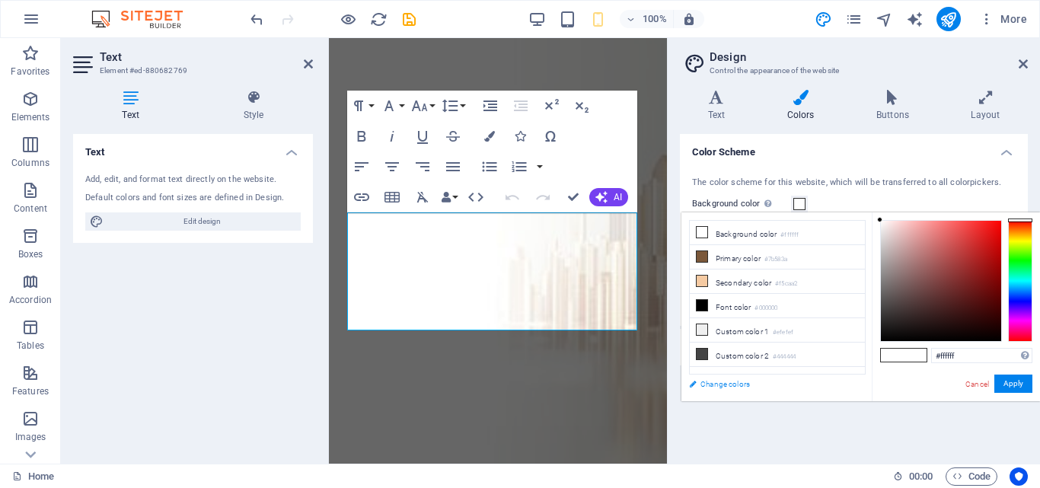
click at [730, 386] on link "Change colors" at bounding box center [770, 384] width 177 height 19
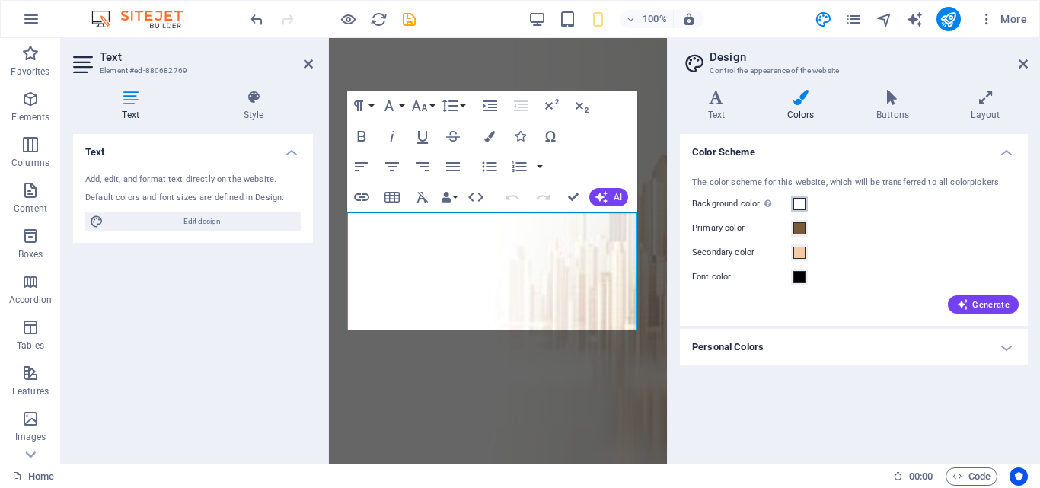
click at [800, 201] on span at bounding box center [800, 204] width 12 height 12
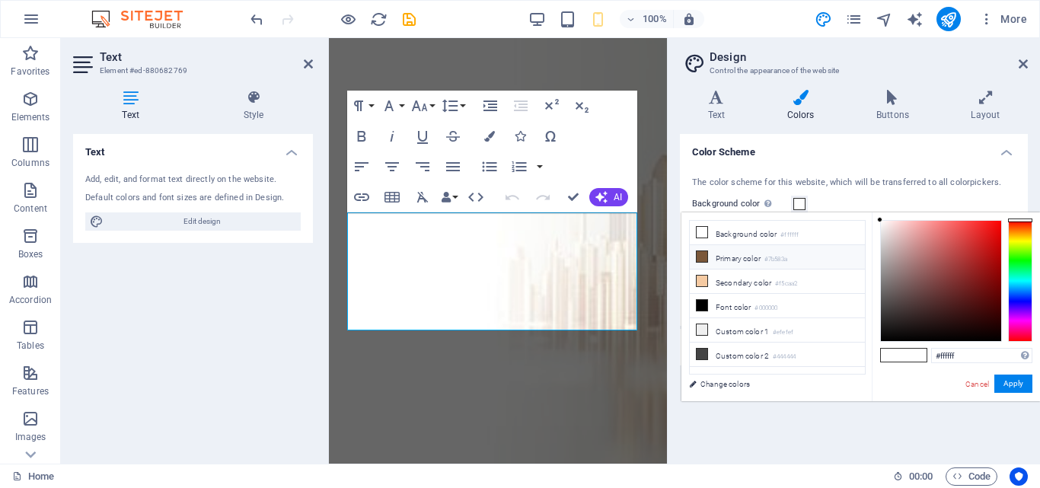
click at [733, 260] on li "Primary color #7b583a" at bounding box center [777, 257] width 175 height 24
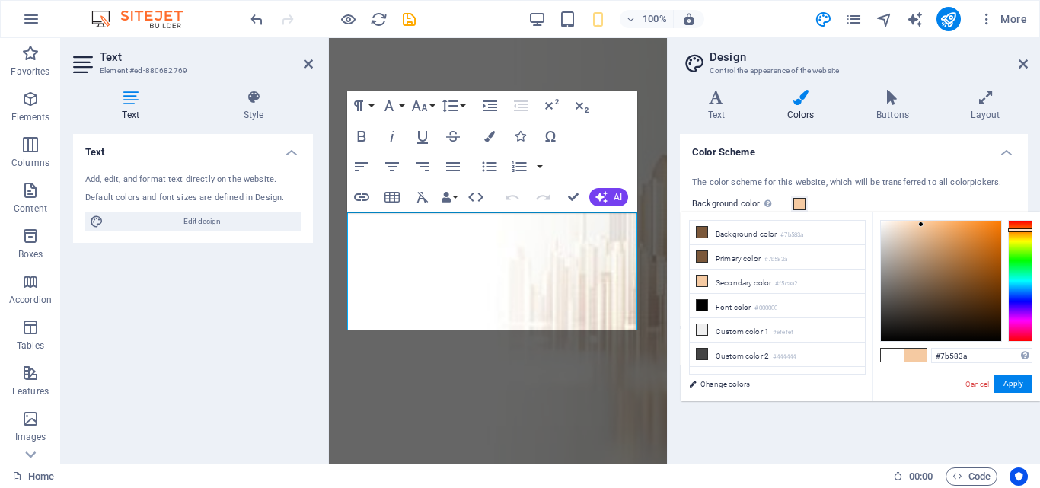
type input "#f5caa2"
click at [1014, 384] on button "Apply" at bounding box center [1014, 384] width 38 height 18
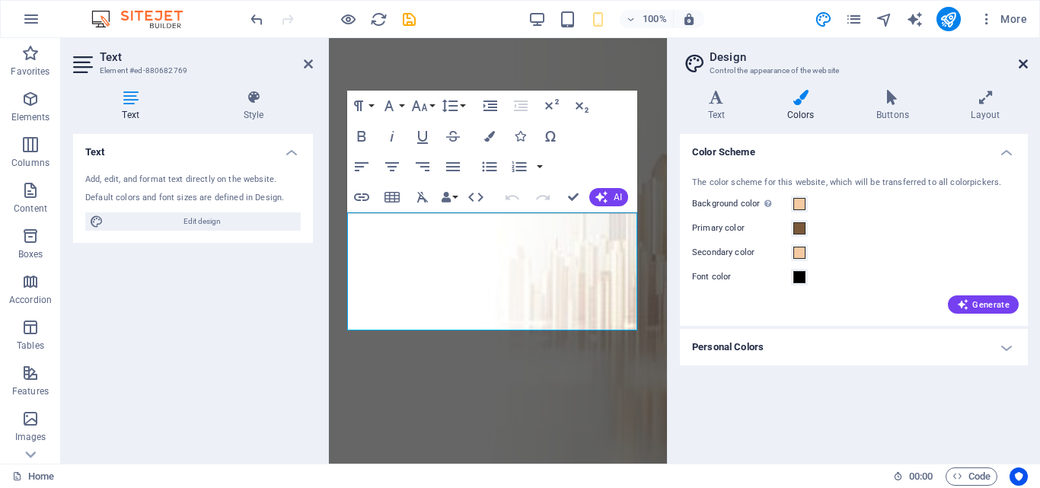
click at [1026, 59] on icon at bounding box center [1023, 64] width 9 height 12
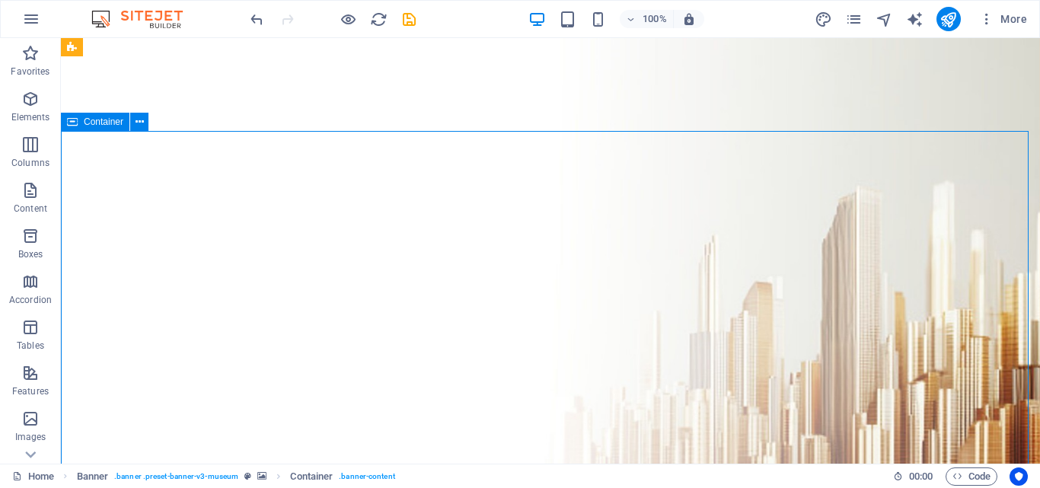
scroll to position [0, 0]
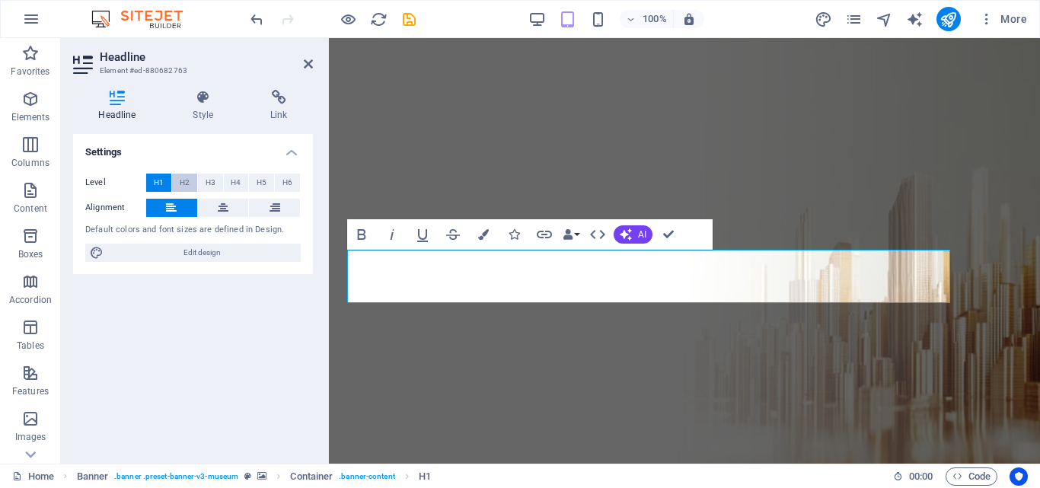
click at [189, 185] on span "H2" at bounding box center [185, 183] width 10 height 18
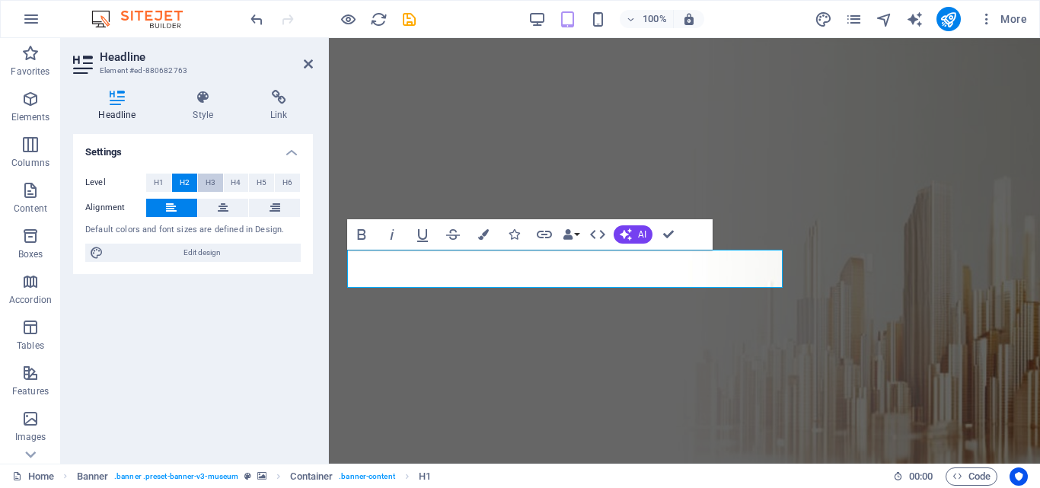
click at [209, 182] on span "H3" at bounding box center [211, 183] width 10 height 18
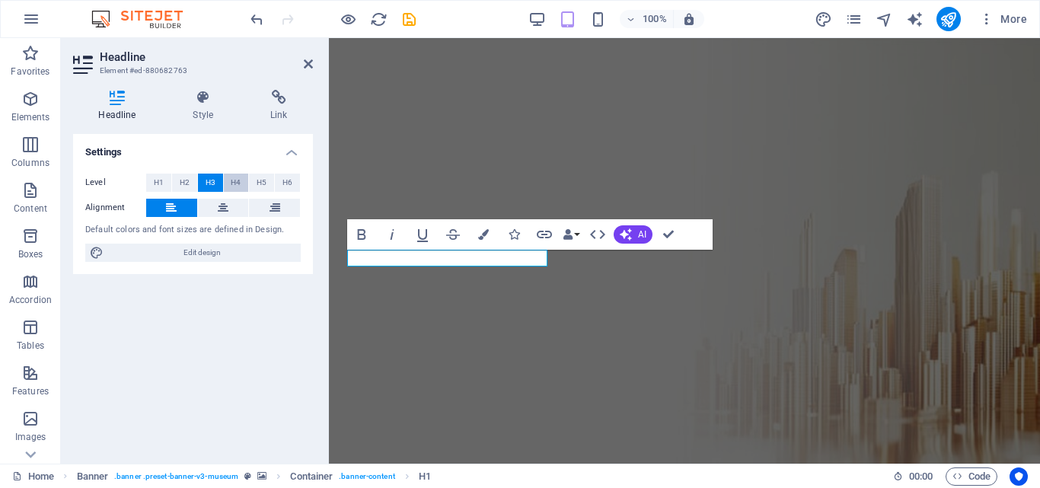
click at [236, 179] on span "H4" at bounding box center [236, 183] width 10 height 18
click at [256, 180] on button "H5" at bounding box center [261, 183] width 25 height 18
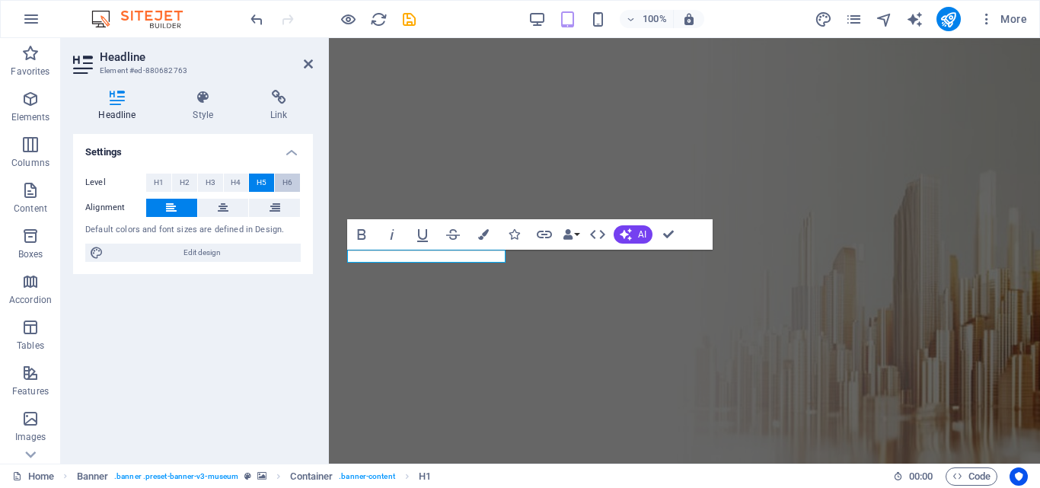
click at [280, 180] on button "H6" at bounding box center [287, 183] width 25 height 18
click at [161, 190] on span "H1" at bounding box center [159, 183] width 10 height 18
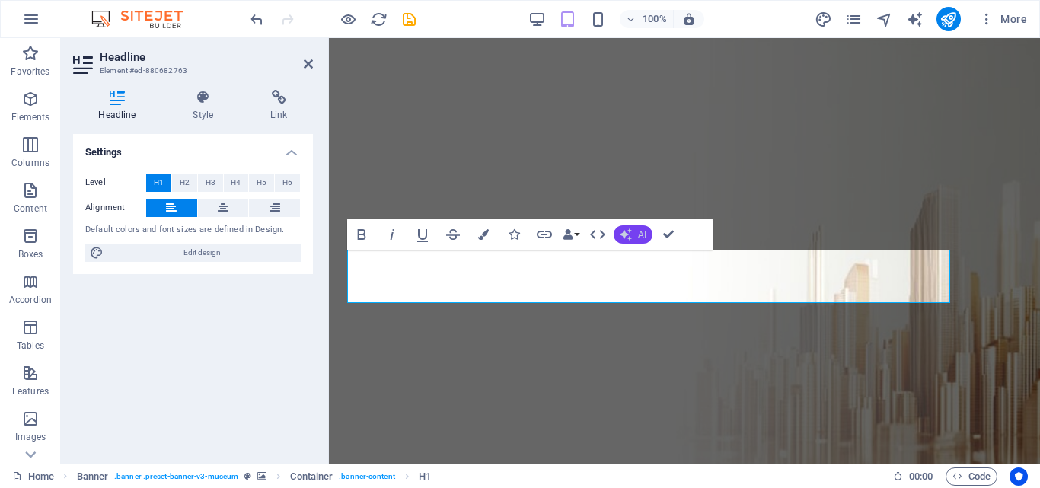
click at [639, 236] on span "AI" at bounding box center [642, 234] width 8 height 9
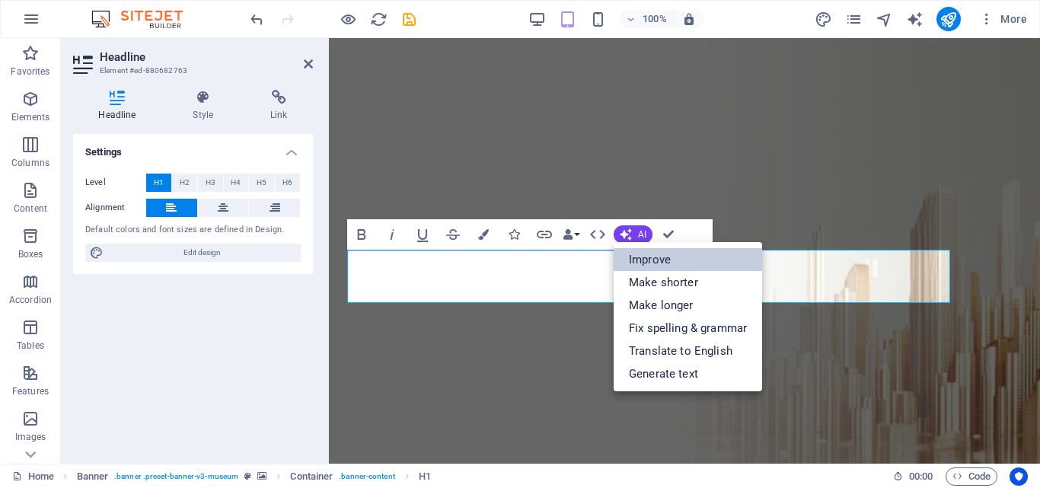
click at [644, 255] on link "Improve" at bounding box center [688, 259] width 149 height 23
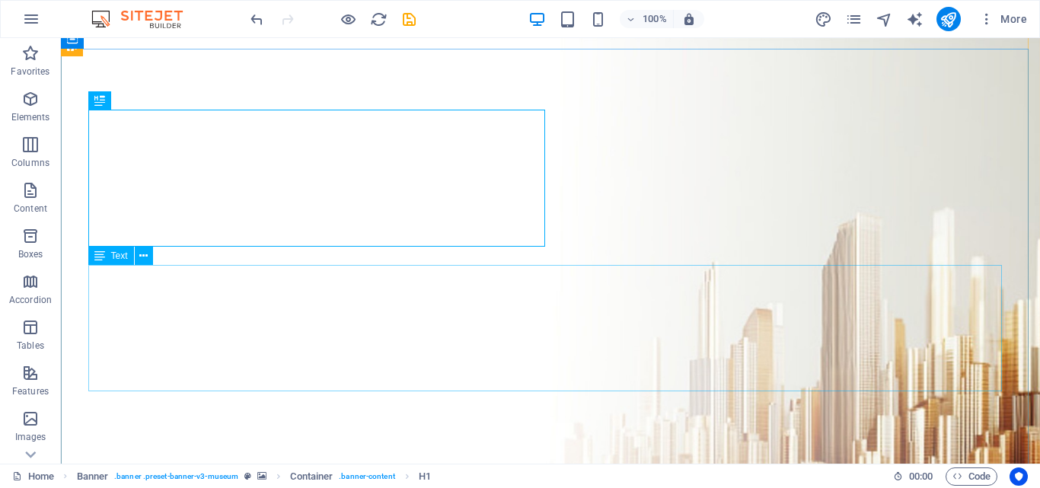
scroll to position [203, 0]
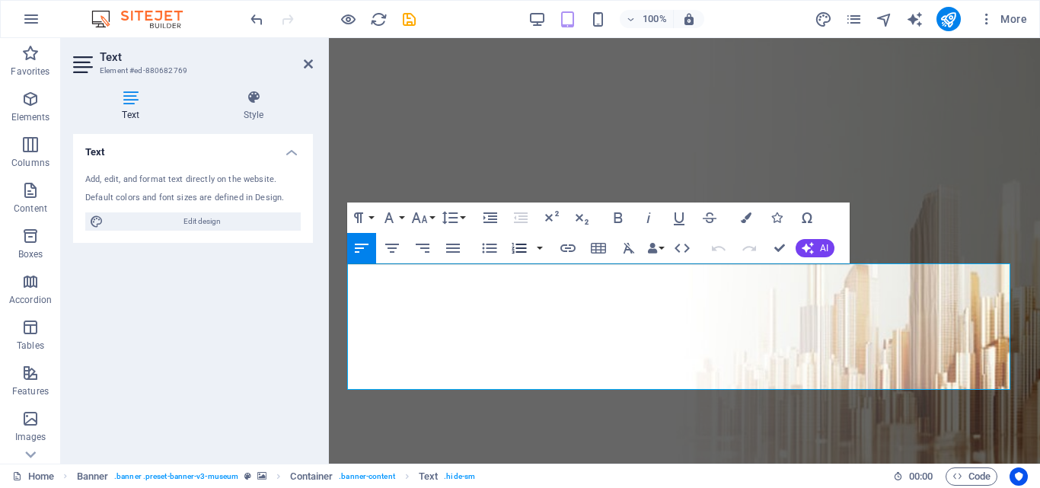
scroll to position [101, 0]
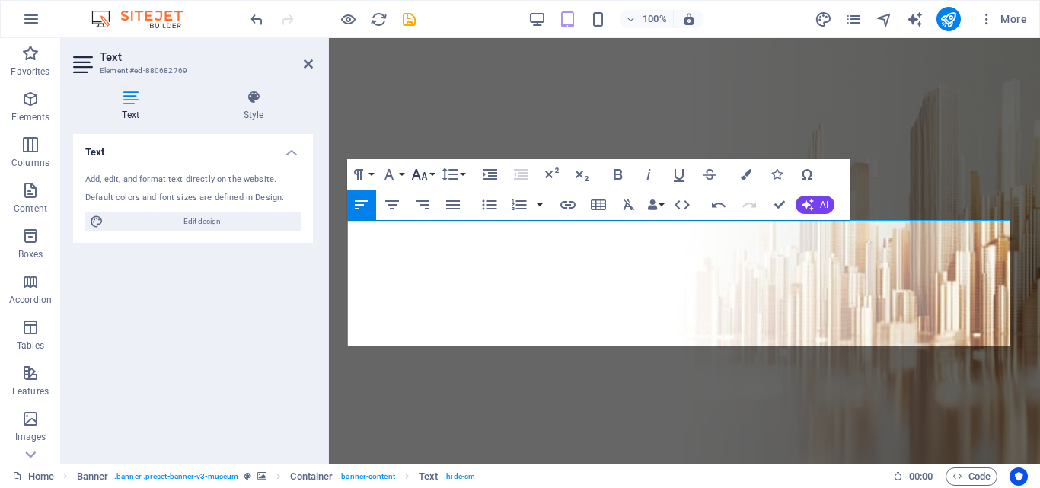
click at [424, 174] on icon "button" at bounding box center [420, 174] width 16 height 11
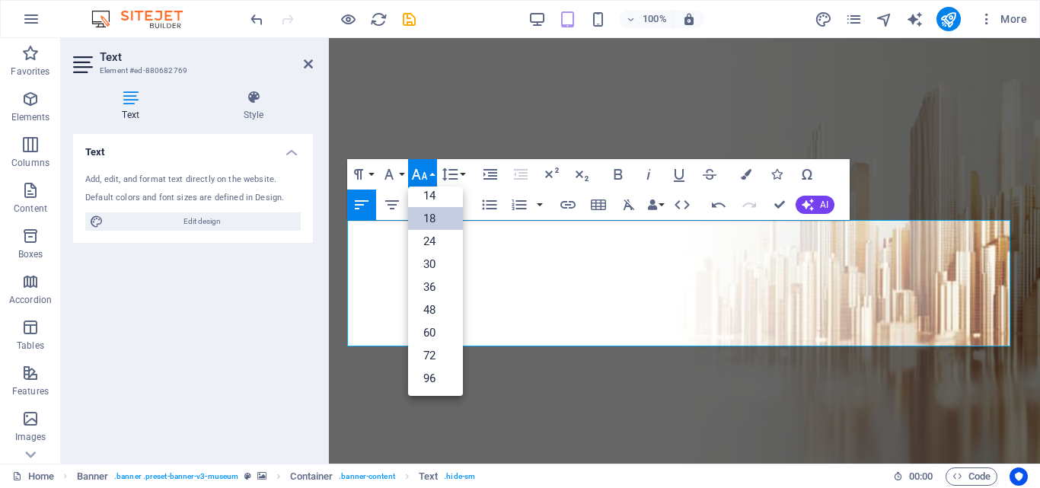
scroll to position [123, 0]
click at [433, 197] on link "14" at bounding box center [435, 195] width 55 height 23
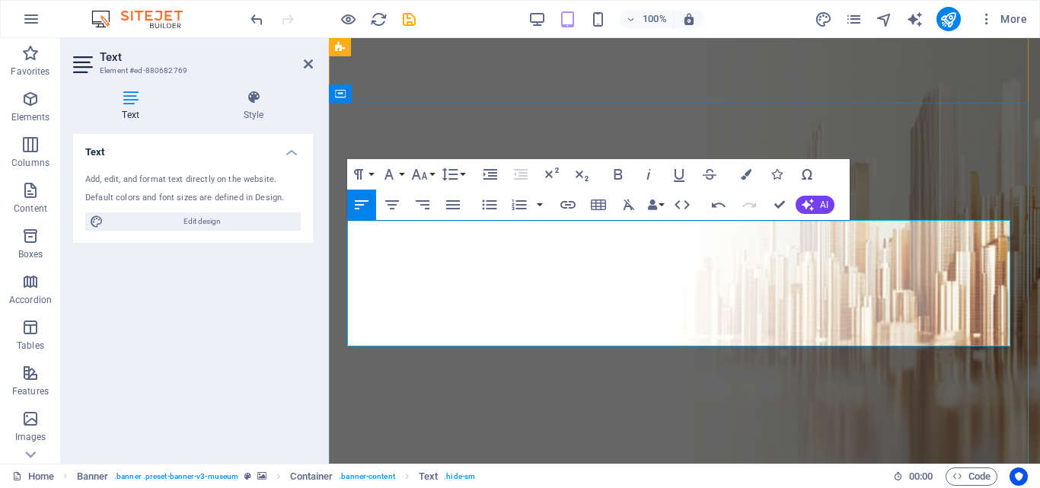
click at [746, 177] on icon "button" at bounding box center [746, 174] width 11 height 11
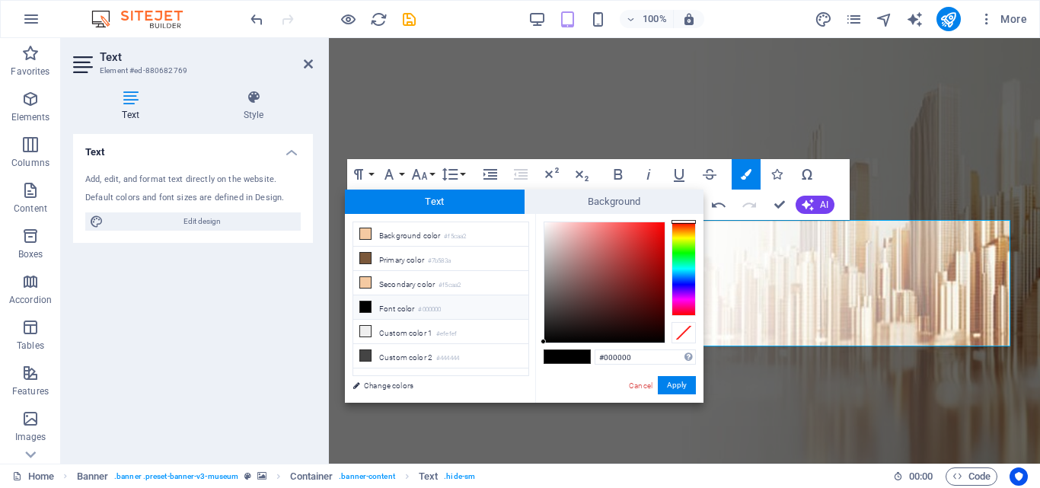
click at [641, 379] on div "Cancel Apply" at bounding box center [662, 385] width 69 height 19
click at [641, 385] on link "Cancel" at bounding box center [641, 385] width 27 height 11
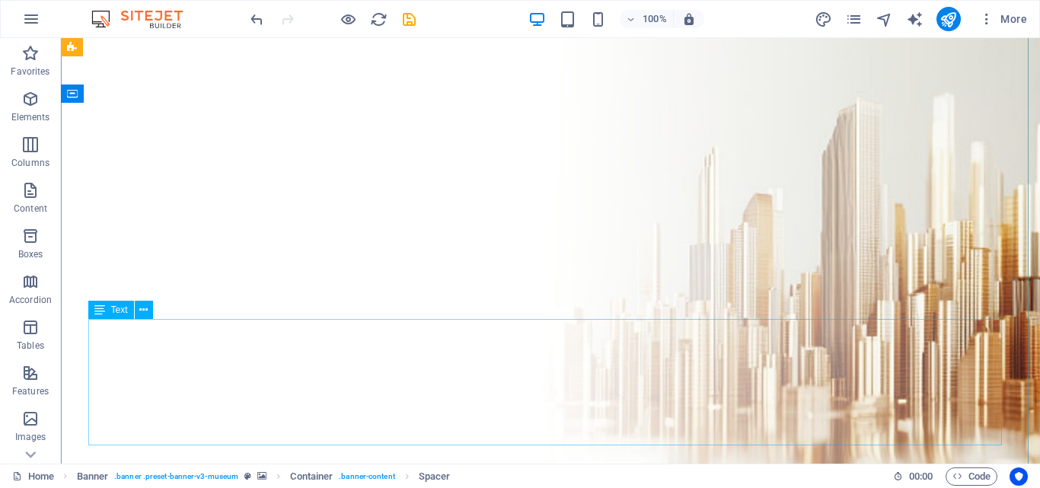
scroll to position [101, 0]
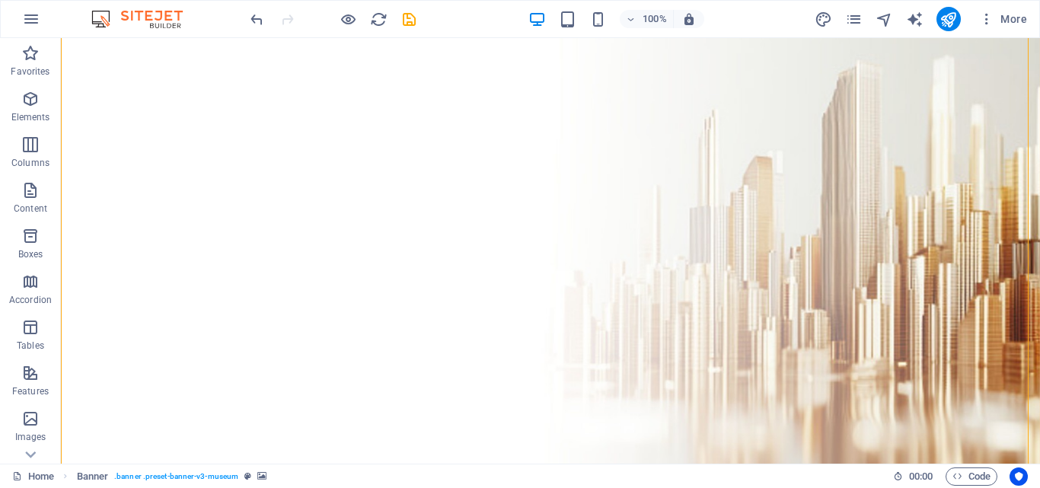
drag, startPoint x: 593, startPoint y: 418, endPoint x: 764, endPoint y: 420, distance: 170.6
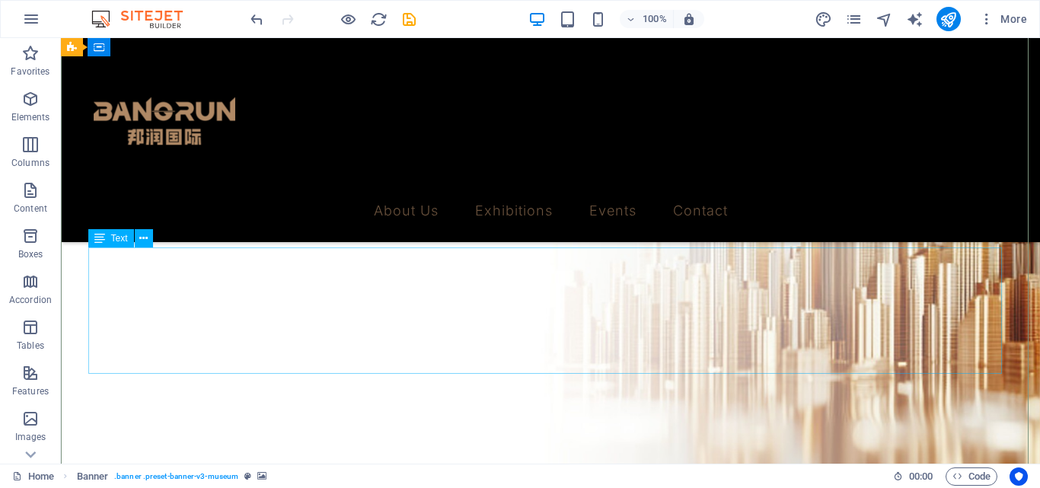
scroll to position [173, 0]
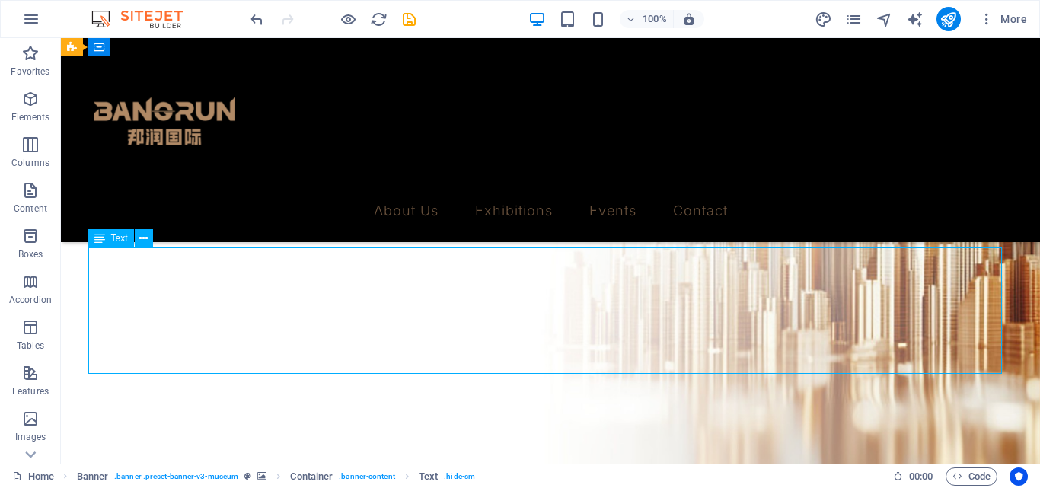
drag, startPoint x: 596, startPoint y: 350, endPoint x: 668, endPoint y: 346, distance: 72.5
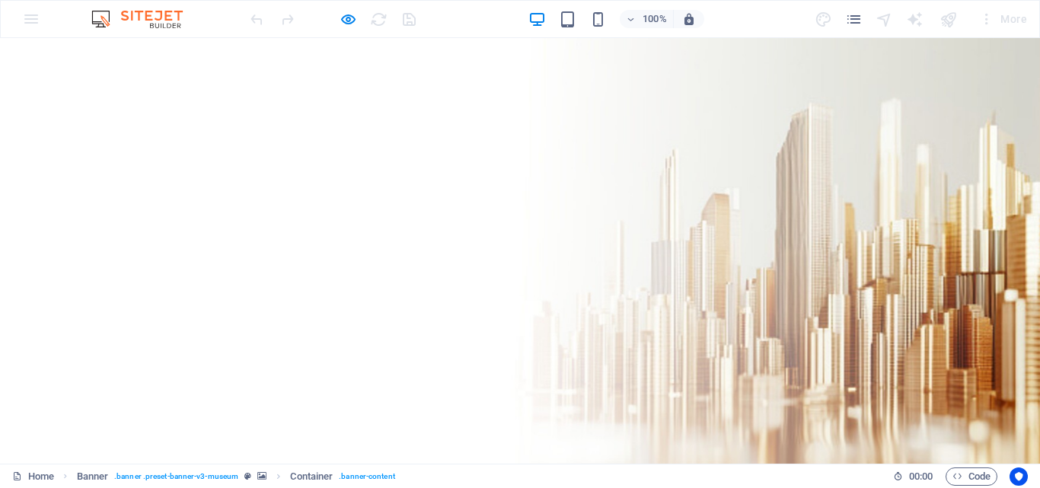
scroll to position [0, 0]
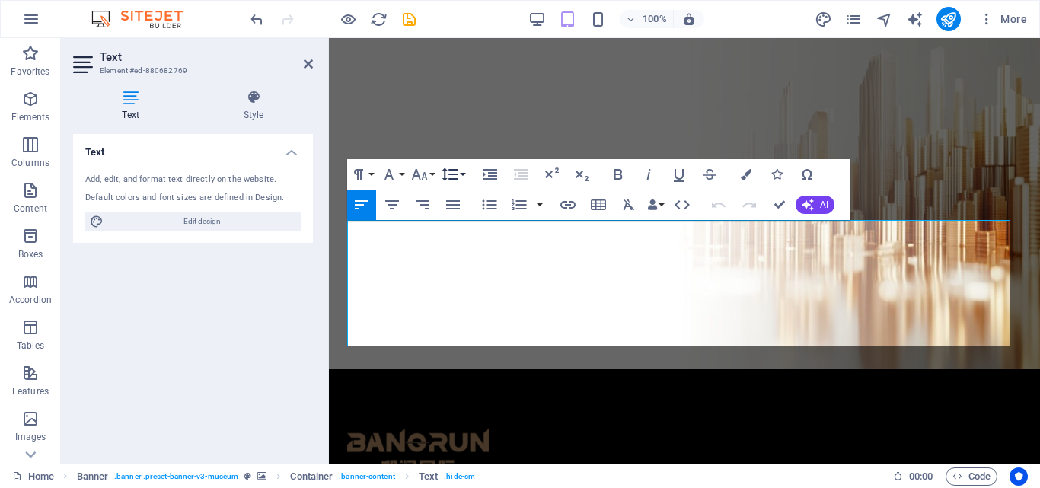
click at [458, 180] on icon "button" at bounding box center [450, 174] width 18 height 18
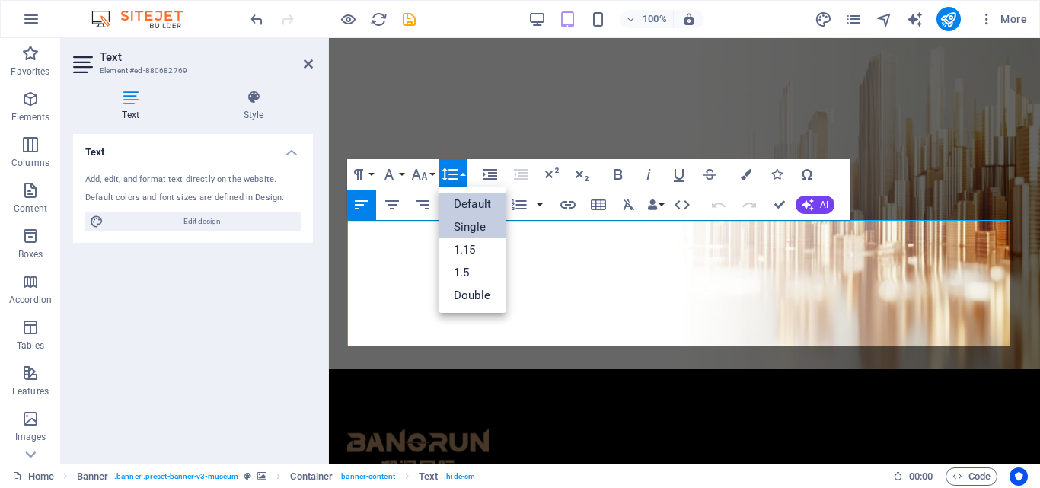
click at [458, 221] on link "Single" at bounding box center [473, 227] width 68 height 23
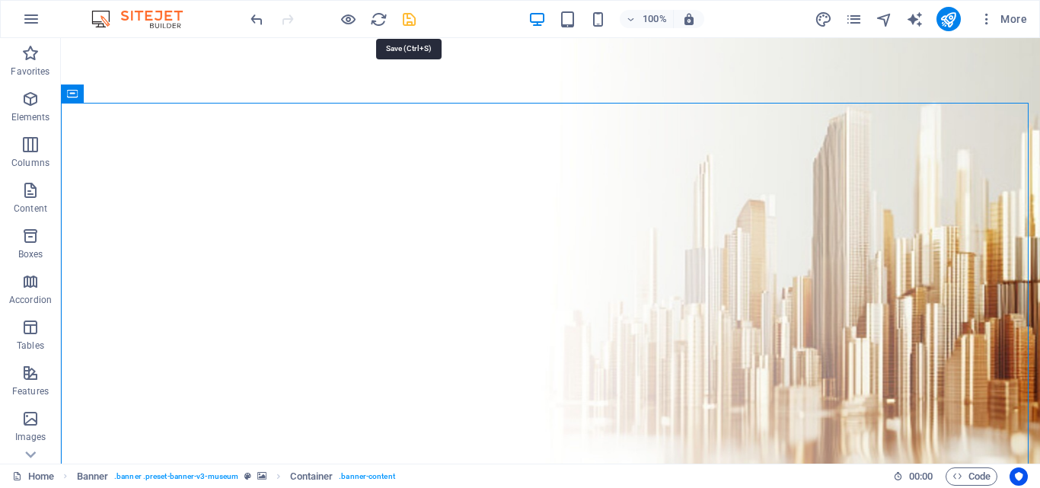
drag, startPoint x: 407, startPoint y: 17, endPoint x: 417, endPoint y: 223, distance: 206.6
click at [407, 17] on icon "save" at bounding box center [410, 20] width 18 height 18
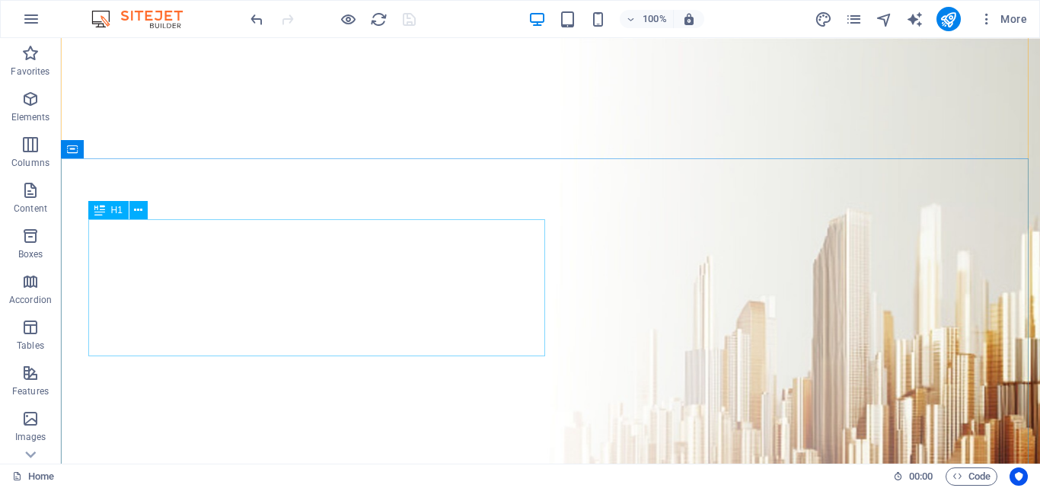
scroll to position [203, 0]
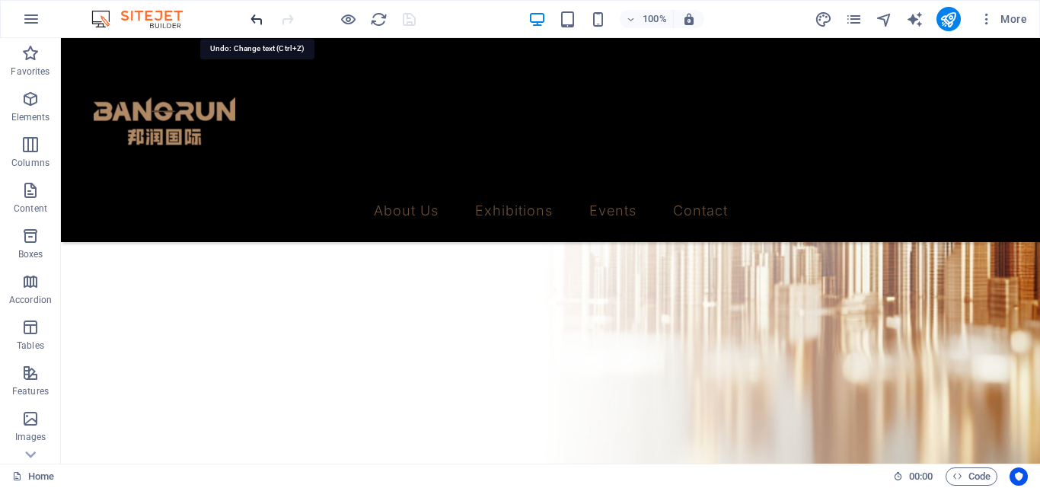
click at [254, 17] on icon "undo" at bounding box center [257, 20] width 18 height 18
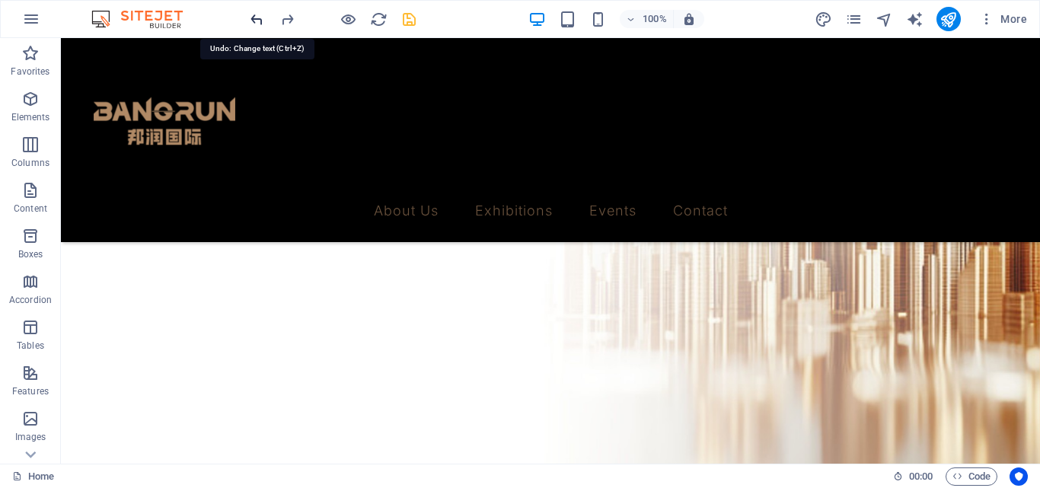
click at [254, 17] on icon "undo" at bounding box center [257, 20] width 18 height 18
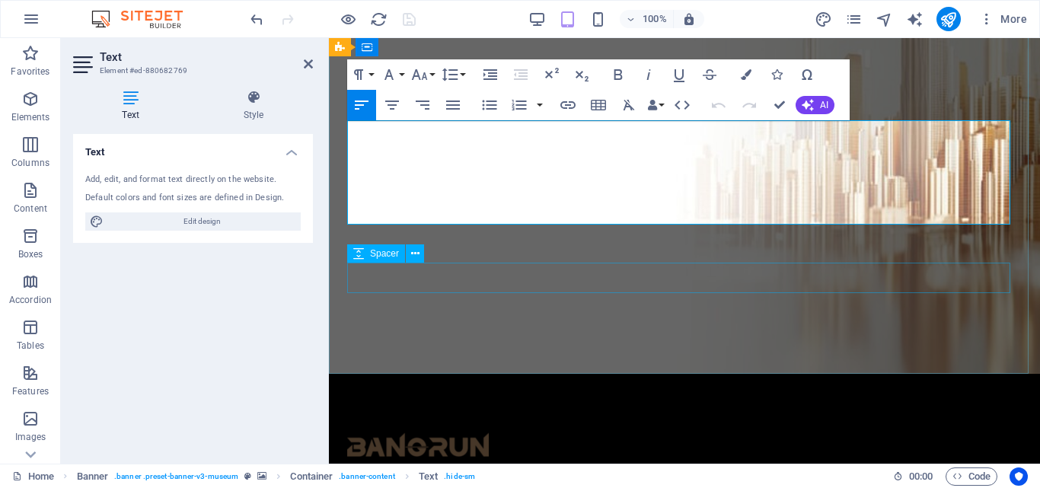
scroll to position [0, 0]
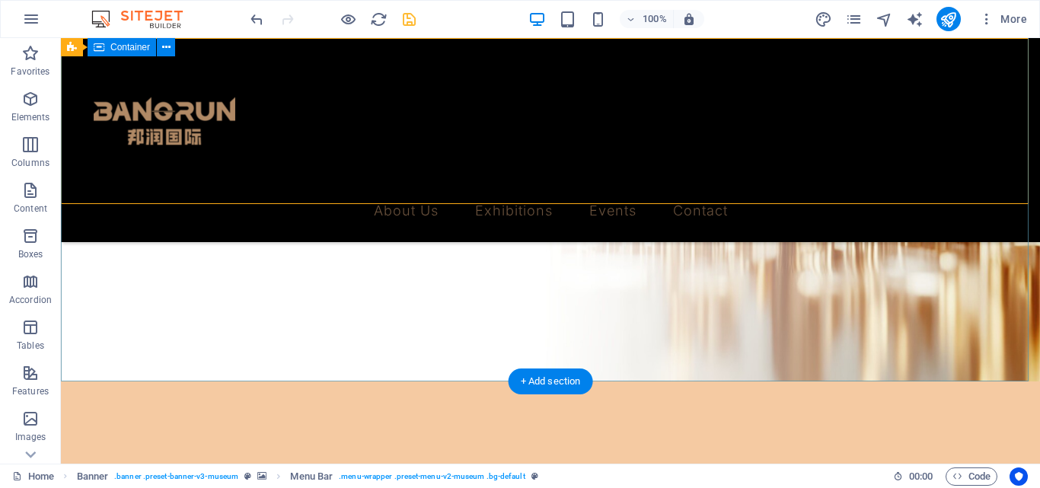
scroll to position [101, 0]
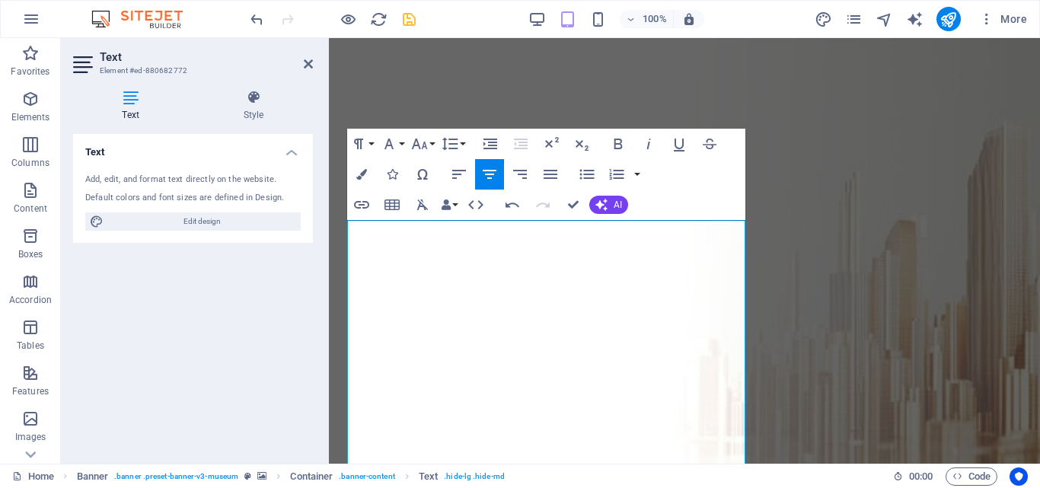
drag, startPoint x: 426, startPoint y: 230, endPoint x: 586, endPoint y: 265, distance: 164.5
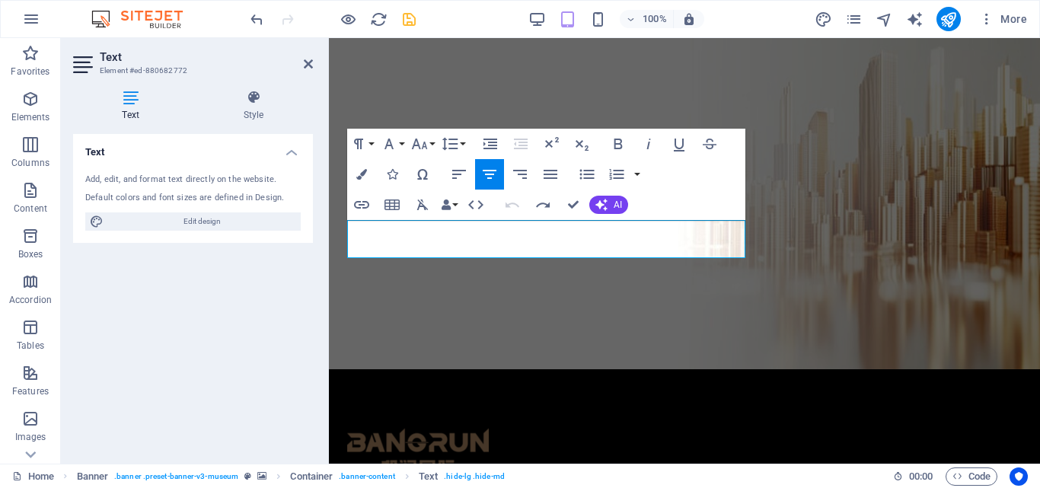
drag, startPoint x: 715, startPoint y: 247, endPoint x: 556, endPoint y: 254, distance: 159.3
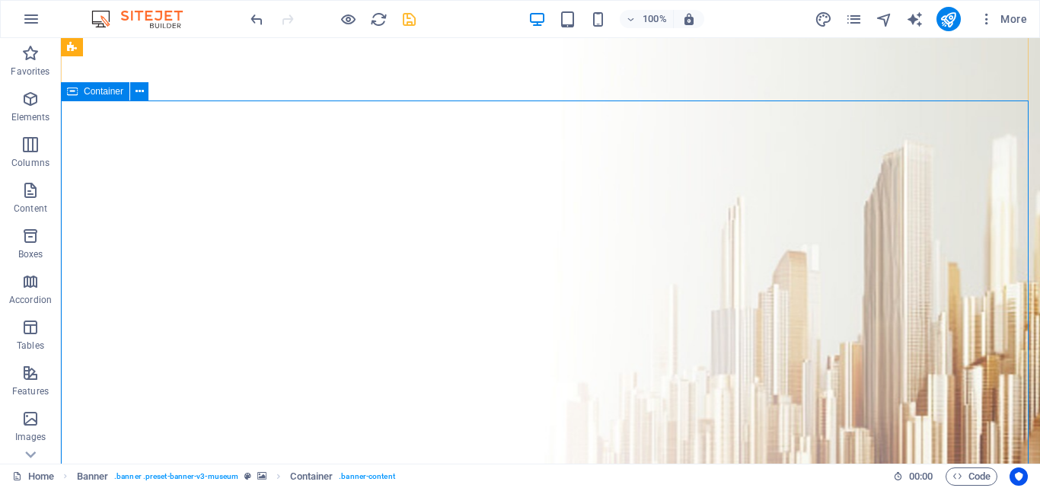
scroll to position [203, 0]
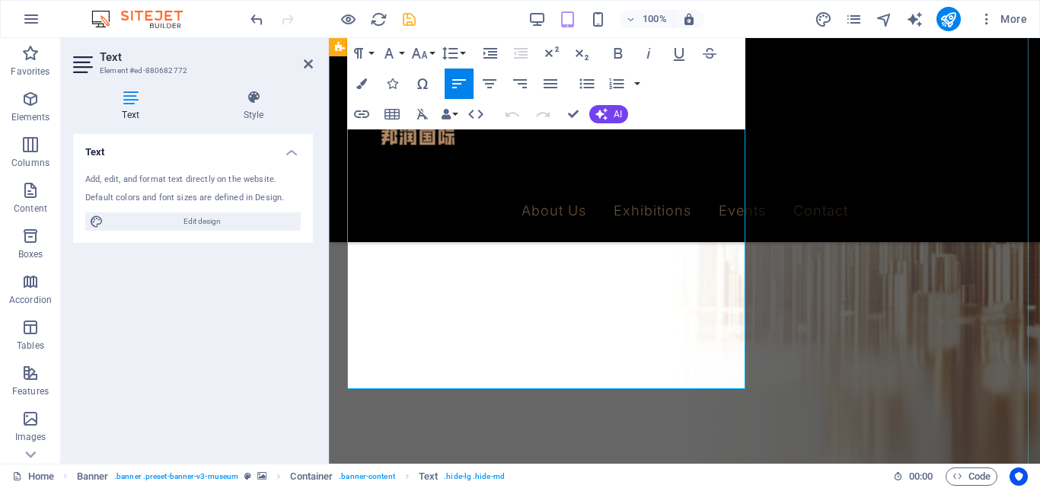
scroll to position [101, 0]
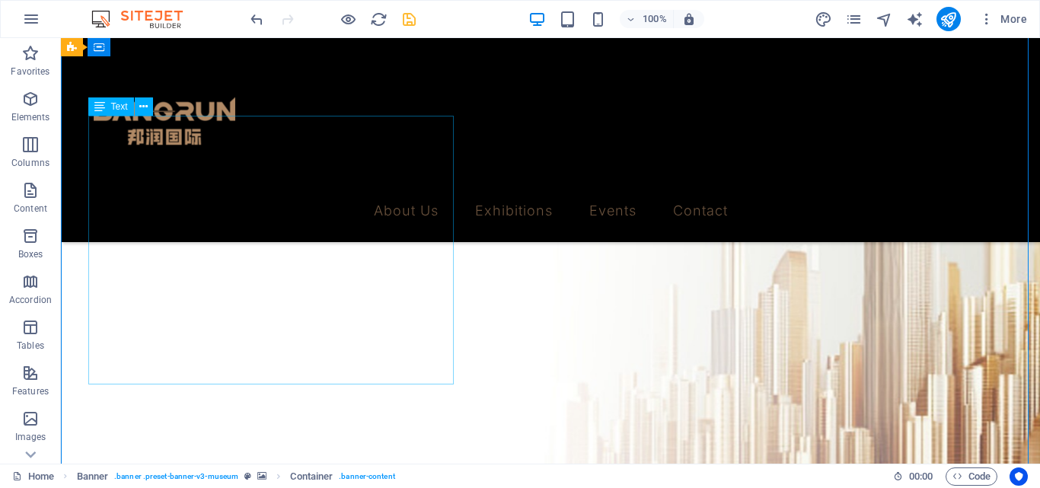
scroll to position [305, 0]
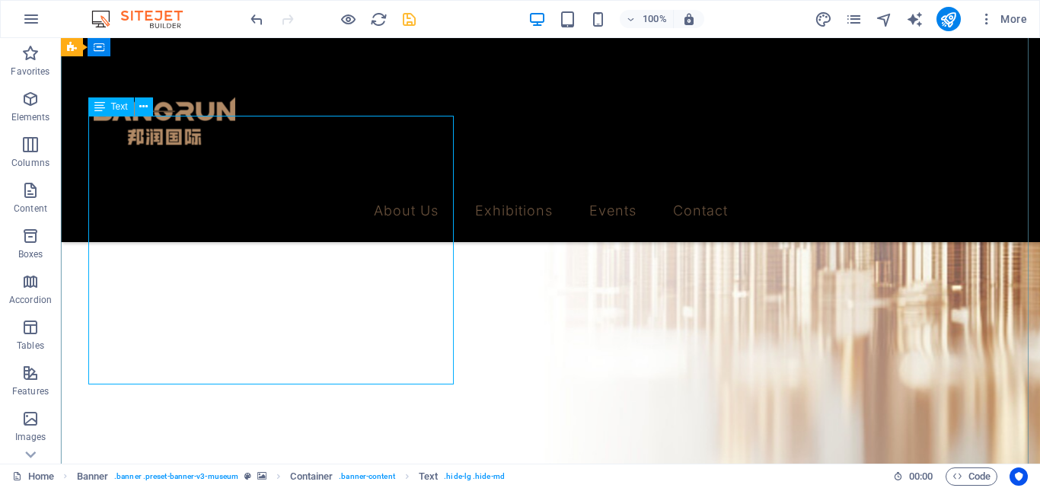
click at [146, 107] on icon at bounding box center [143, 107] width 8 height 16
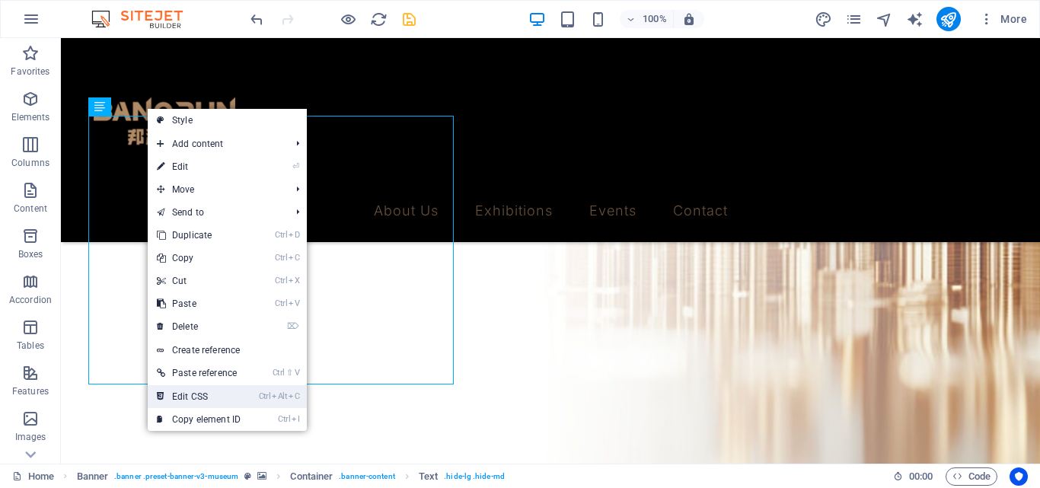
click at [235, 396] on link "Ctrl Alt C Edit CSS" at bounding box center [199, 396] width 102 height 23
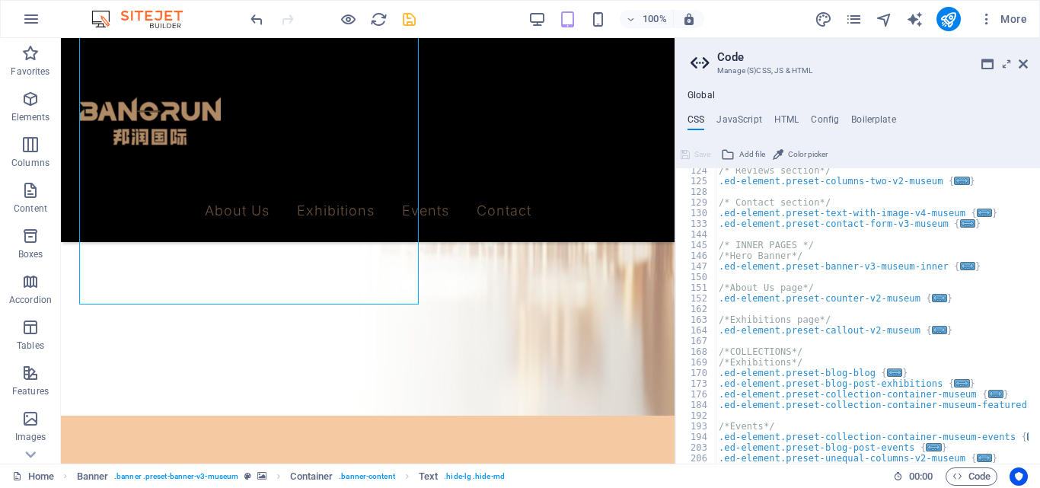
scroll to position [248, 0]
drag, startPoint x: 1024, startPoint y: 60, endPoint x: 738, endPoint y: 104, distance: 289.6
click at [1024, 60] on icon at bounding box center [1023, 64] width 9 height 12
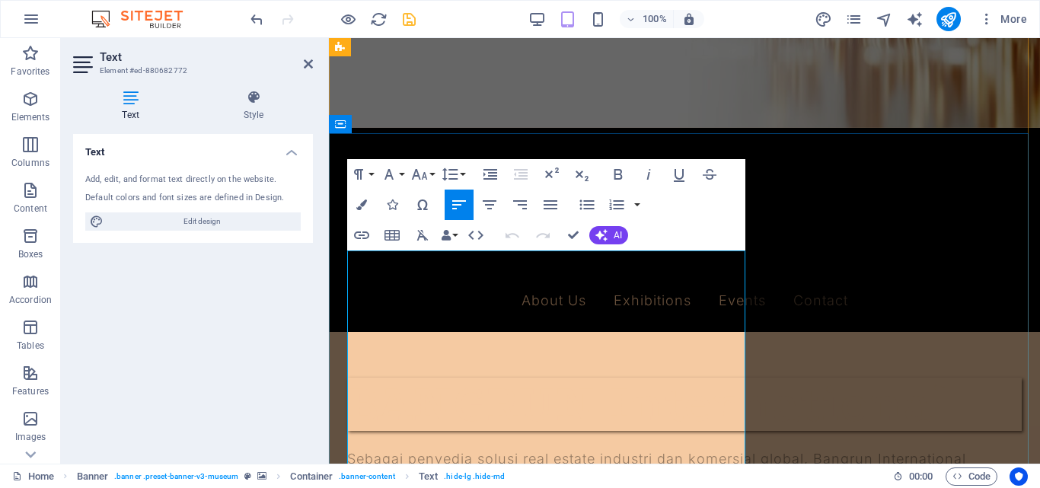
scroll to position [71, 0]
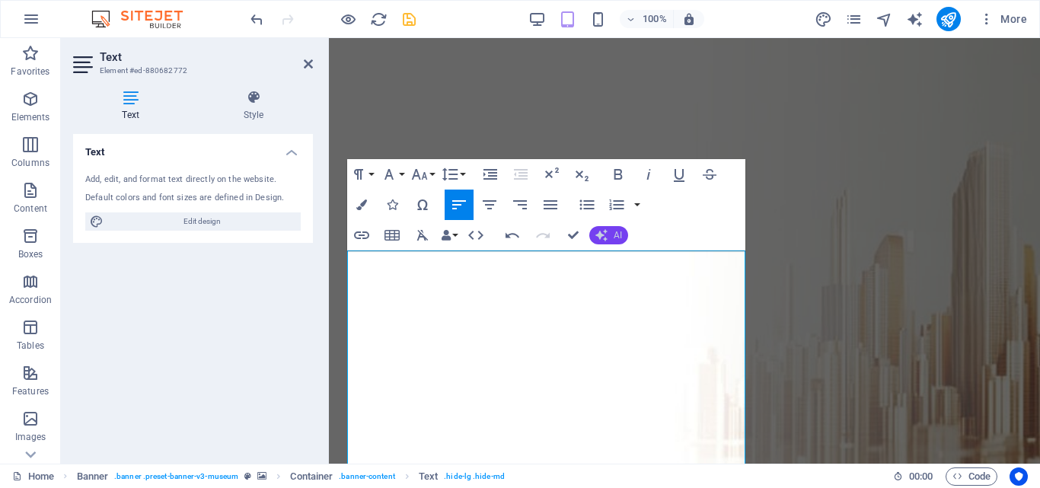
click at [607, 239] on icon "button" at bounding box center [602, 235] width 12 height 12
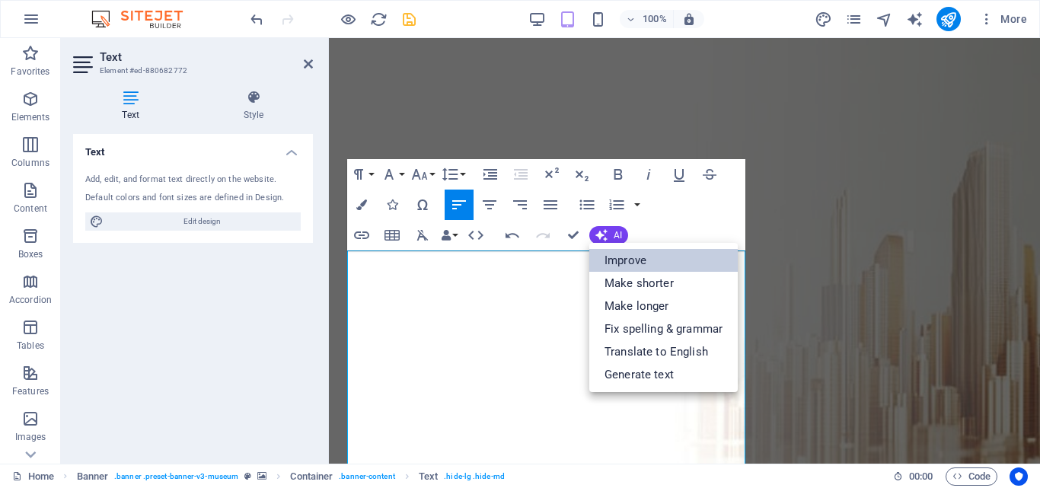
click at [620, 259] on link "Improve" at bounding box center [663, 260] width 149 height 23
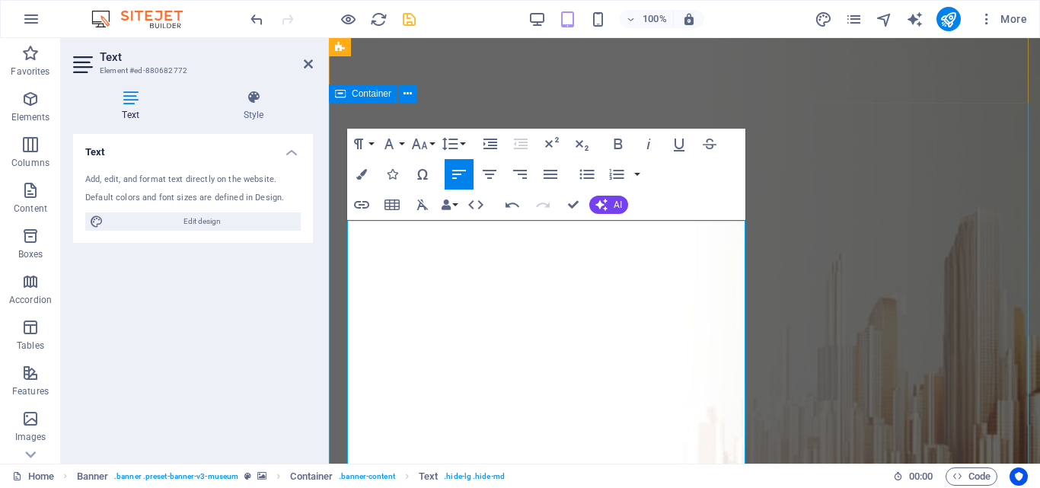
scroll to position [101, 0]
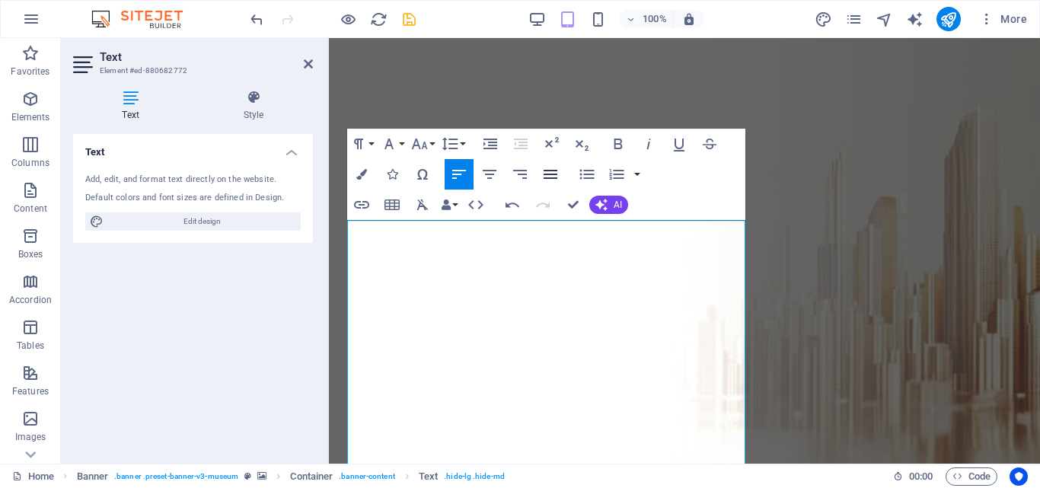
click at [548, 177] on icon "button" at bounding box center [550, 174] width 18 height 18
click at [489, 177] on icon "button" at bounding box center [490, 174] width 18 height 18
click at [520, 175] on icon "button" at bounding box center [520, 174] width 14 height 9
click at [458, 174] on icon "button" at bounding box center [459, 174] width 14 height 9
click at [492, 144] on icon "button" at bounding box center [490, 144] width 18 height 18
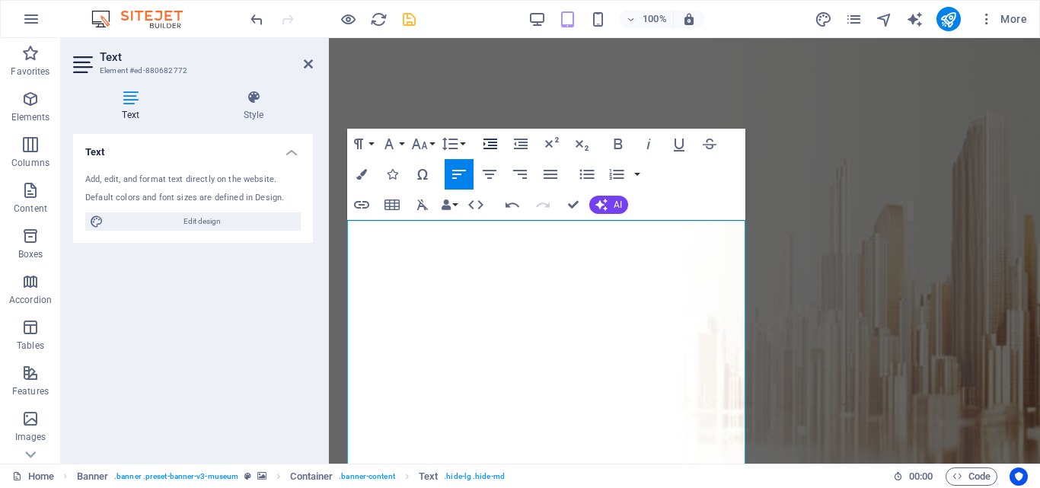
click at [492, 144] on icon "button" at bounding box center [490, 144] width 18 height 18
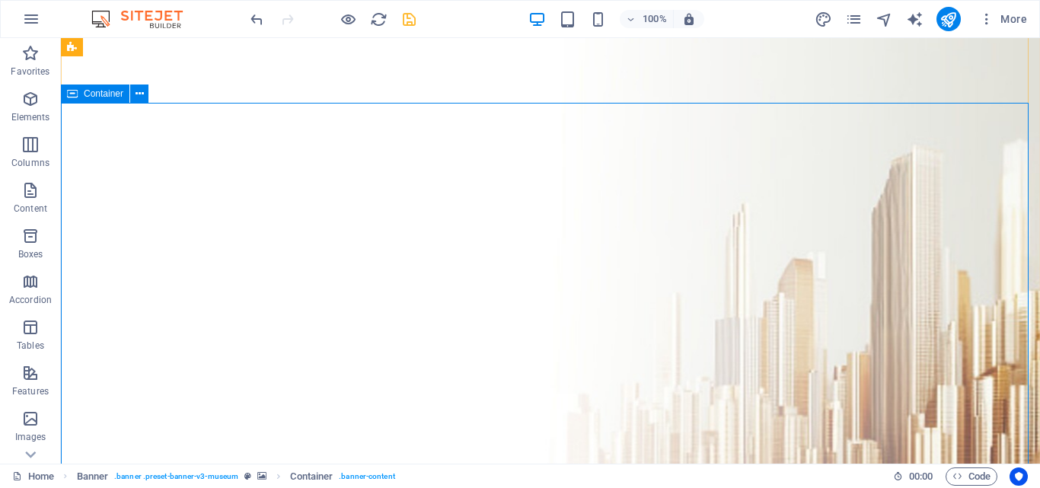
scroll to position [203, 0]
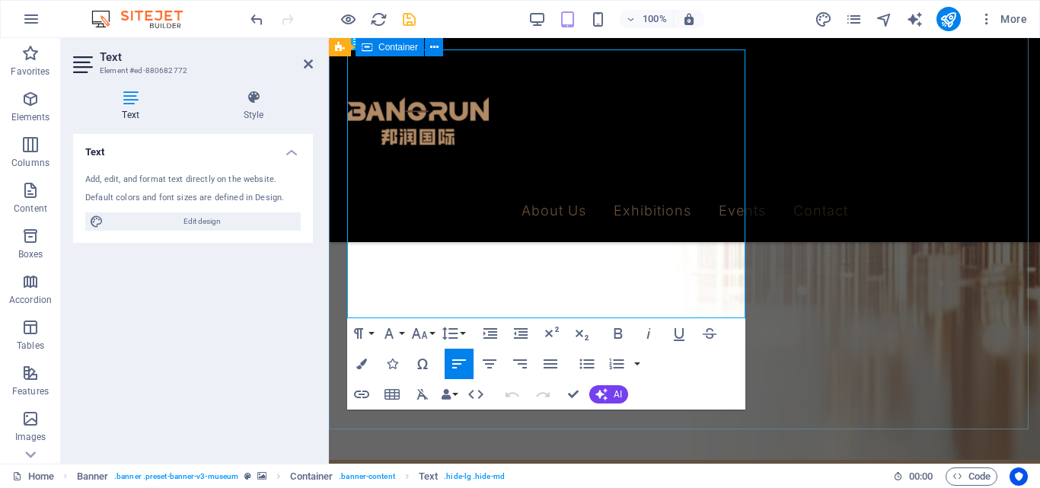
scroll to position [272, 0]
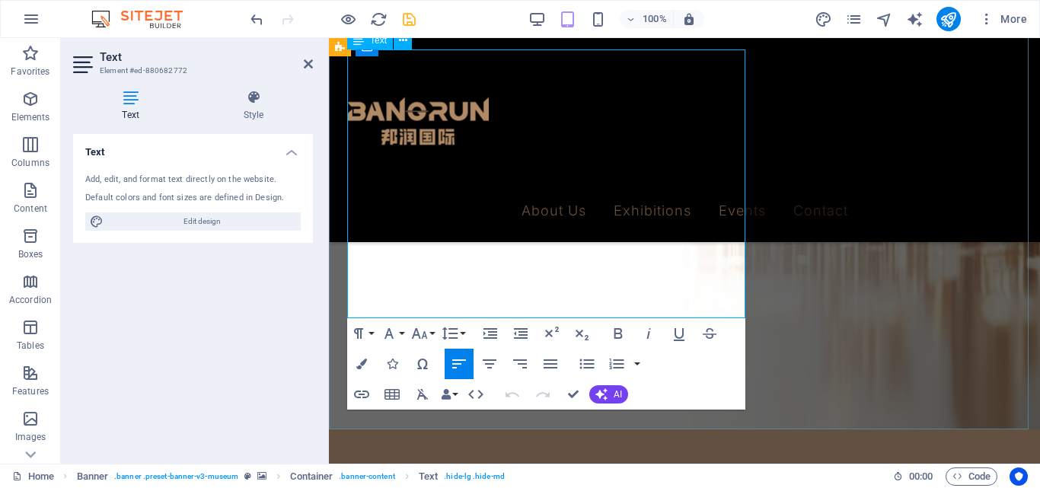
drag, startPoint x: 376, startPoint y: 229, endPoint x: 561, endPoint y: 305, distance: 199.4
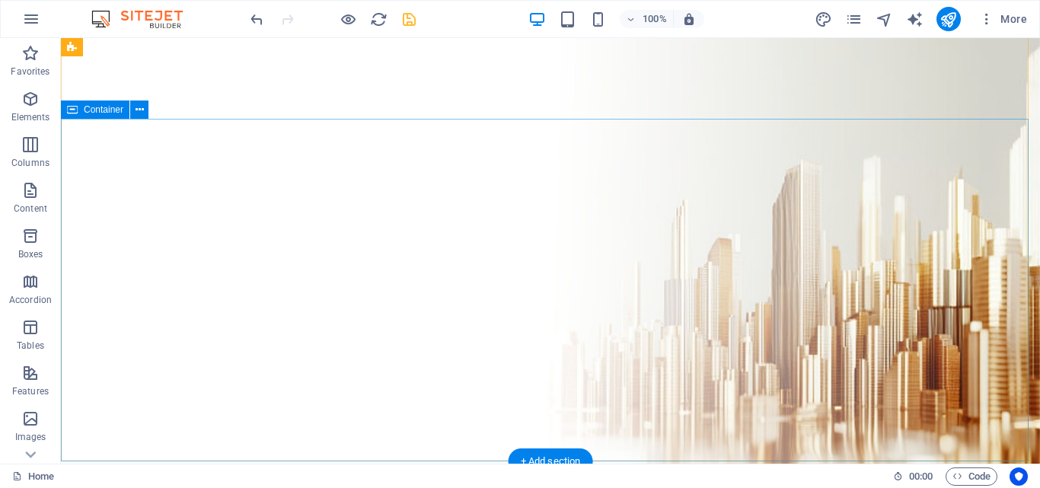
scroll to position [101, 0]
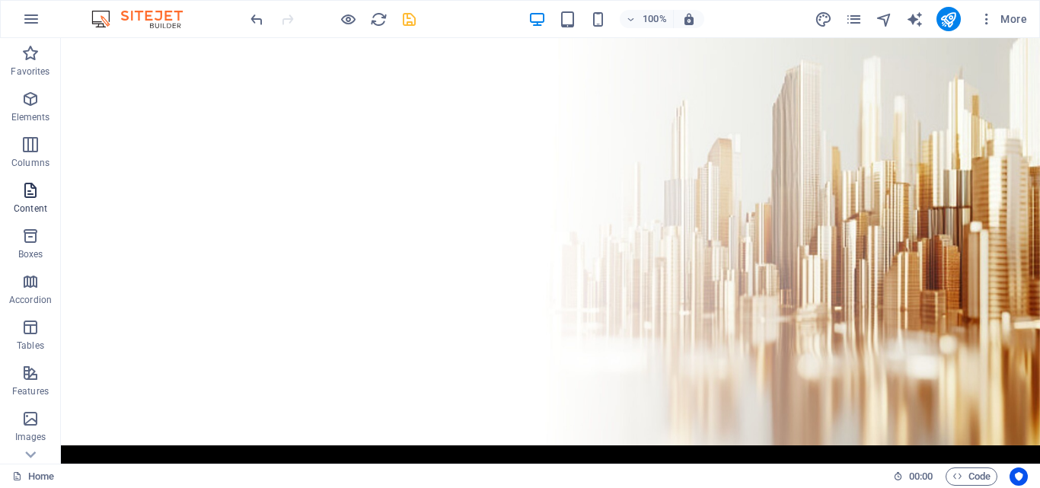
click at [32, 193] on icon "button" at bounding box center [30, 190] width 18 height 18
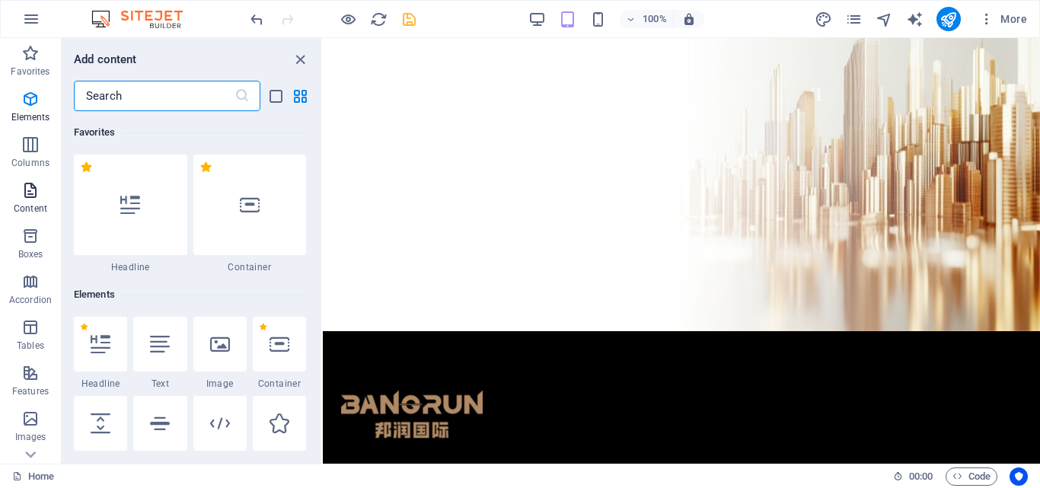
scroll to position [2665, 0]
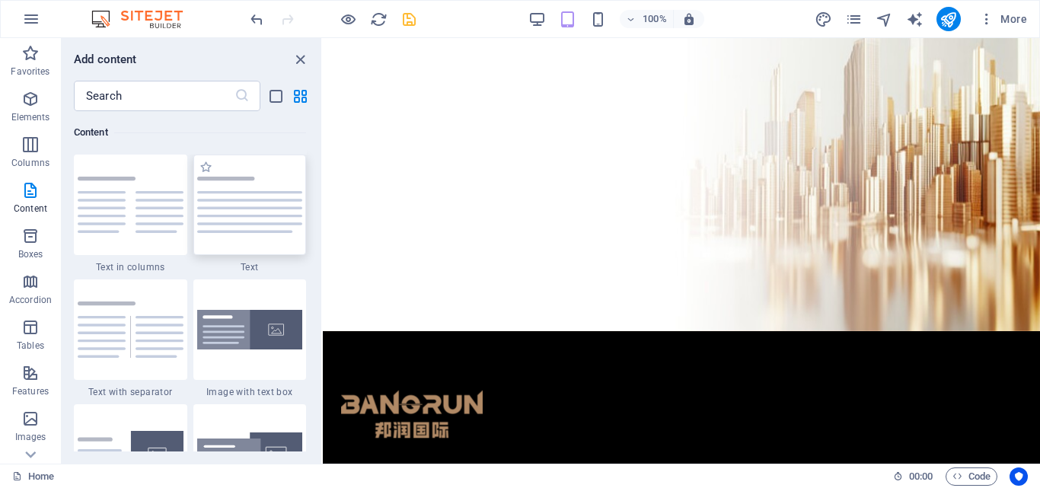
click at [248, 213] on img at bounding box center [250, 205] width 106 height 56
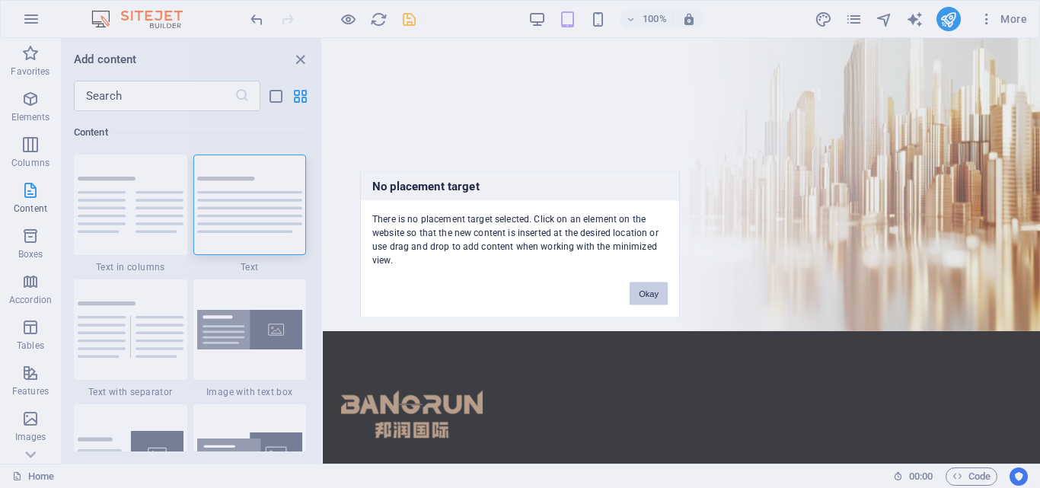
click at [402, 346] on div "No placement target There is no placement target selected. Click on an element …" at bounding box center [520, 244] width 1040 height 488
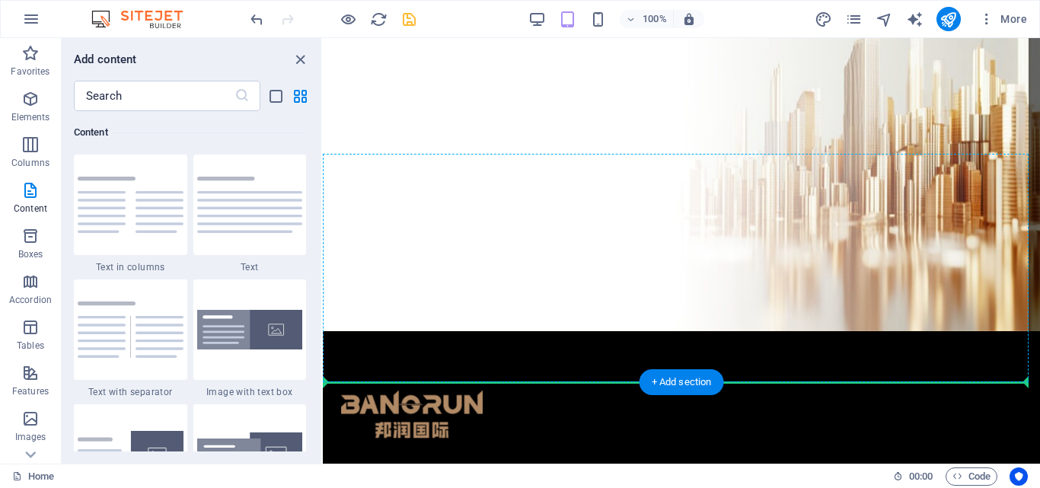
scroll to position [0, 0]
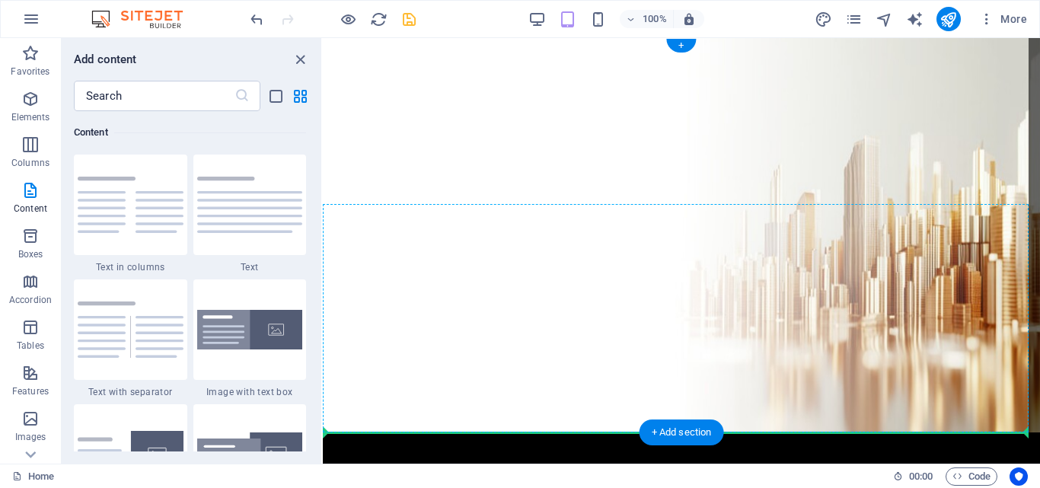
click at [241, 210] on img at bounding box center [250, 205] width 106 height 56
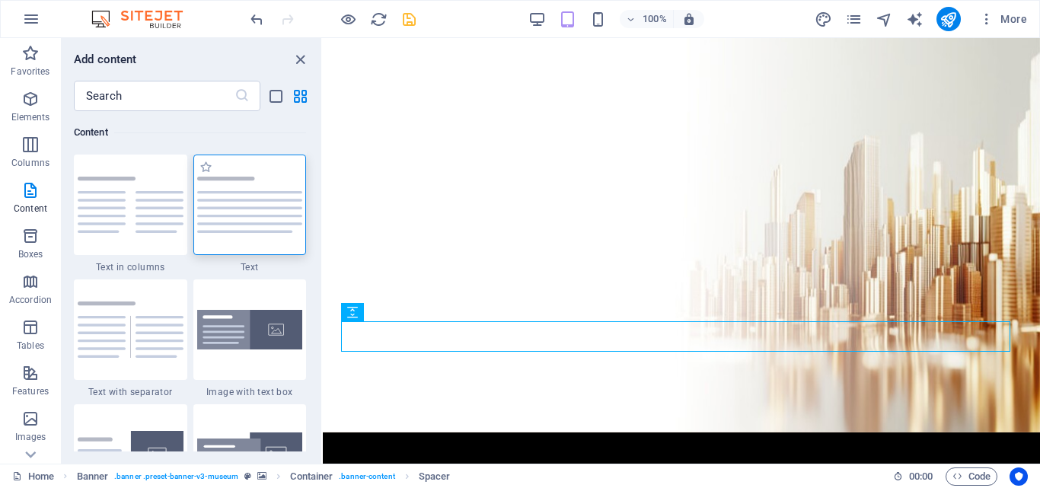
click at [251, 191] on img at bounding box center [250, 205] width 106 height 56
click at [323, 191] on div "Drag here to replace the existing content. Press “Ctrl” if you want to create a…" at bounding box center [681, 251] width 717 height 426
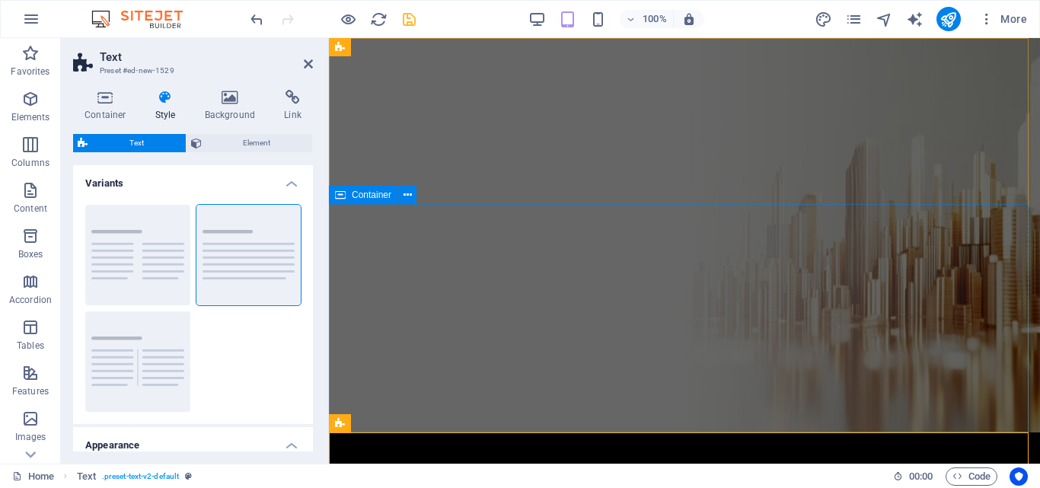
drag, startPoint x: 580, startPoint y: 229, endPoint x: 803, endPoint y: 419, distance: 292.3
click at [315, 56] on aside "Text Preset #ed-new-1529 Container Style Background Link Size Height Default px…" at bounding box center [195, 251] width 268 height 426
click at [311, 61] on icon at bounding box center [308, 64] width 9 height 12
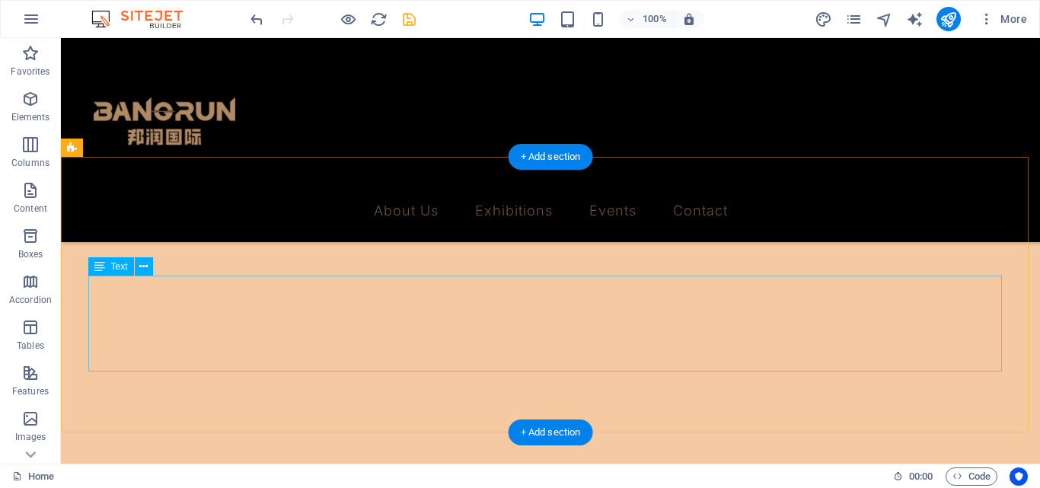
scroll to position [305, 0]
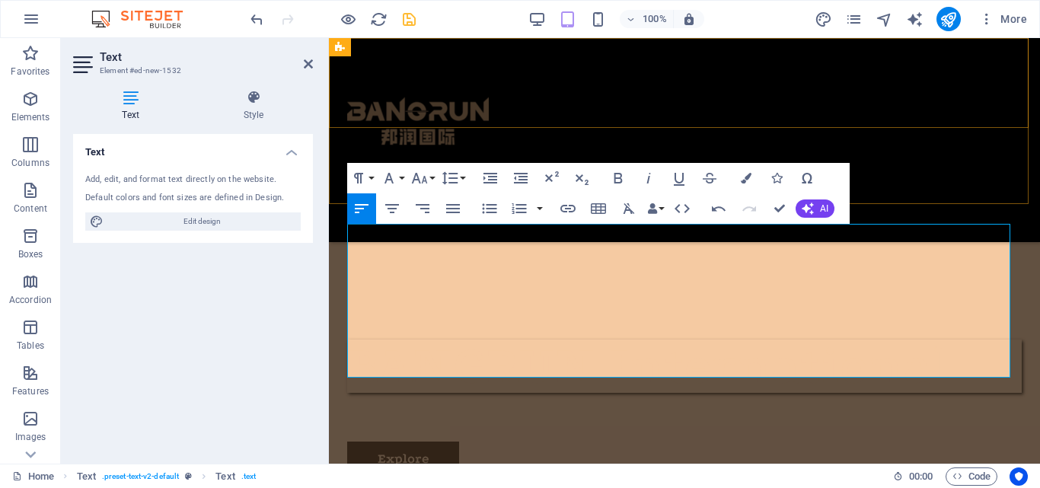
click at [859, 174] on div "About Us Exhibitions Events Contact" at bounding box center [684, 140] width 711 height 204
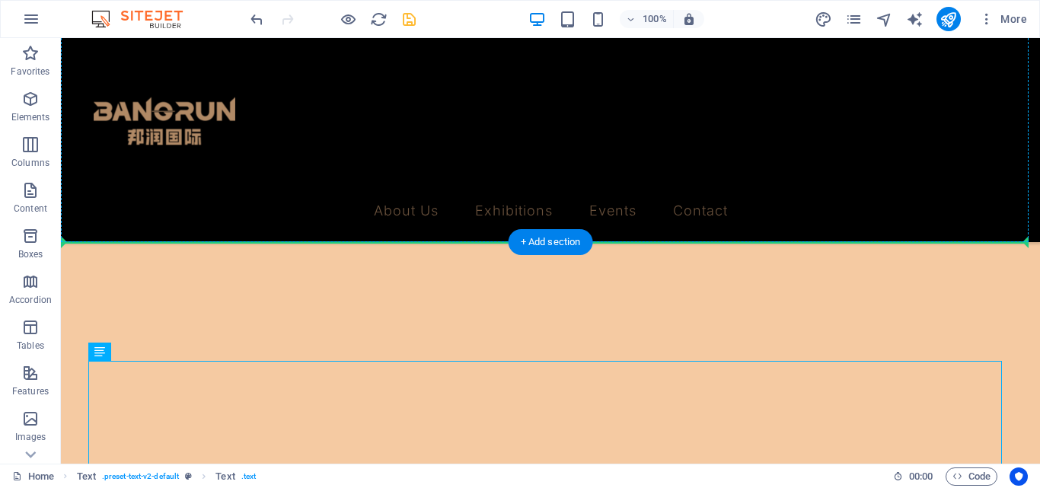
drag, startPoint x: 184, startPoint y: 392, endPoint x: 131, endPoint y: 212, distance: 188.0
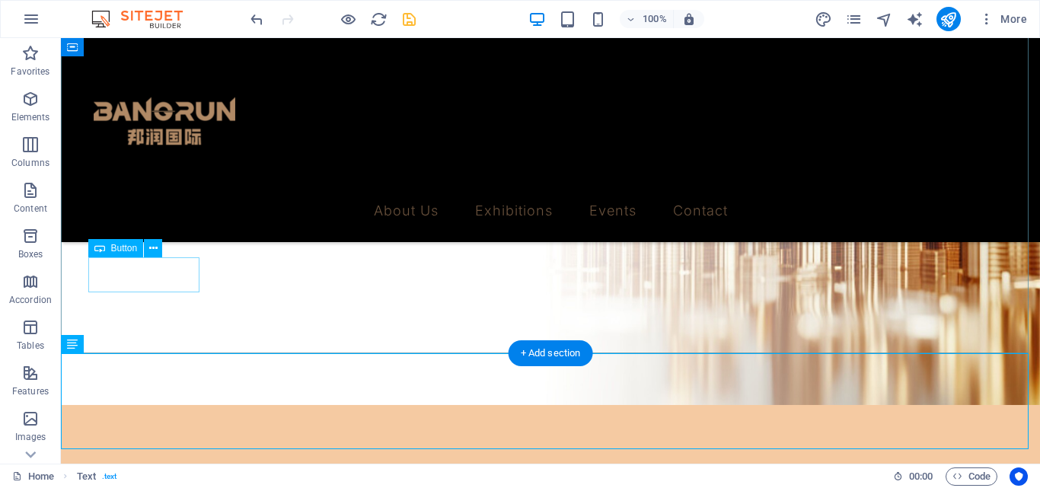
scroll to position [203, 0]
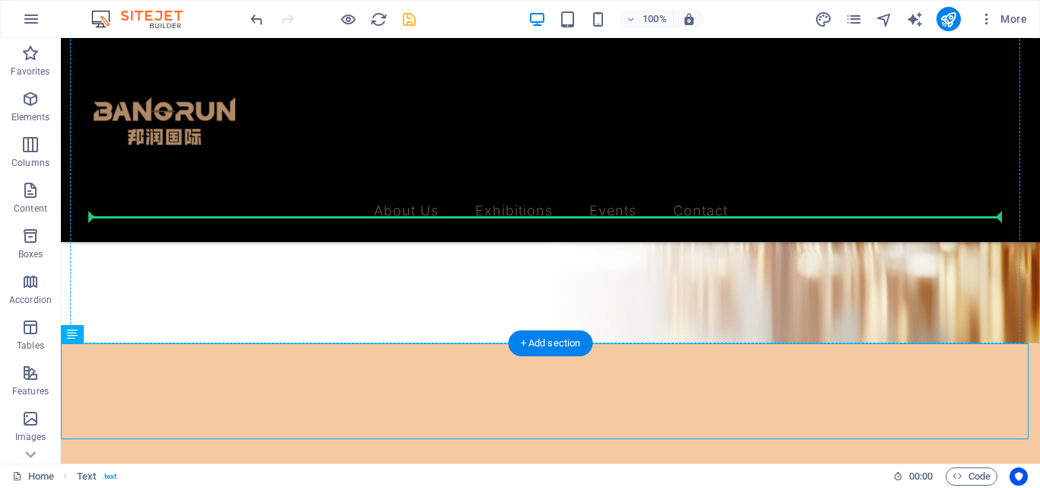
drag, startPoint x: 136, startPoint y: 371, endPoint x: 95, endPoint y: 225, distance: 151.2
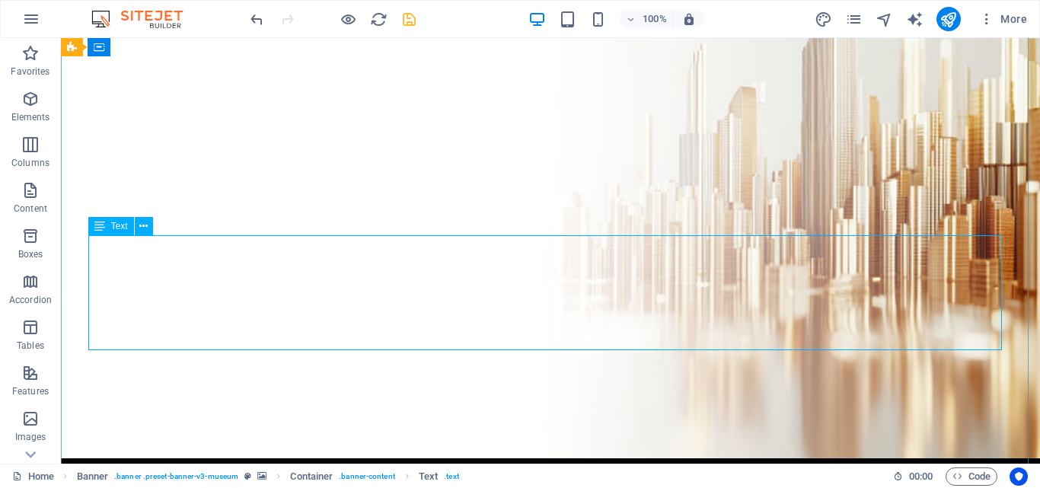
scroll to position [101, 0]
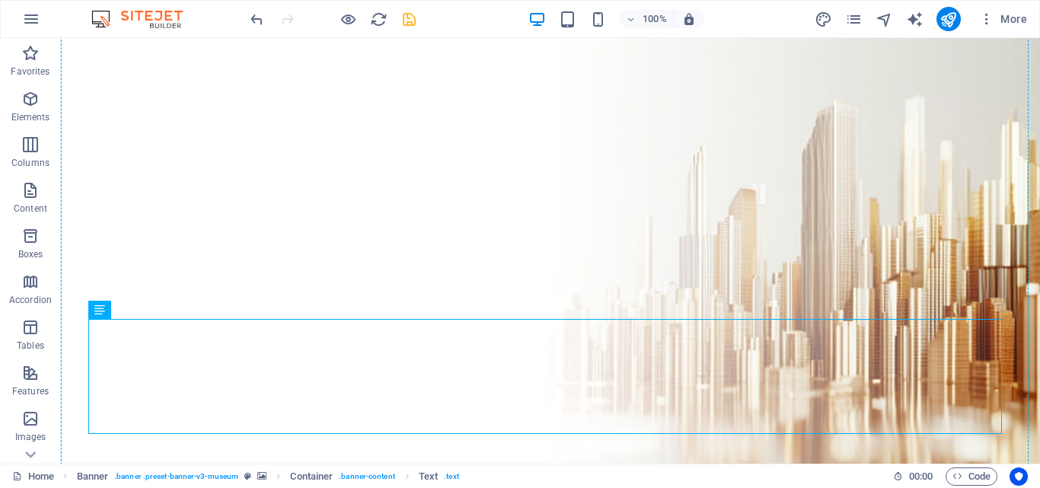
drag, startPoint x: 167, startPoint y: 350, endPoint x: 67, endPoint y: 305, distance: 109.4
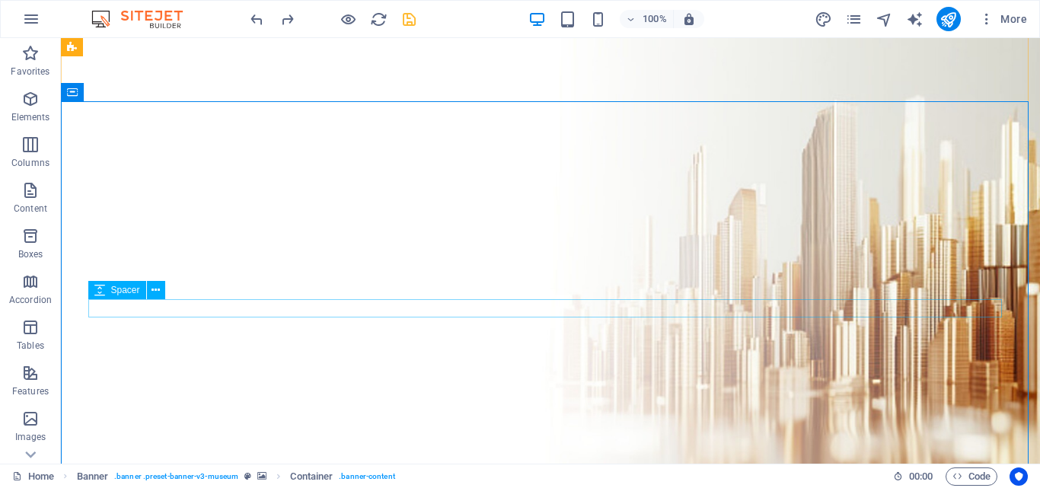
scroll to position [203, 0]
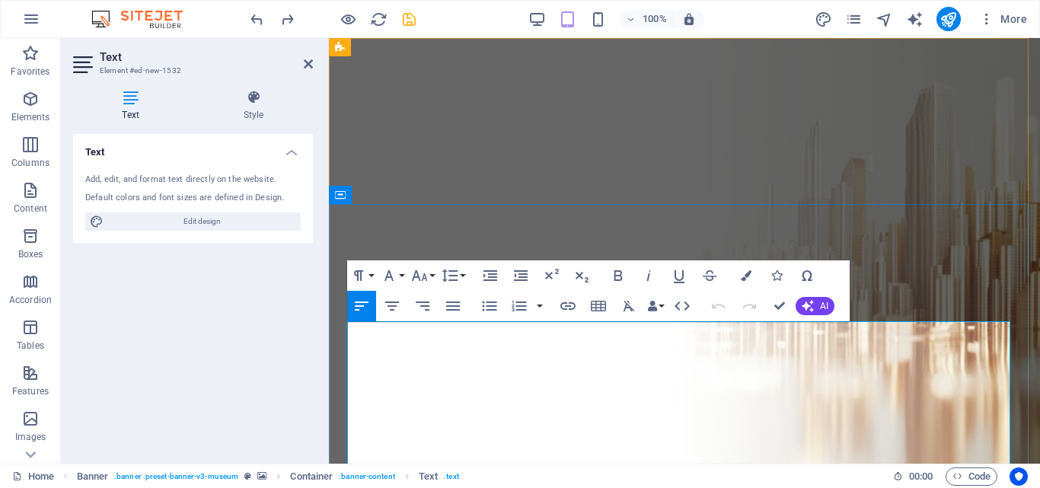
scroll to position [0, 0]
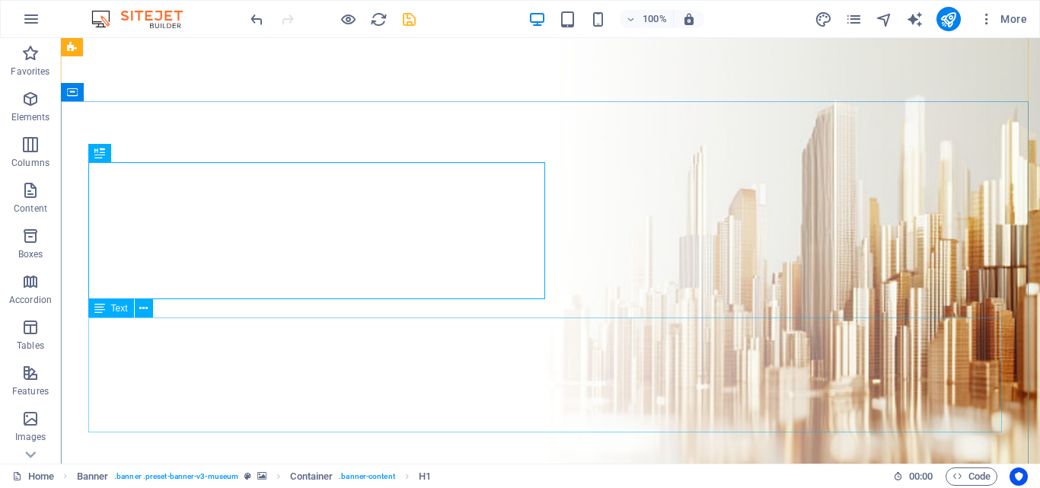
scroll to position [203, 0]
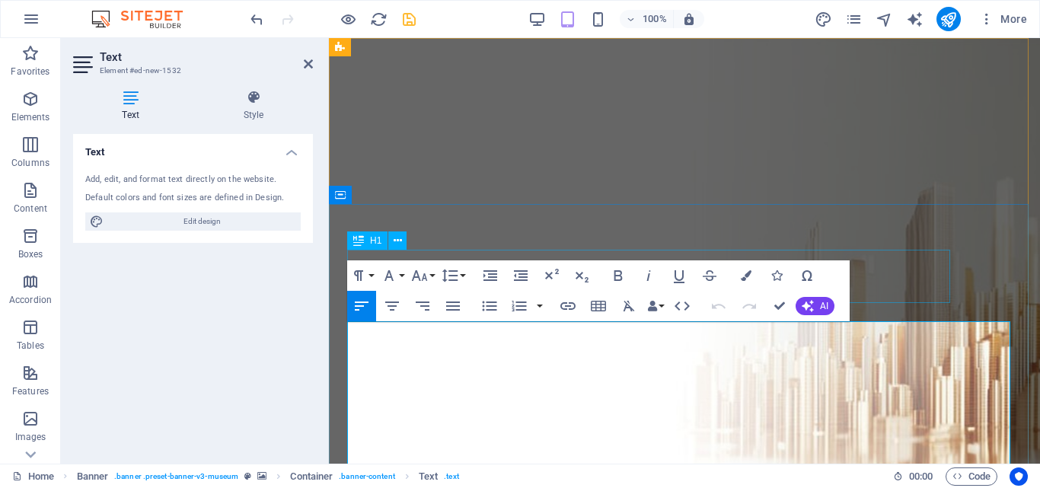
scroll to position [101, 0]
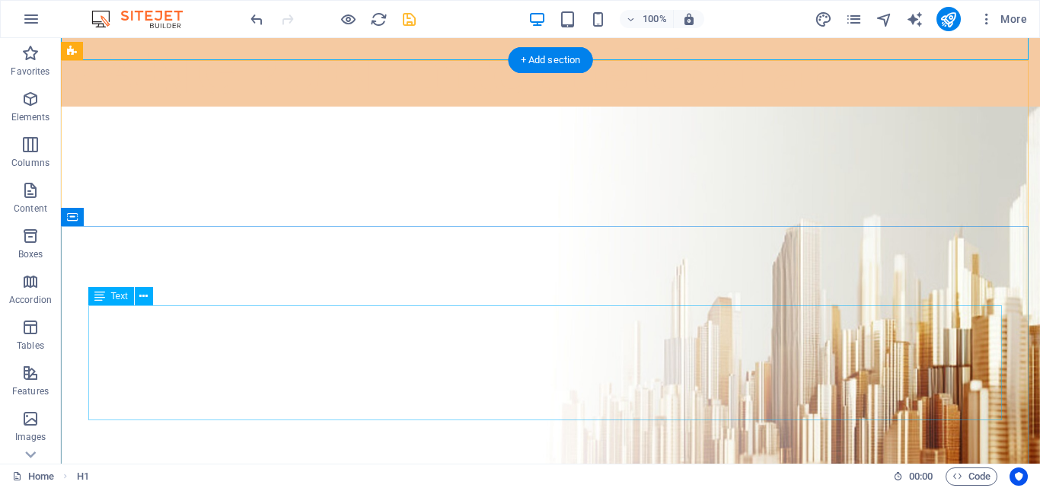
scroll to position [102, 0]
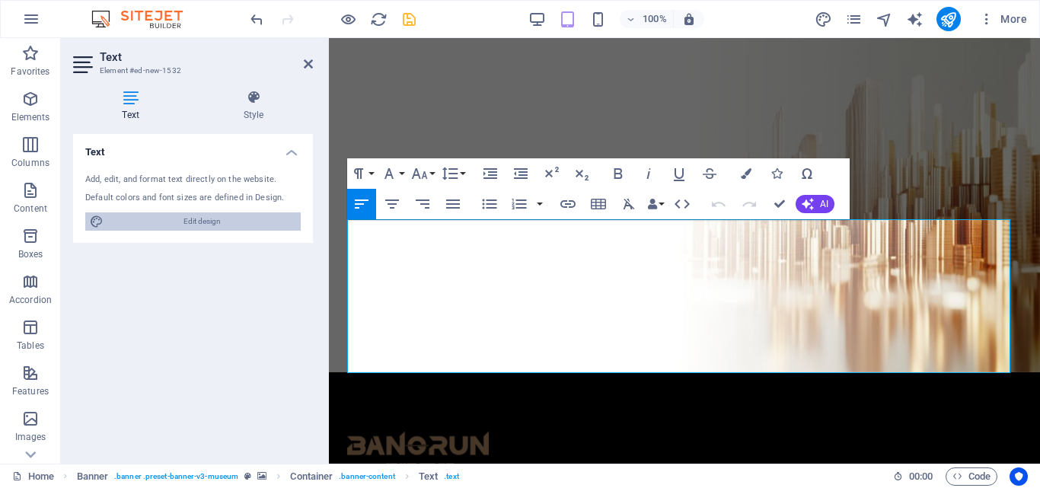
click at [234, 222] on span "Edit design" at bounding box center [202, 221] width 188 height 18
select select "px"
select select "300"
select select "px"
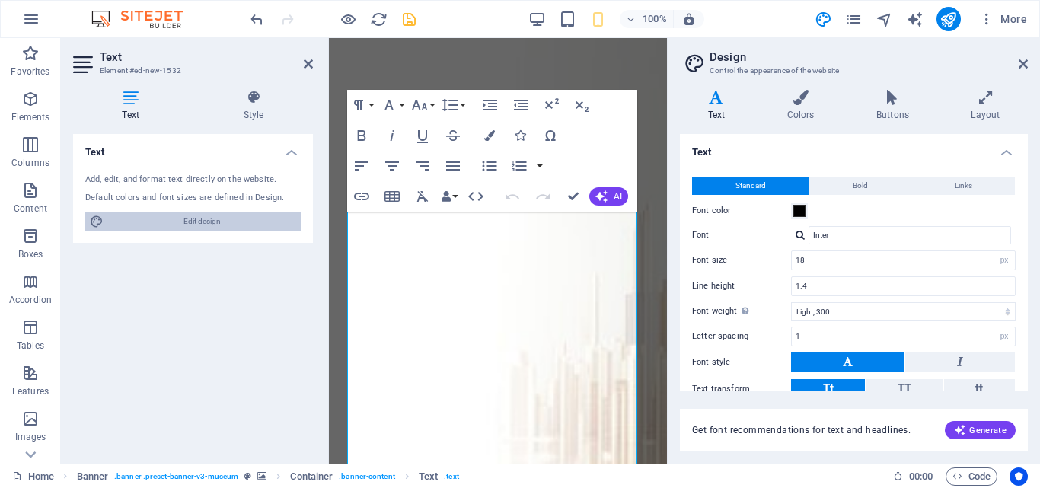
type input "16"
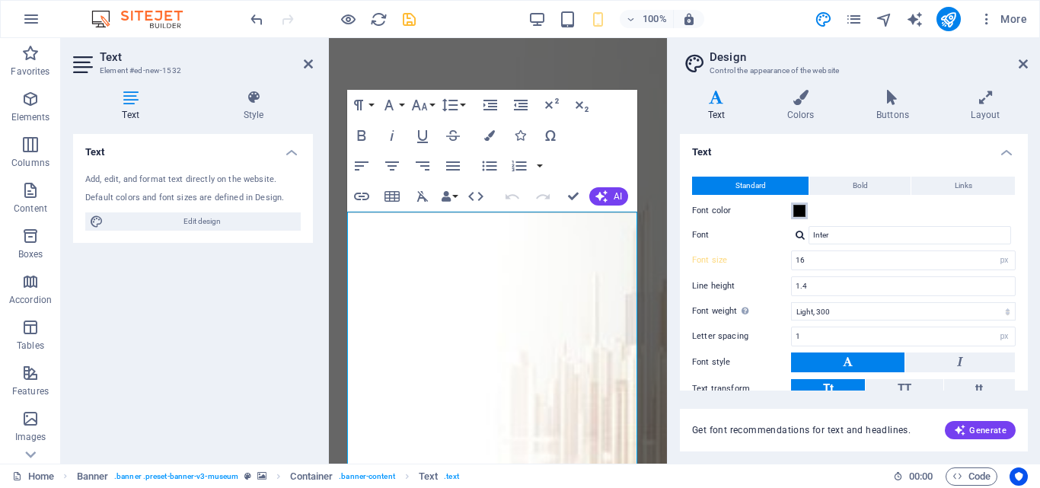
click at [798, 212] on span at bounding box center [800, 211] width 12 height 12
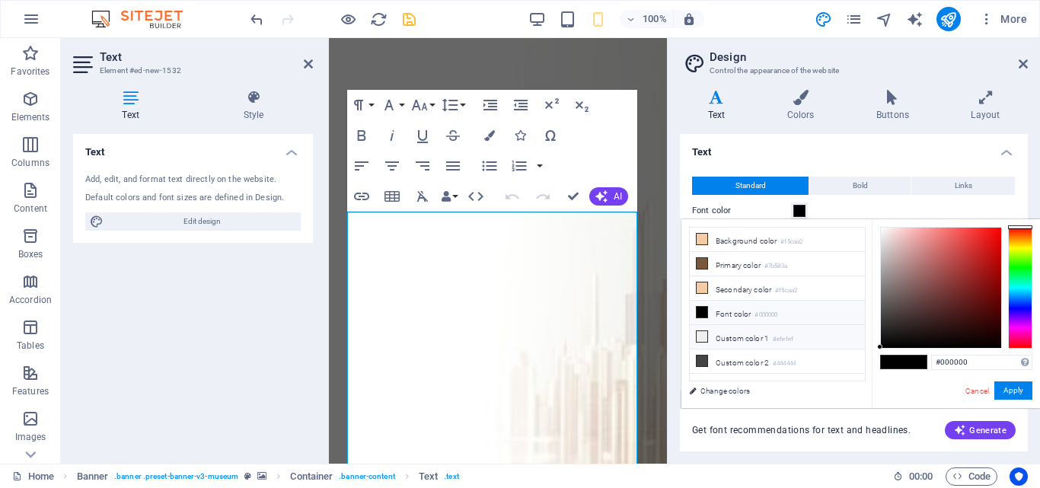
click at [700, 333] on icon at bounding box center [702, 336] width 11 height 11
type input "#efefef"
click at [1009, 393] on button "Apply" at bounding box center [1014, 391] width 38 height 18
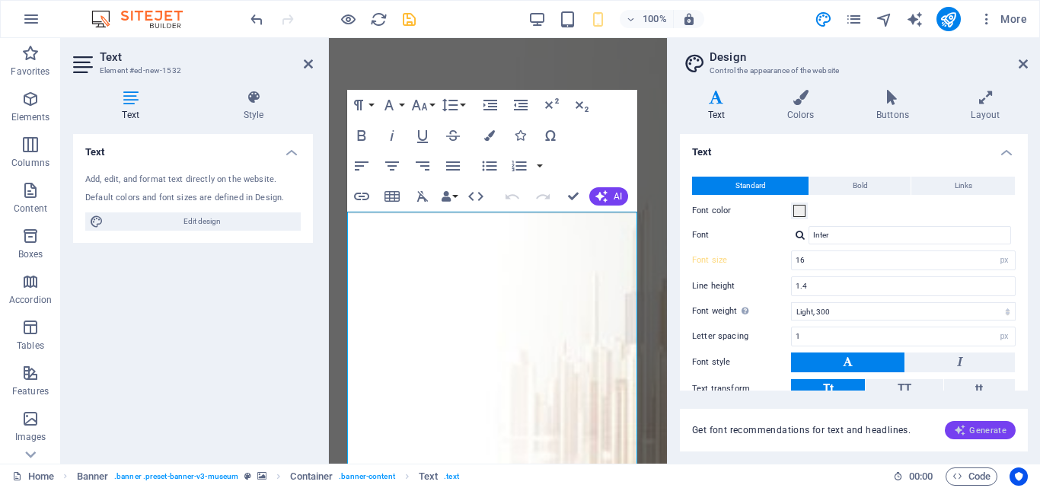
click at [992, 431] on span "Generate" at bounding box center [980, 430] width 53 height 12
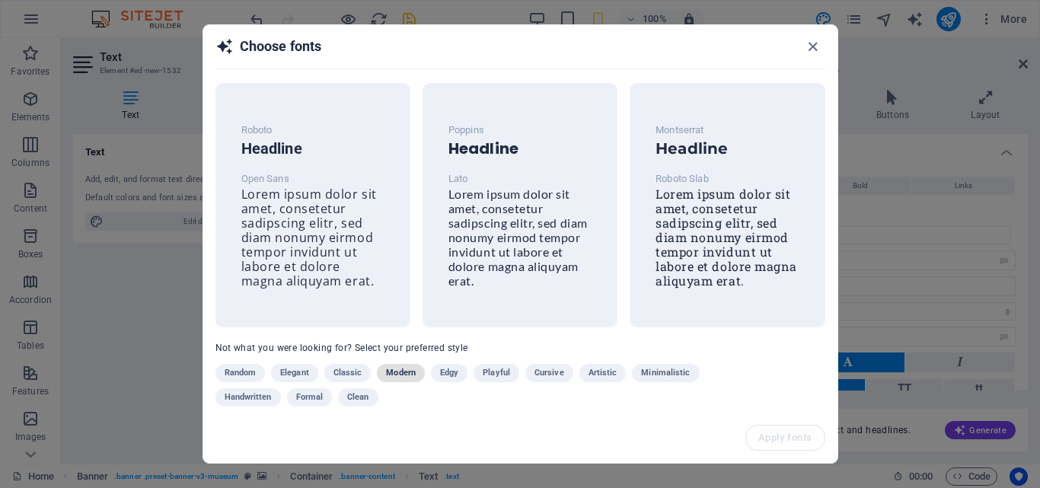
click at [407, 374] on span "Modern" at bounding box center [401, 373] width 30 height 18
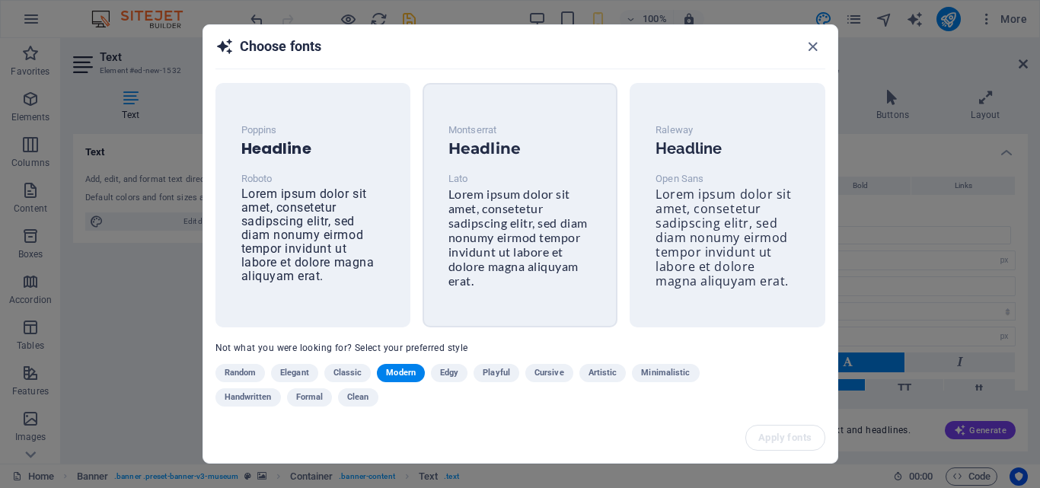
click at [531, 222] on span "Lorem ipsum dolor sit amet, consetetur sadipscing elitr, sed diam nonumy eirmod…" at bounding box center [518, 237] width 139 height 101
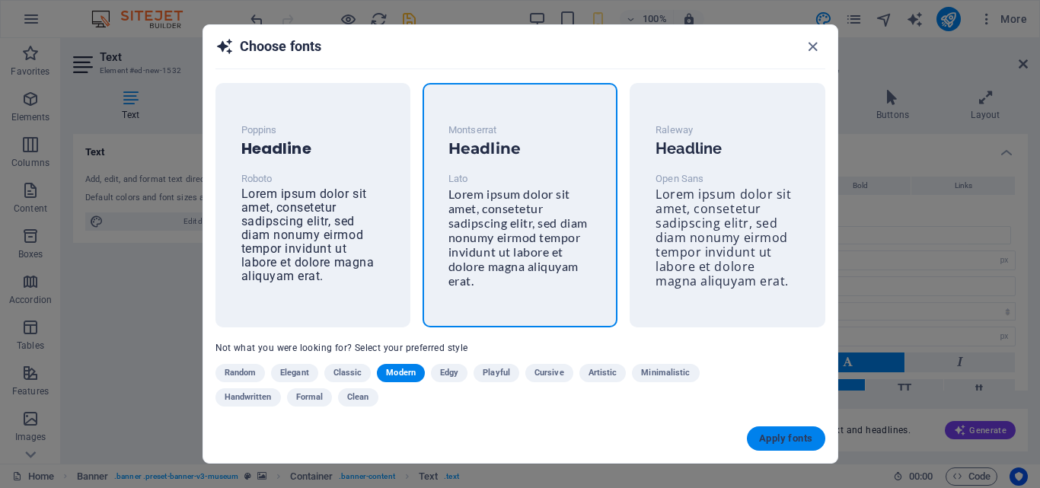
click at [776, 436] on span "Apply fonts" at bounding box center [785, 439] width 53 height 12
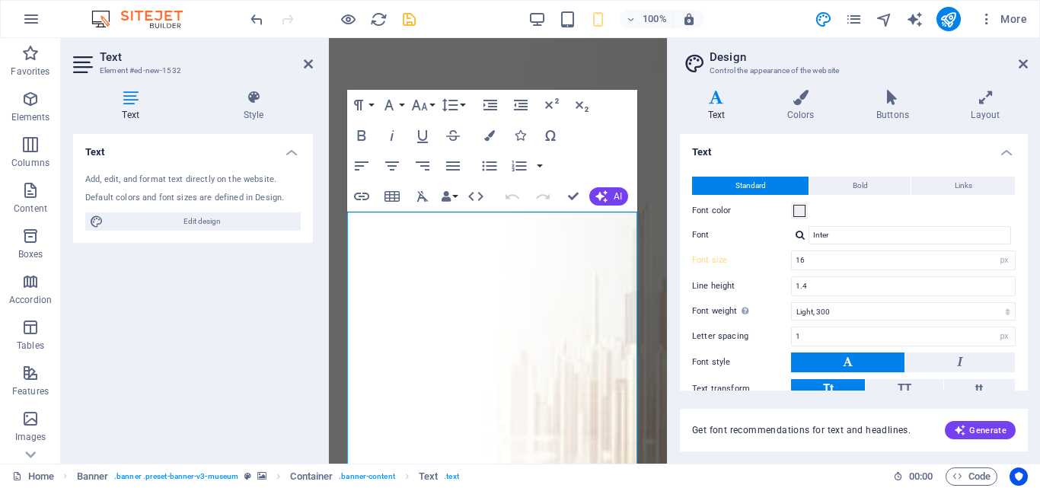
type input "Lato"
type input "1.5"
select select "400"
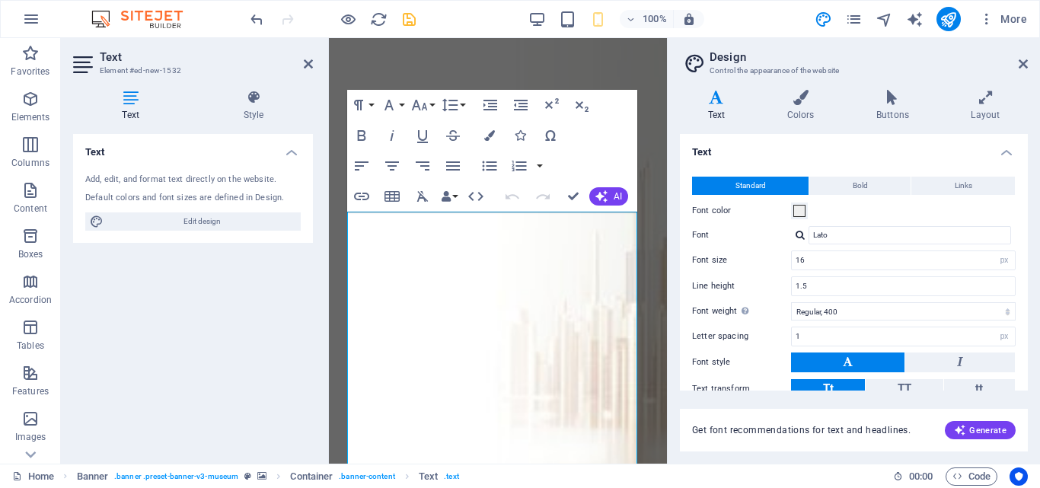
scroll to position [59, 0]
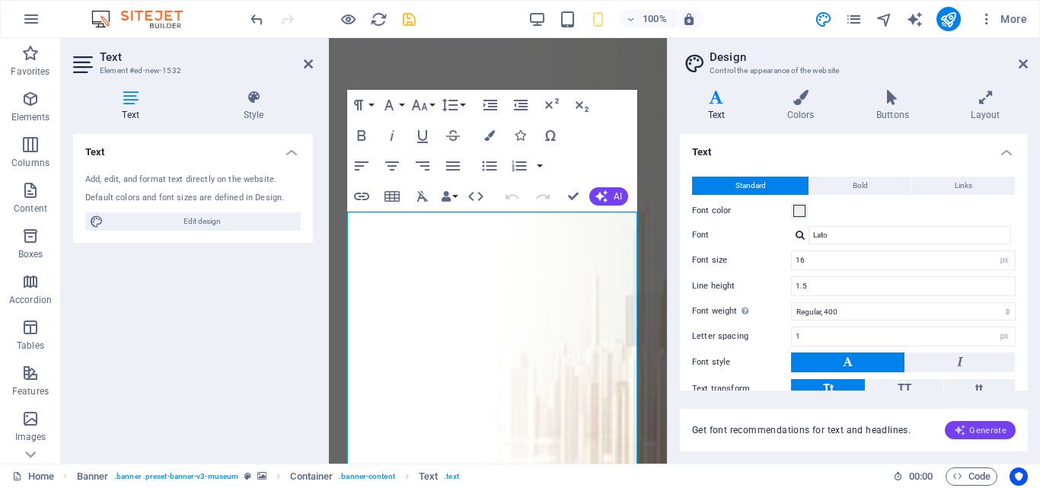
click at [976, 429] on span "Generate" at bounding box center [980, 430] width 53 height 12
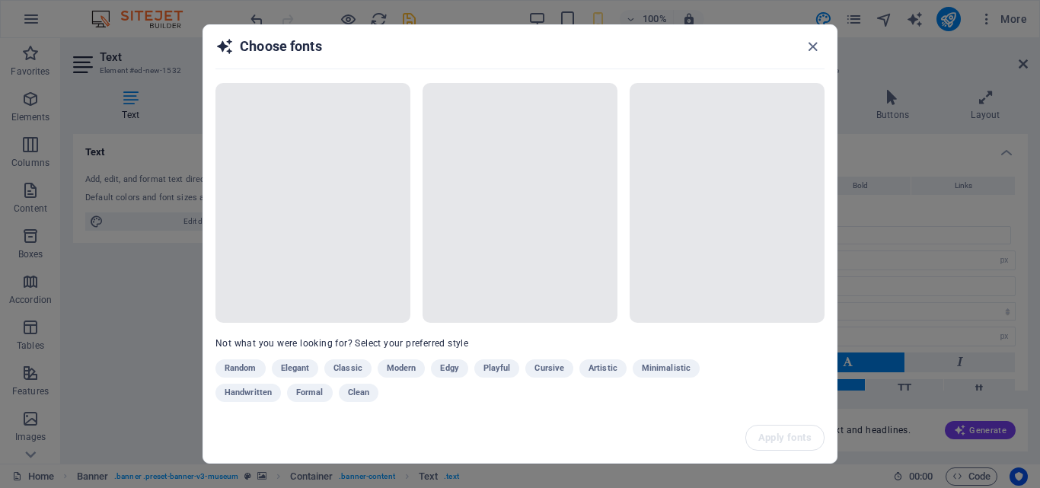
click at [817, 56] on h2 "Choose fonts" at bounding box center [520, 53] width 609 height 32
click at [816, 50] on icon "button" at bounding box center [813, 47] width 18 height 18
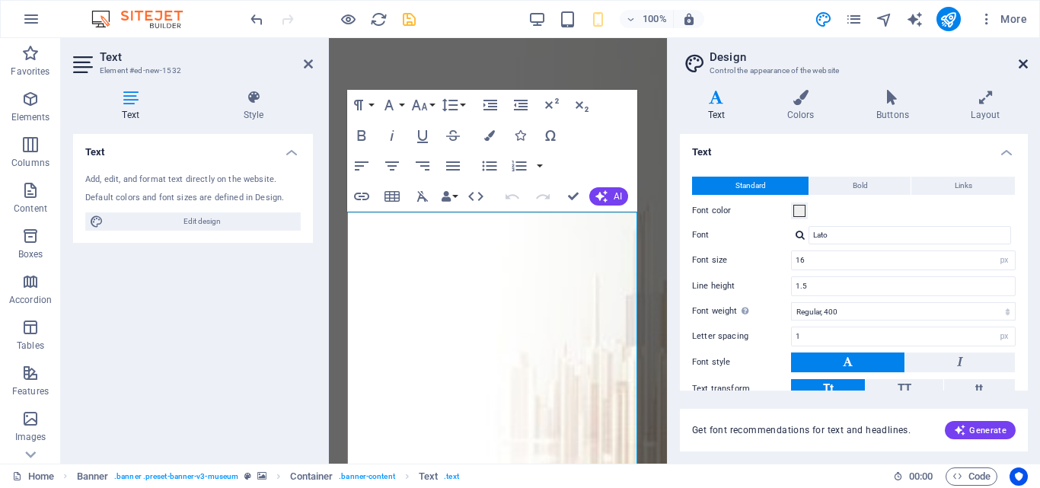
click at [1022, 63] on icon at bounding box center [1023, 64] width 9 height 12
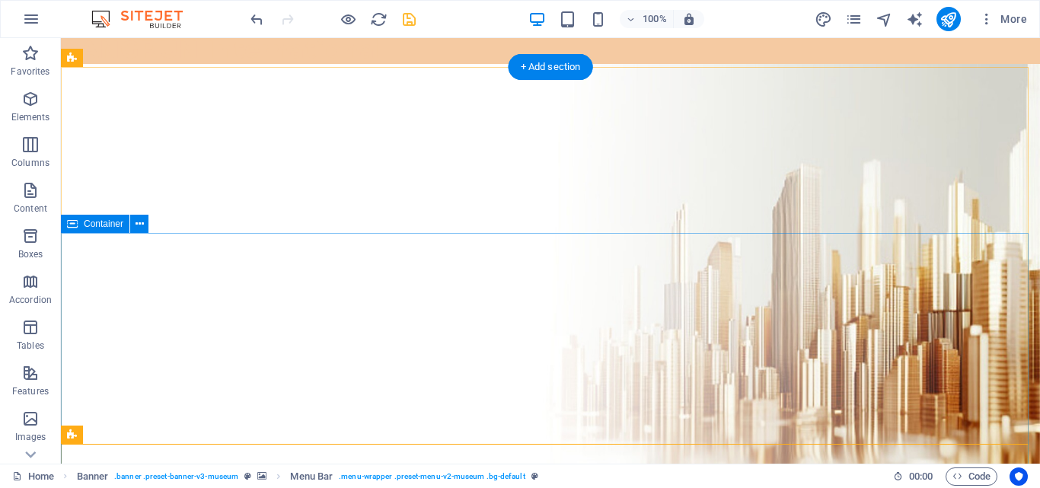
scroll to position [0, 0]
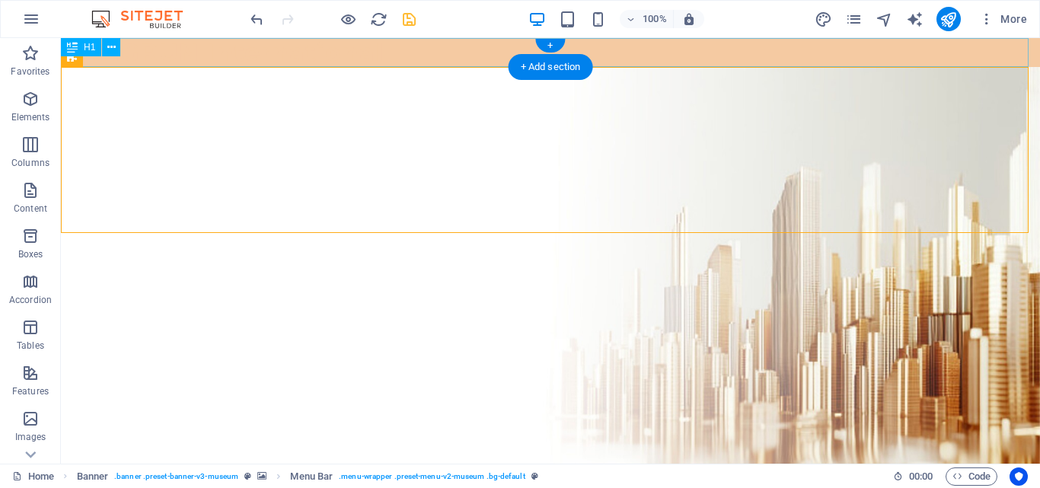
click at [630, 47] on div "BANGRUN International" at bounding box center [550, 52] width 979 height 29
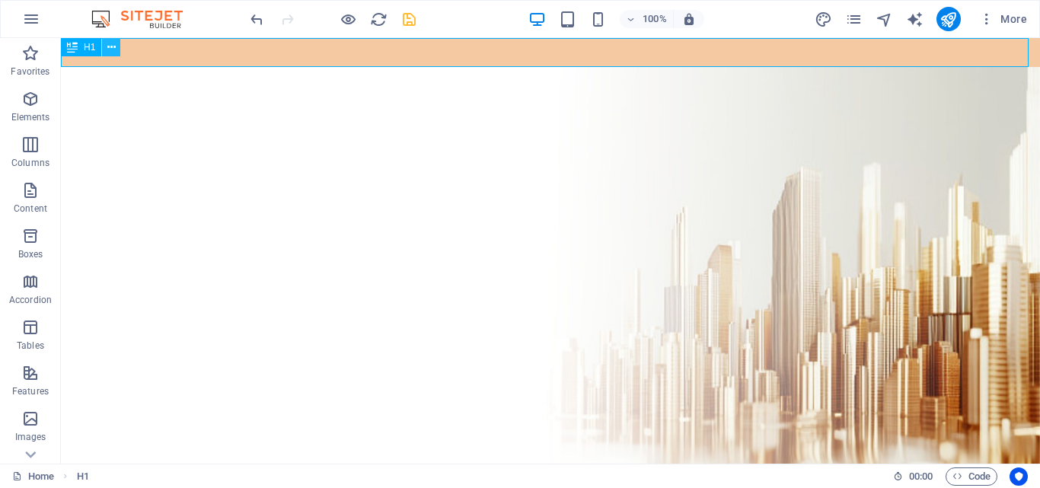
click at [115, 48] on icon at bounding box center [111, 48] width 8 height 16
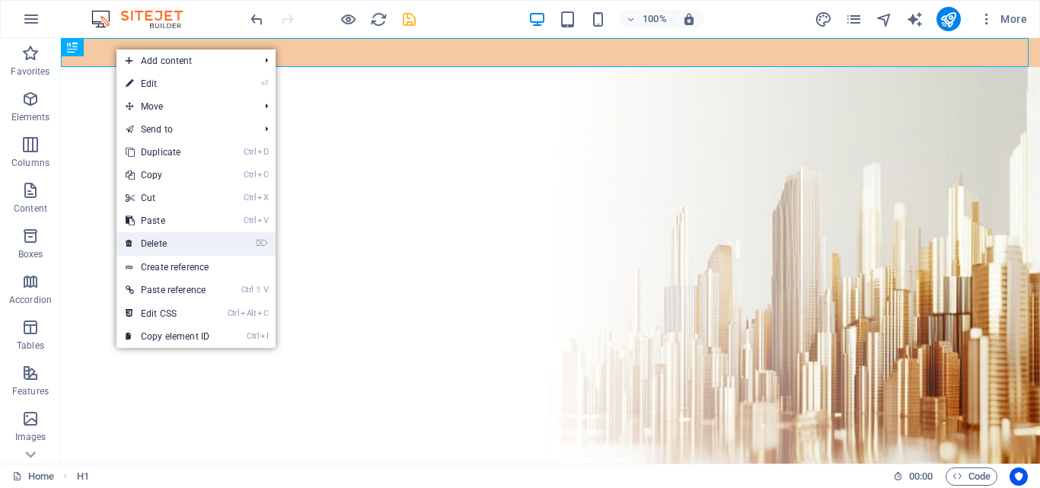
click at [156, 247] on link "⌦ Delete" at bounding box center [168, 243] width 102 height 23
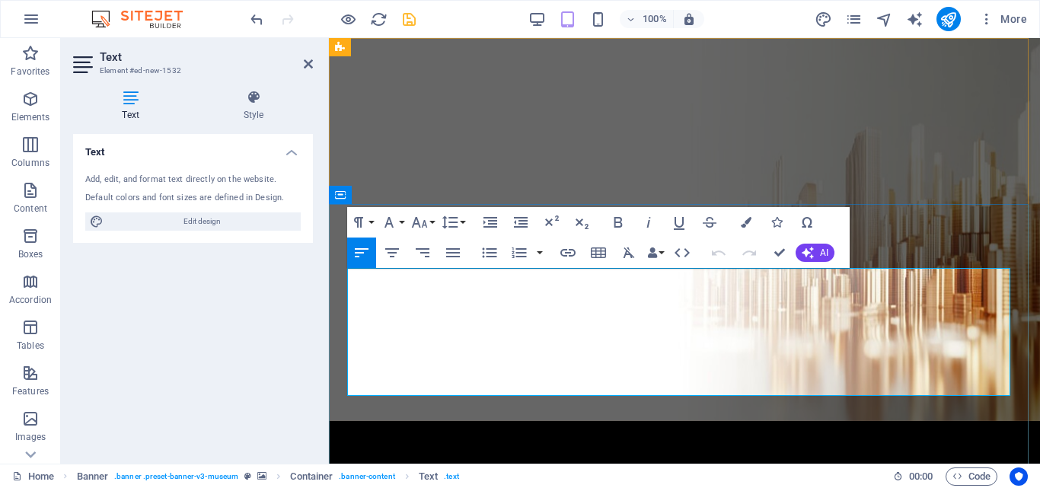
click at [447, 252] on icon "button" at bounding box center [453, 252] width 14 height 9
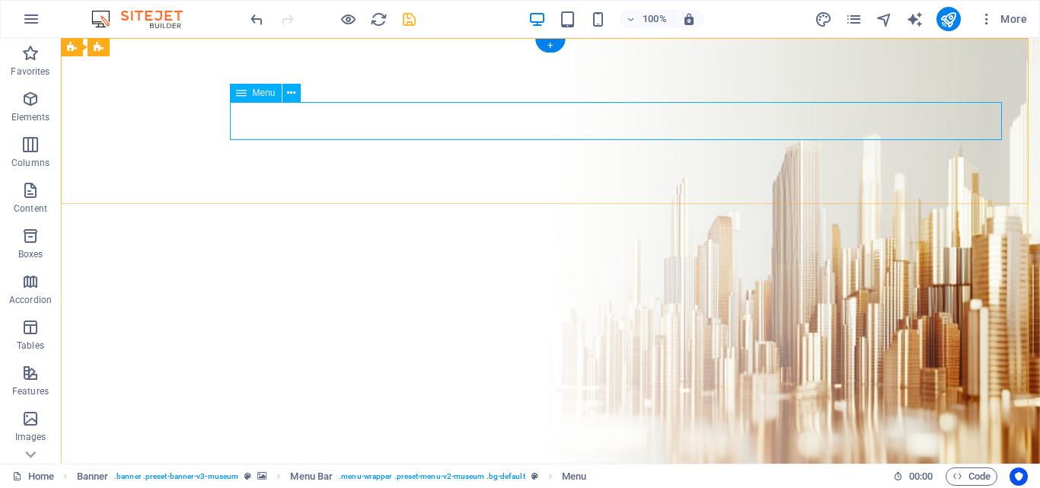
select select "1"
select select
select select "2"
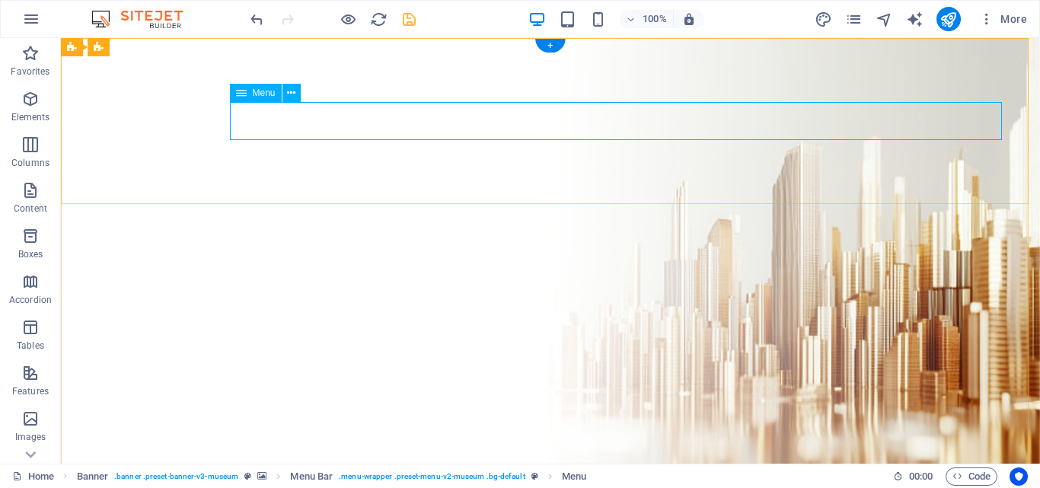
select select
select select "3"
select select
select select "4"
select select
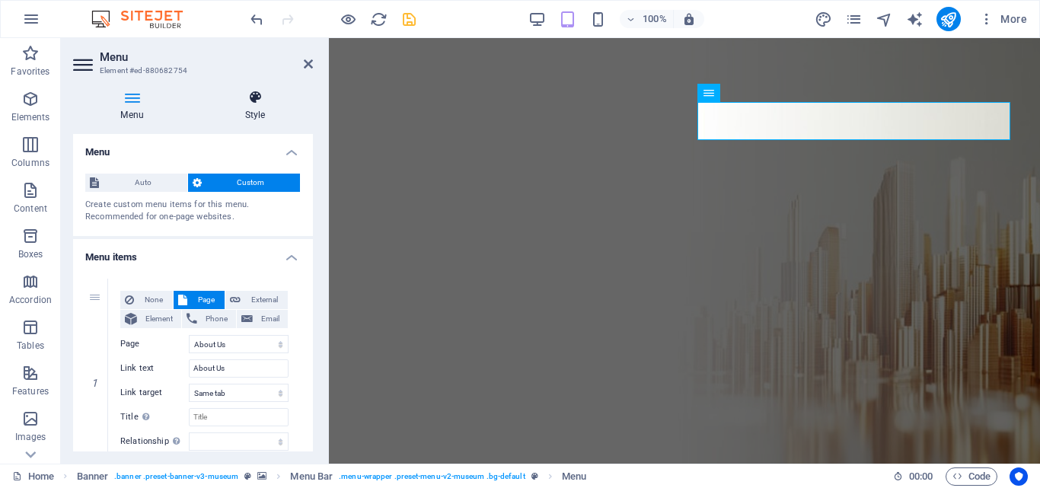
click at [254, 105] on h4 "Style" at bounding box center [255, 106] width 116 height 32
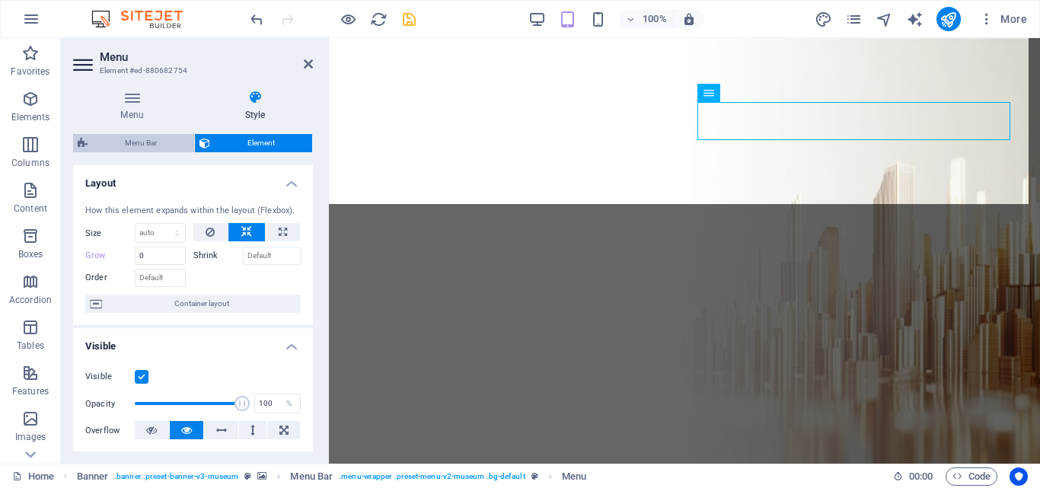
click at [143, 136] on span "Menu Bar" at bounding box center [140, 143] width 97 height 18
select select "rem"
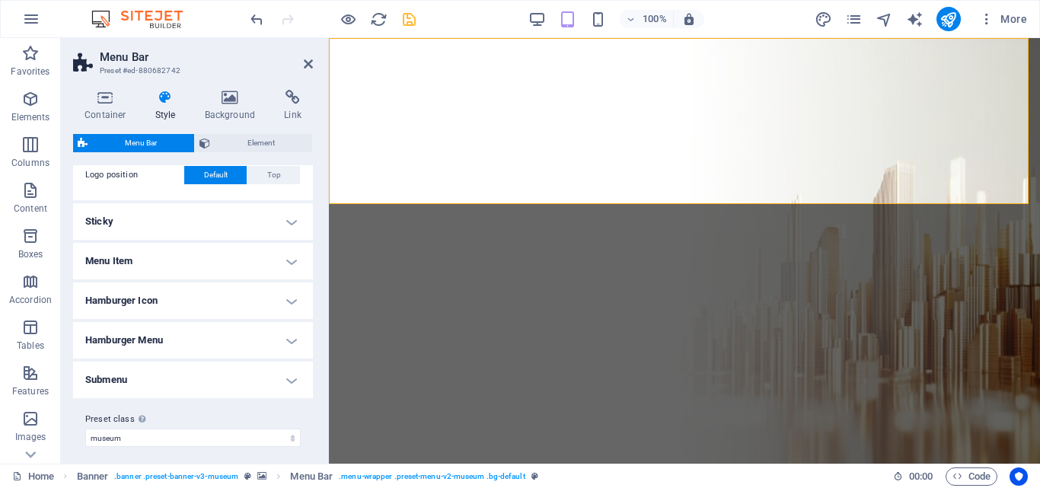
scroll to position [441, 0]
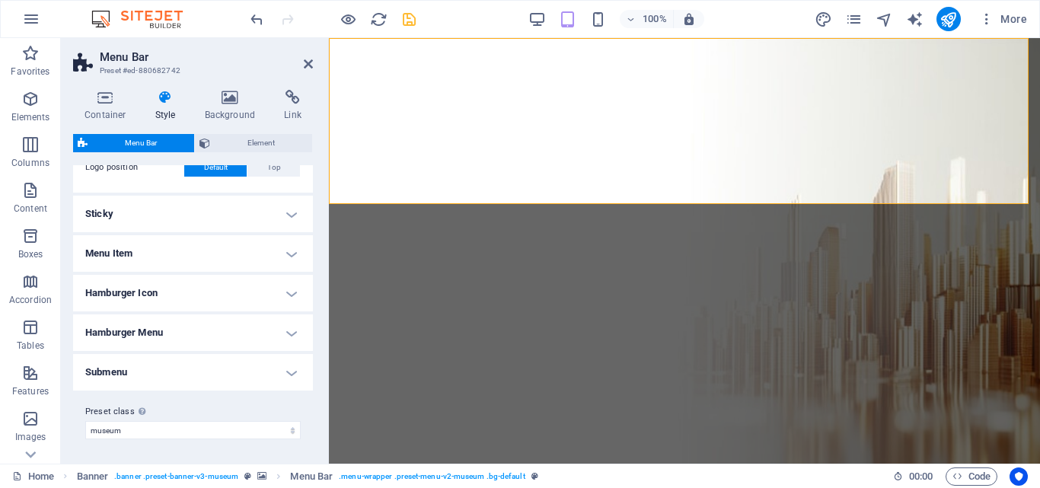
click at [283, 256] on h4 "Menu Item" at bounding box center [193, 253] width 240 height 37
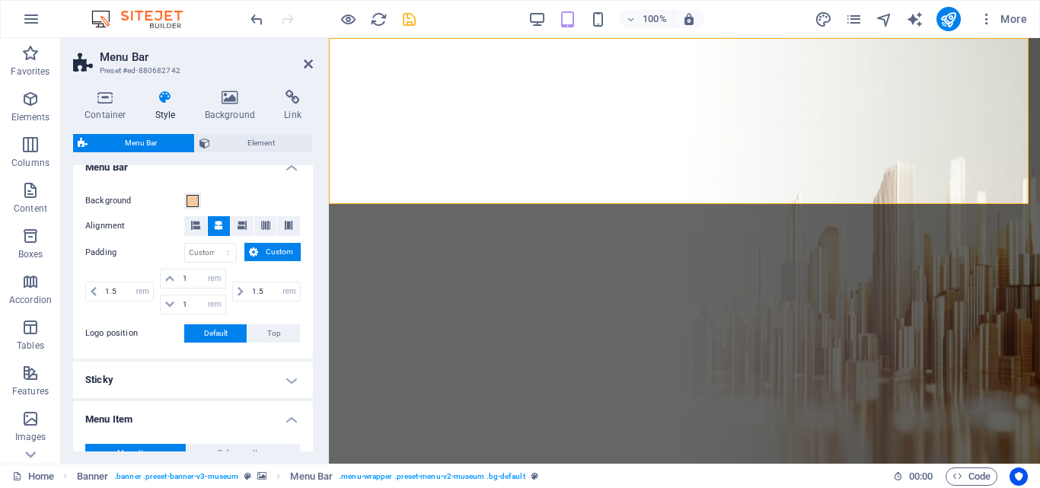
scroll to position [305, 0]
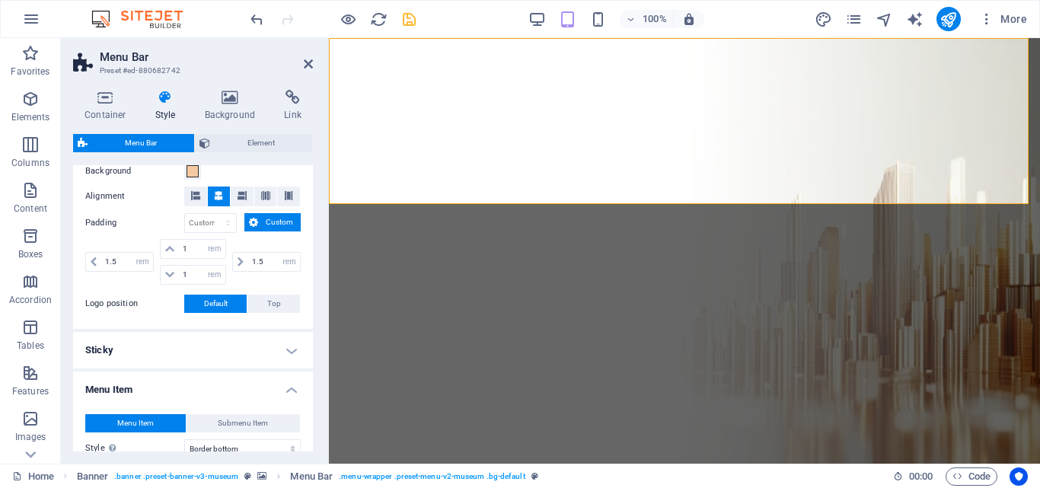
click at [295, 347] on h4 "Sticky" at bounding box center [193, 350] width 240 height 37
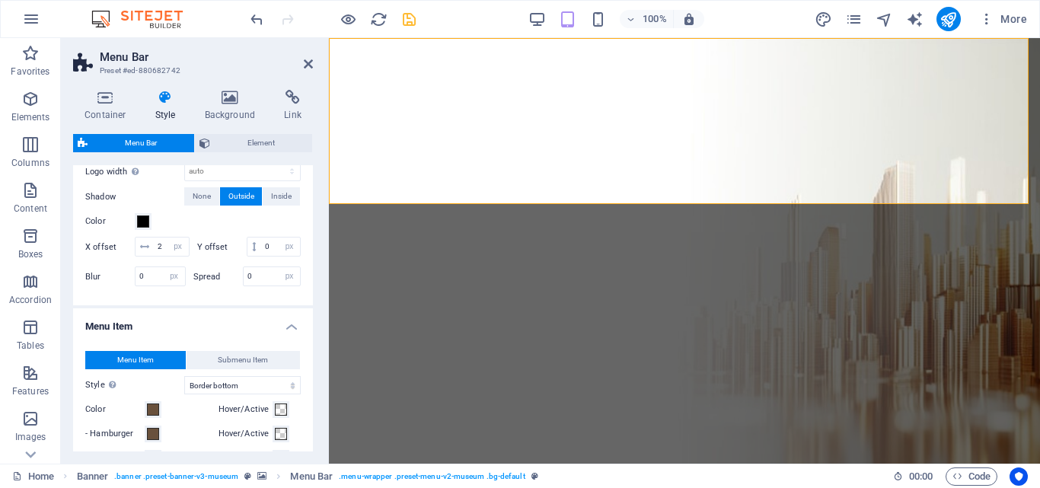
scroll to position [813, 0]
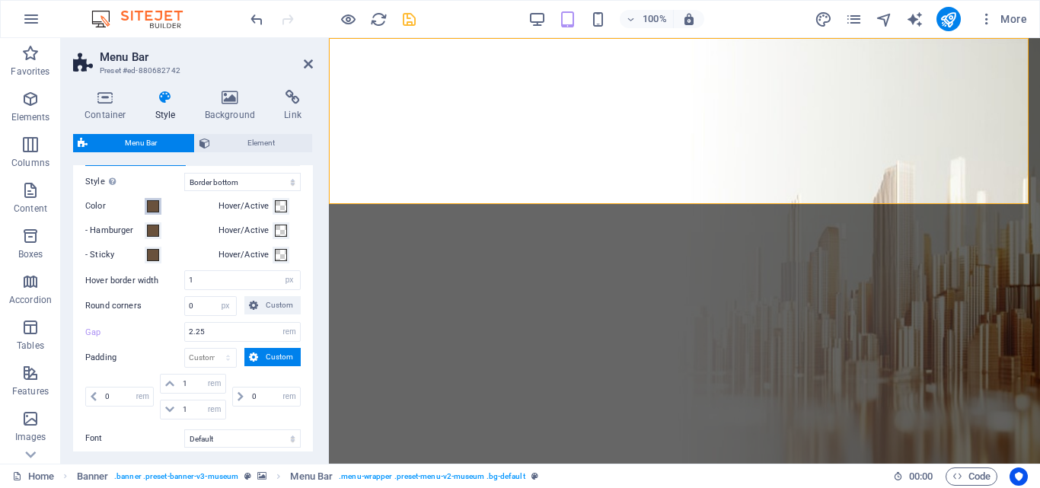
click at [154, 212] on span at bounding box center [153, 206] width 12 height 12
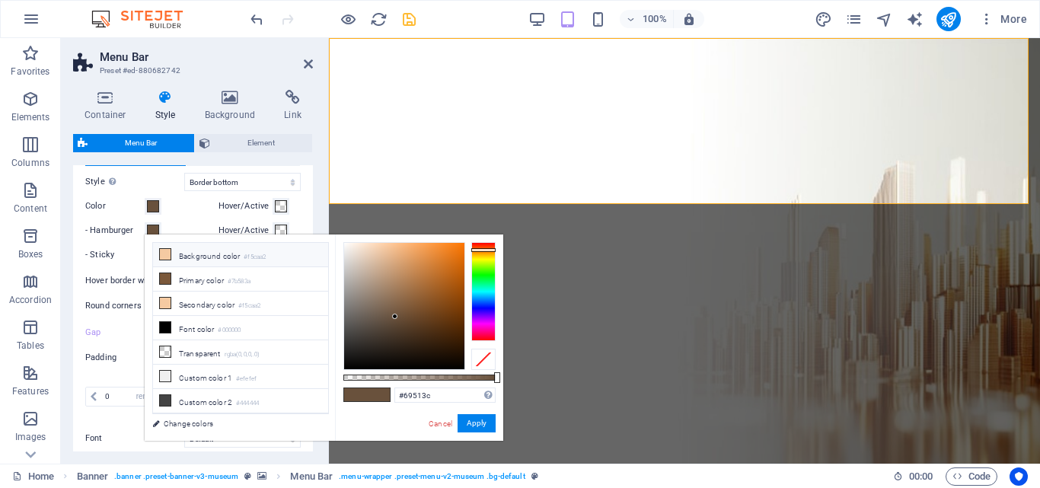
click at [162, 251] on icon at bounding box center [165, 254] width 11 height 11
type input "#f5caa2"
drag, startPoint x: 474, startPoint y: 425, endPoint x: 145, endPoint y: 387, distance: 332.0
click at [474, 425] on button "Apply" at bounding box center [477, 423] width 38 height 18
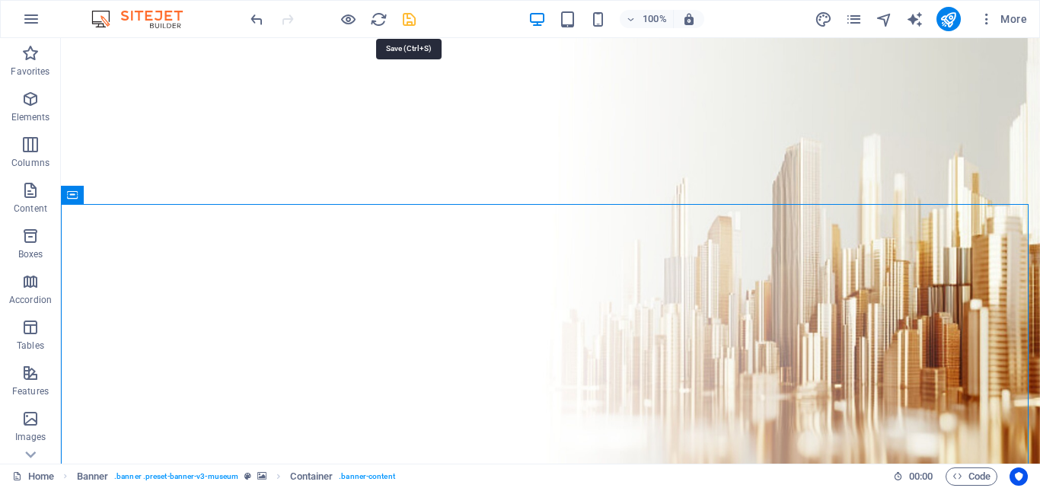
click at [413, 23] on icon "save" at bounding box center [410, 20] width 18 height 18
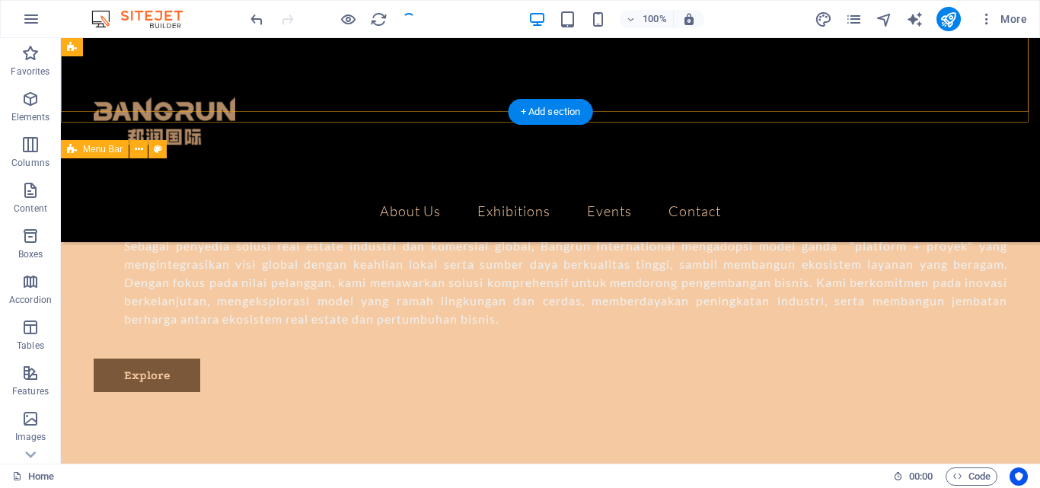
scroll to position [0, 0]
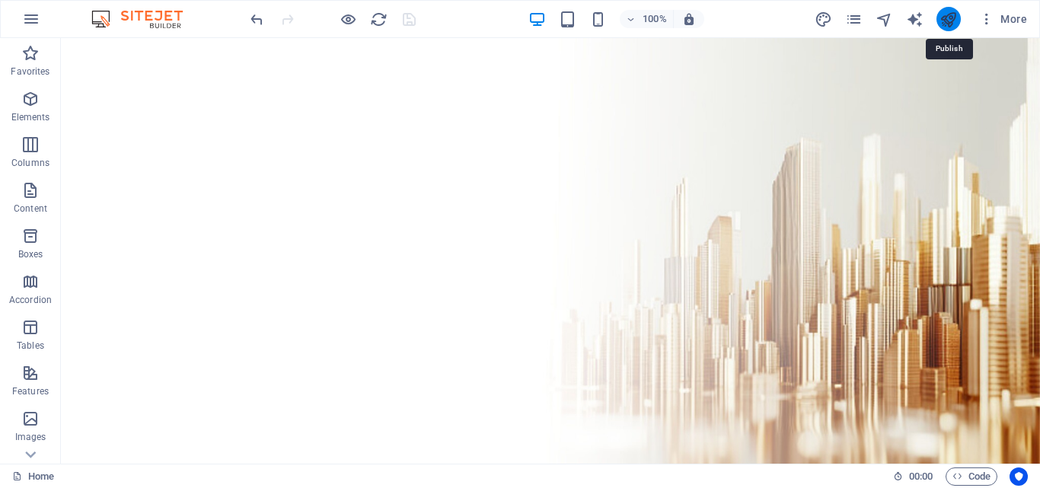
click at [954, 21] on icon "publish" at bounding box center [949, 20] width 18 height 18
